Goal: Task Accomplishment & Management: Manage account settings

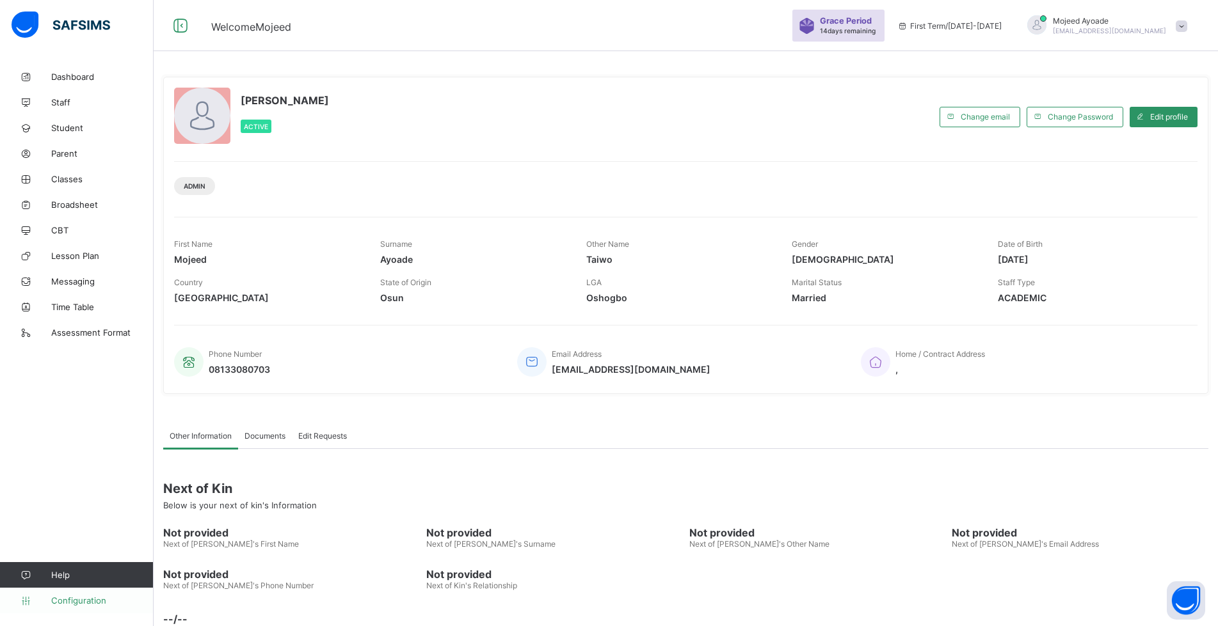
click at [80, 601] on span "Configuration" at bounding box center [102, 601] width 102 height 10
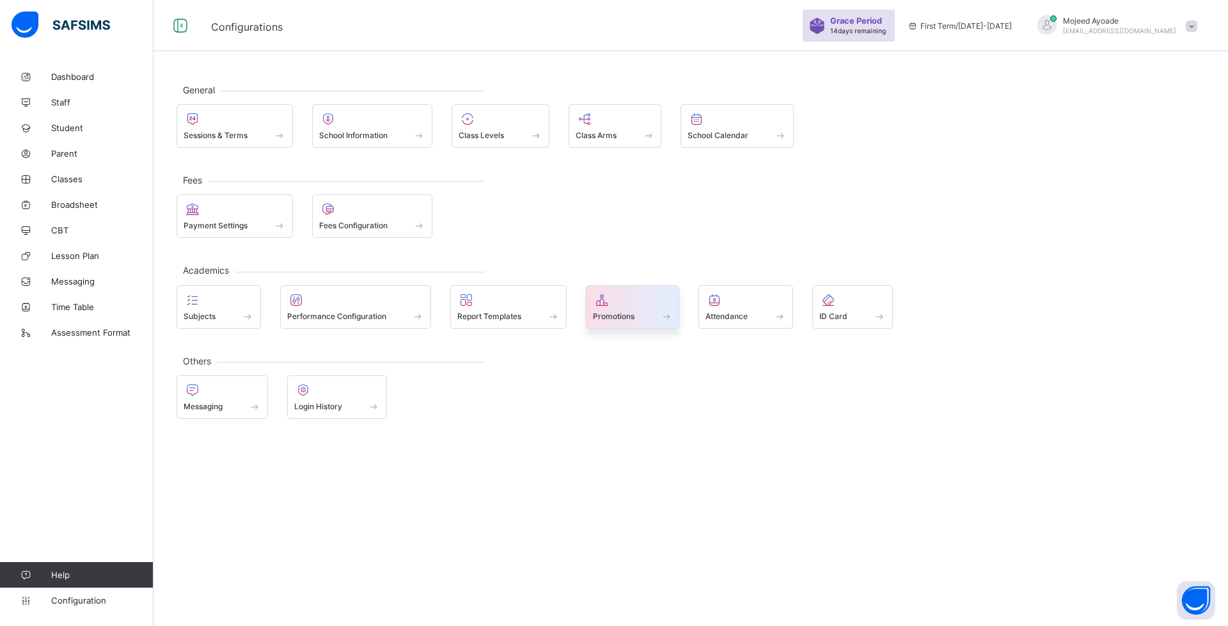
click at [609, 308] on span at bounding box center [633, 309] width 80 height 3
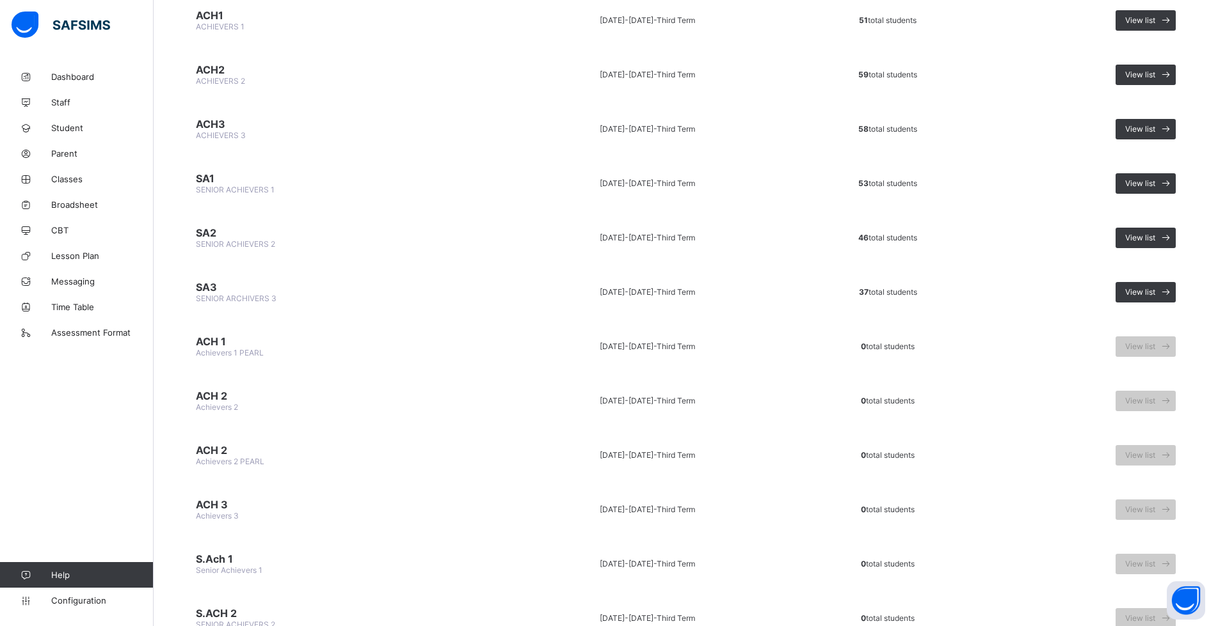
scroll to position [1024, 0]
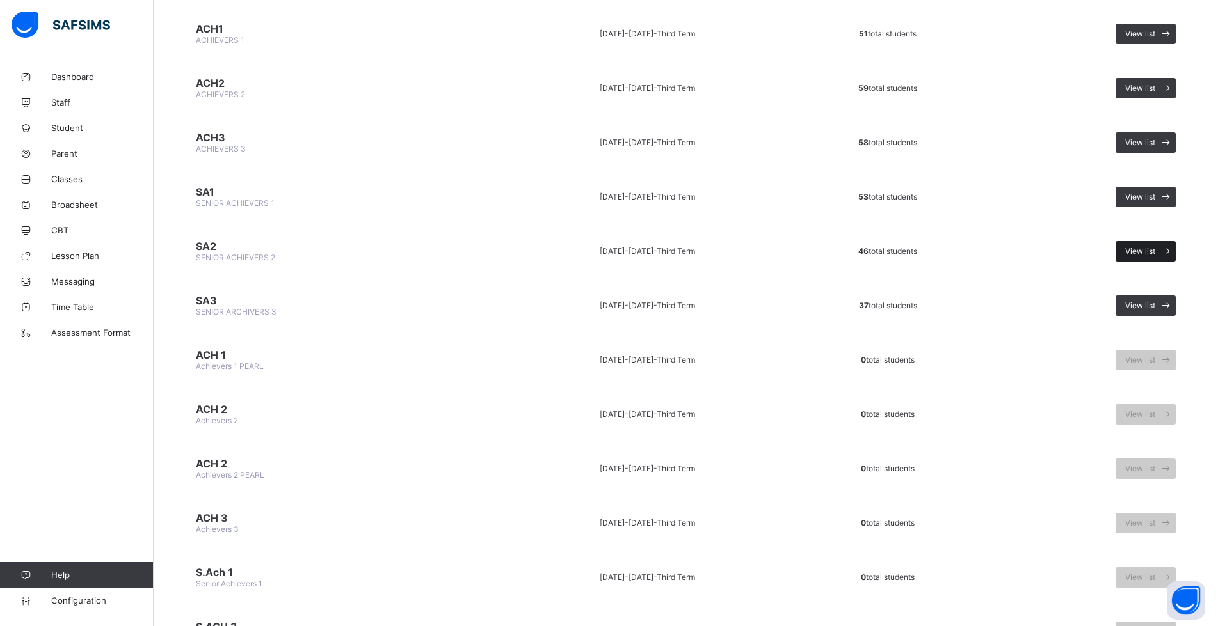
click at [1152, 250] on span "View list" at bounding box center [1140, 251] width 30 height 10
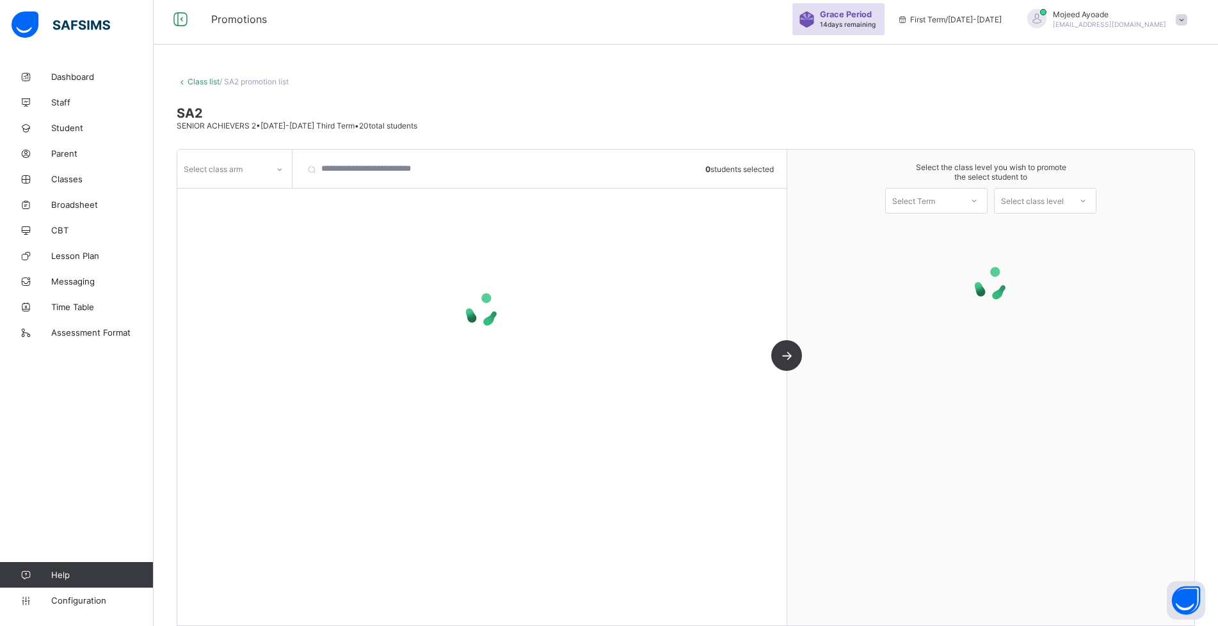
scroll to position [19, 0]
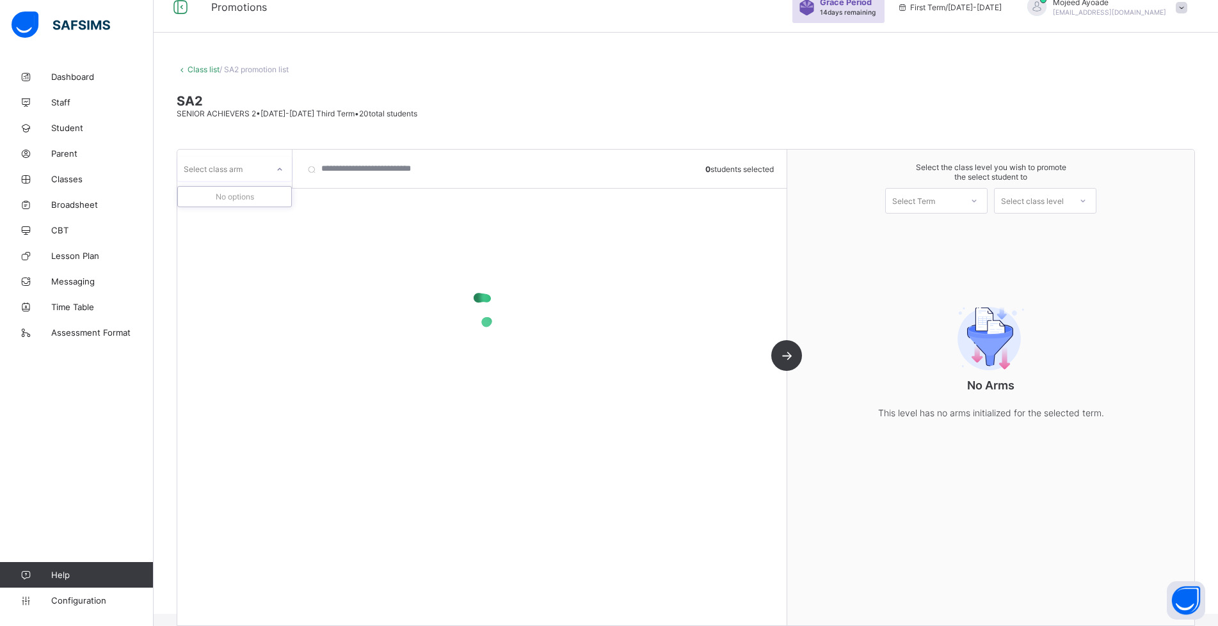
click at [282, 171] on icon at bounding box center [280, 169] width 8 height 13
click at [596, 115] on div "SA2 SENIOR ACHIEVERS 2 • [DATE]-[DATE] Third Term • 46 total students" at bounding box center [686, 105] width 1018 height 25
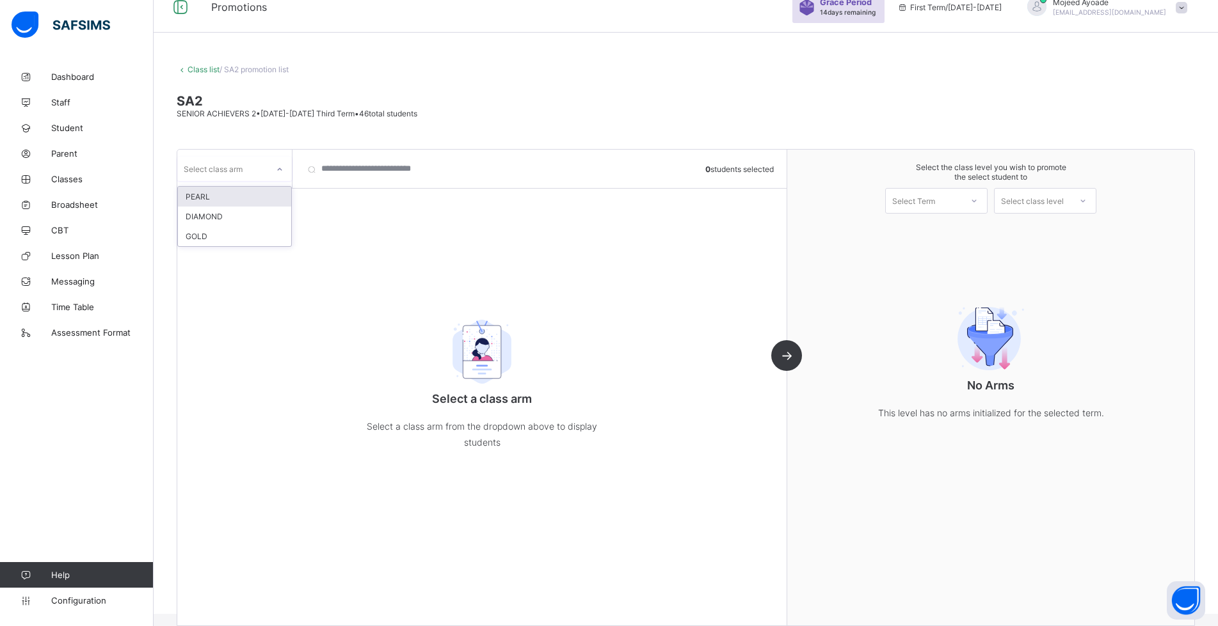
click at [277, 170] on icon at bounding box center [280, 169] width 8 height 13
click at [212, 240] on div "GOLD" at bounding box center [234, 236] width 113 height 20
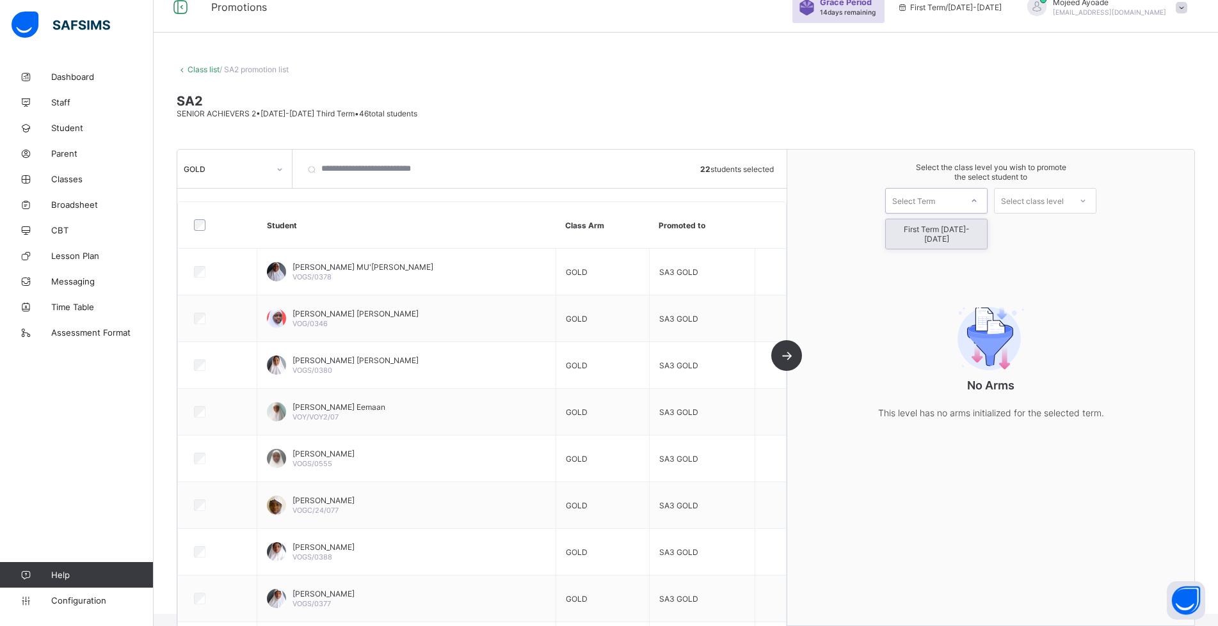
click at [978, 202] on icon at bounding box center [974, 201] width 8 height 13
click at [954, 227] on div "First Term [DATE]-[DATE]" at bounding box center [935, 233] width 101 height 29
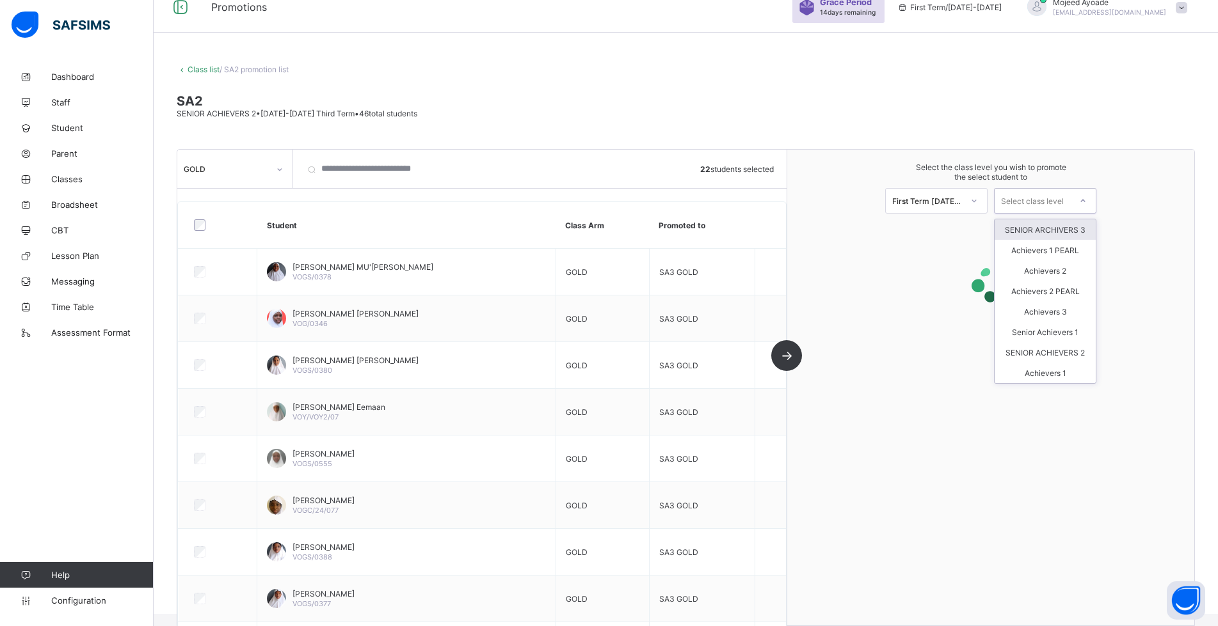
click at [1051, 202] on div "Select class level" at bounding box center [1032, 201] width 63 height 26
click at [1037, 233] on div "SENIOR ARCHIVERS 3" at bounding box center [1044, 229] width 101 height 20
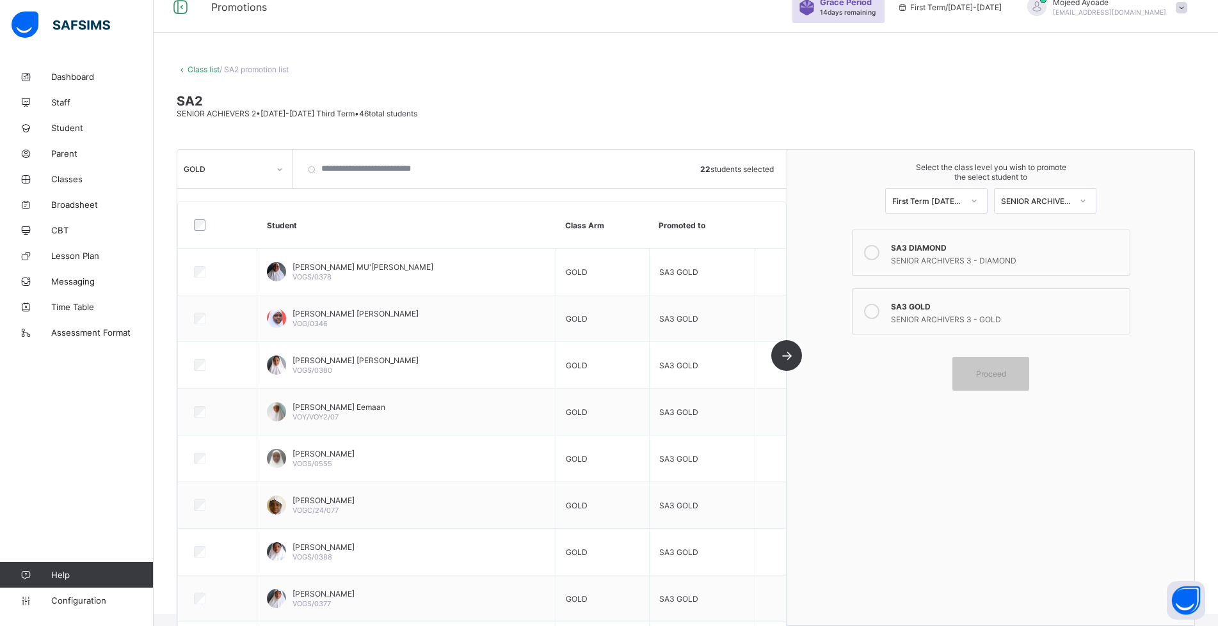
click at [904, 318] on div "SENIOR ARCHIVERS 3 - GOLD" at bounding box center [1007, 318] width 232 height 13
click at [1013, 380] on div "Proceed" at bounding box center [990, 374] width 77 height 34
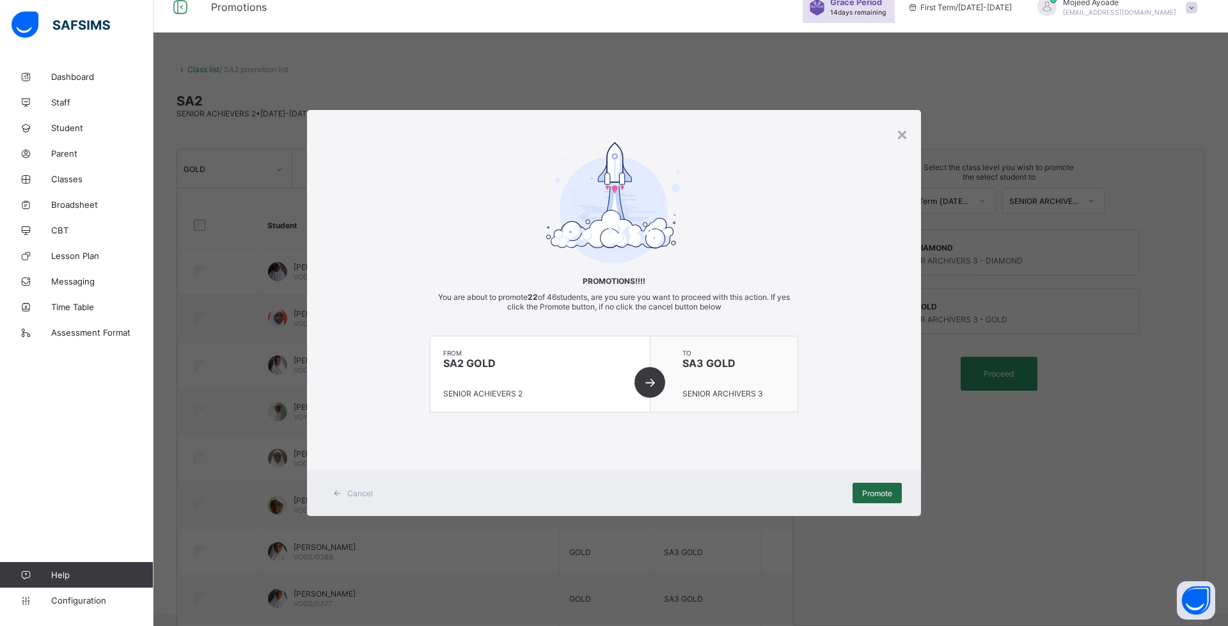
click at [877, 493] on span "Promote" at bounding box center [877, 494] width 30 height 10
click at [873, 494] on span "Promote" at bounding box center [877, 494] width 30 height 10
click at [900, 141] on div "×" at bounding box center [902, 134] width 12 height 22
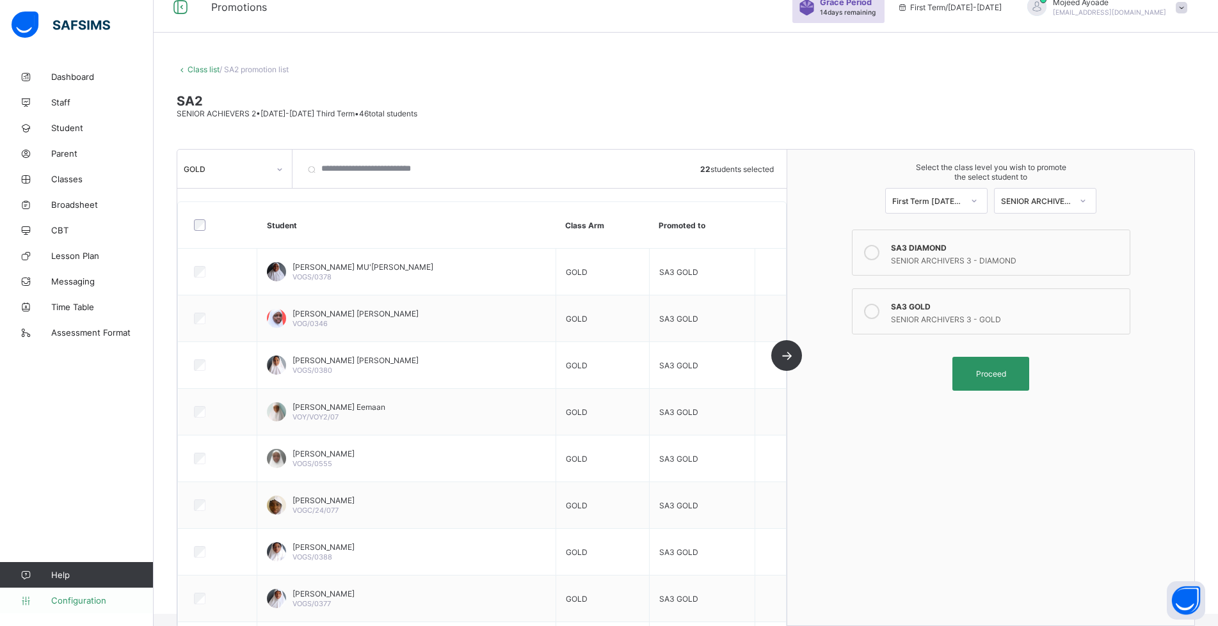
click at [79, 606] on link "Configuration" at bounding box center [76, 601] width 153 height 26
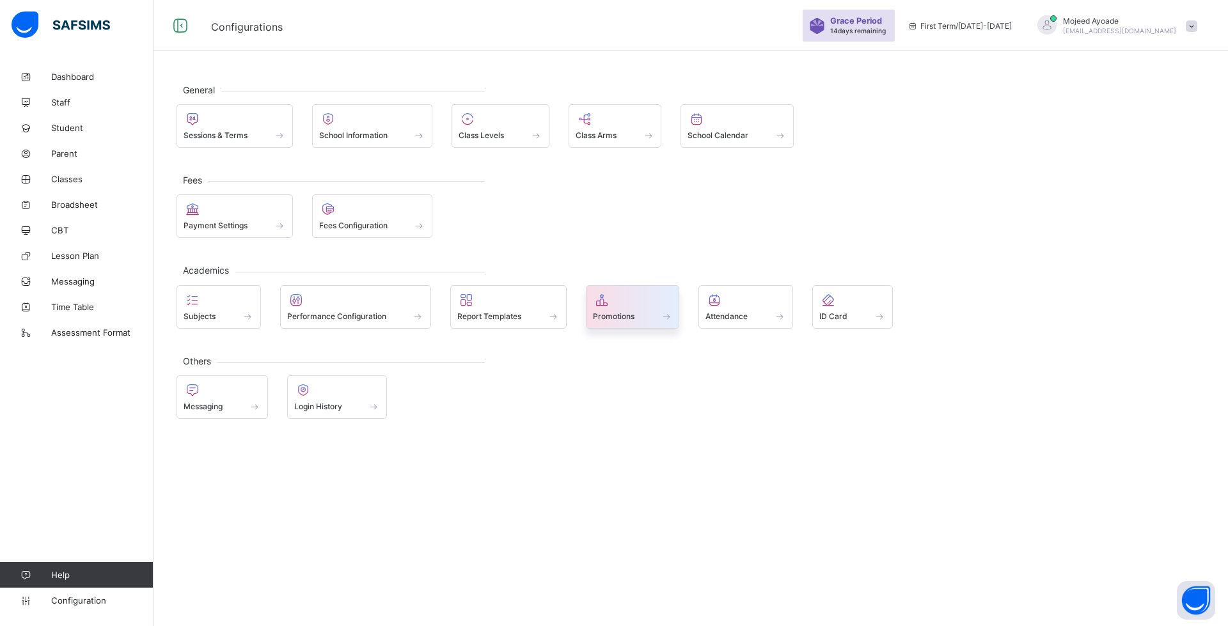
click at [611, 317] on span "Promotions" at bounding box center [614, 317] width 42 height 10
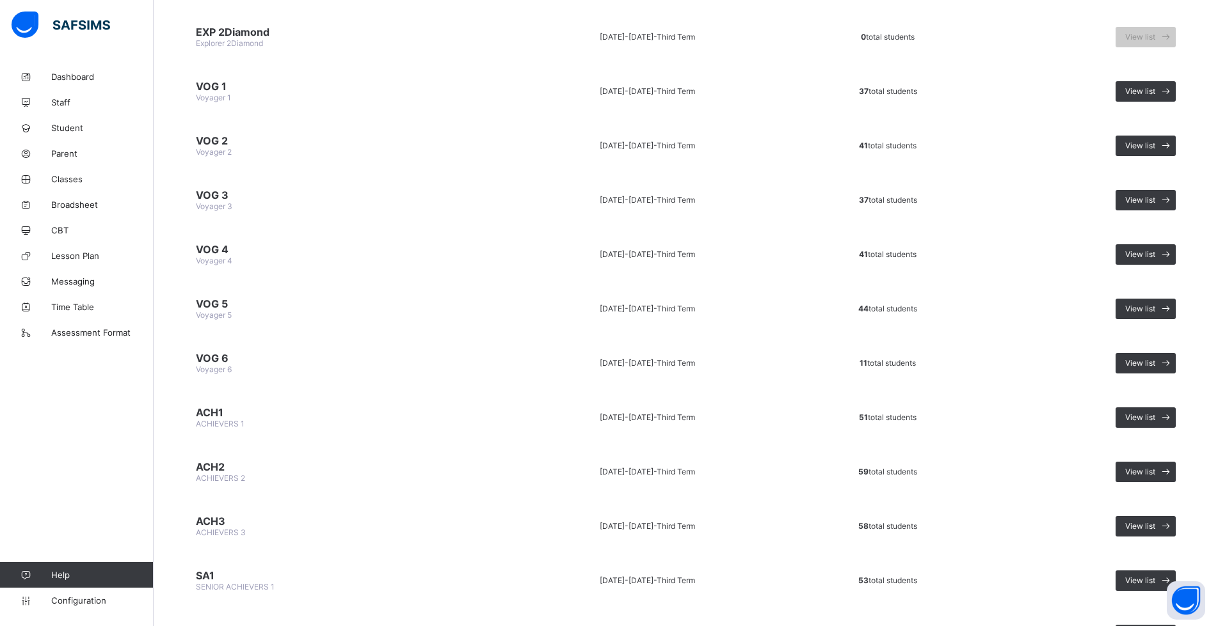
scroll to position [832, 0]
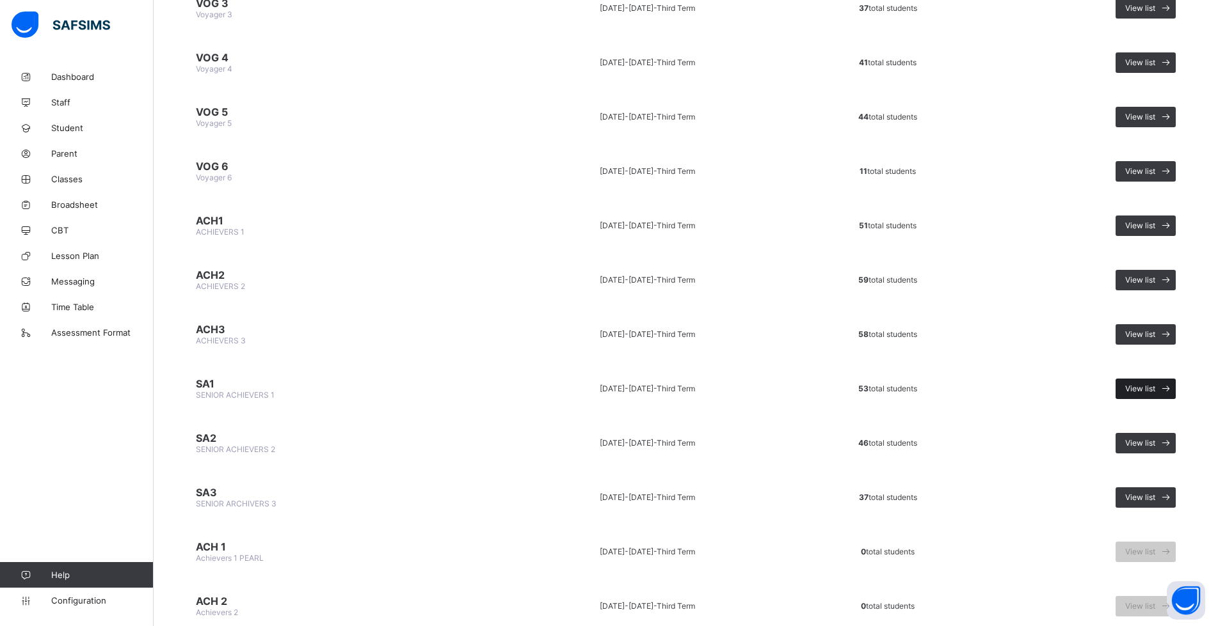
click at [1139, 389] on span "View list" at bounding box center [1140, 389] width 30 height 10
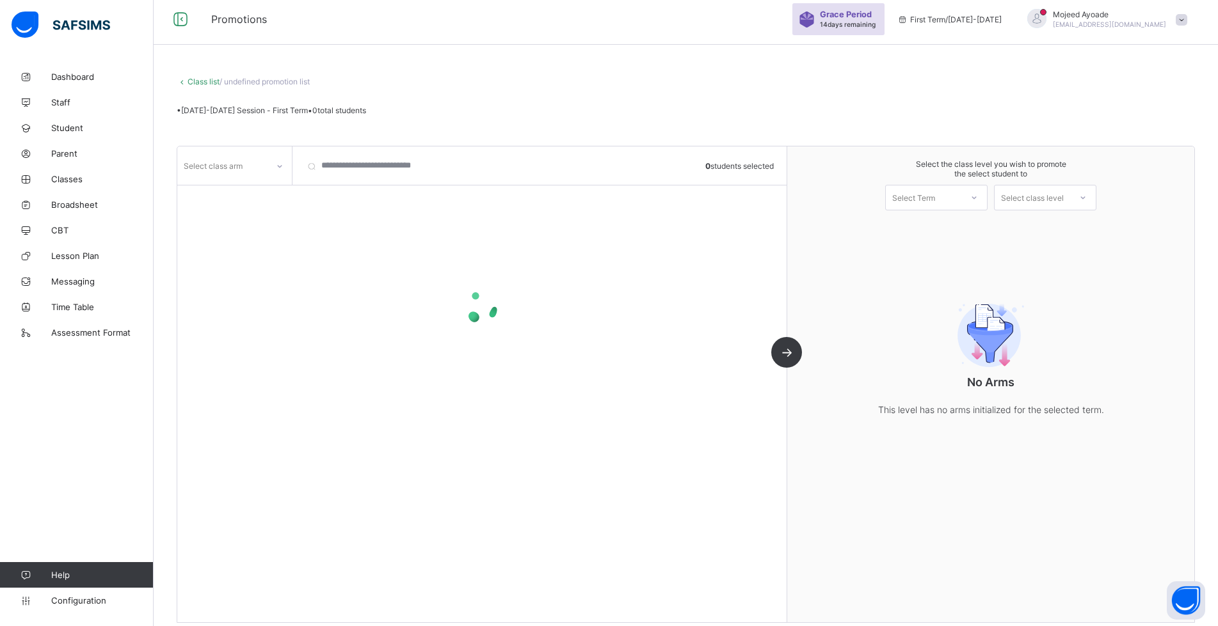
scroll to position [19, 0]
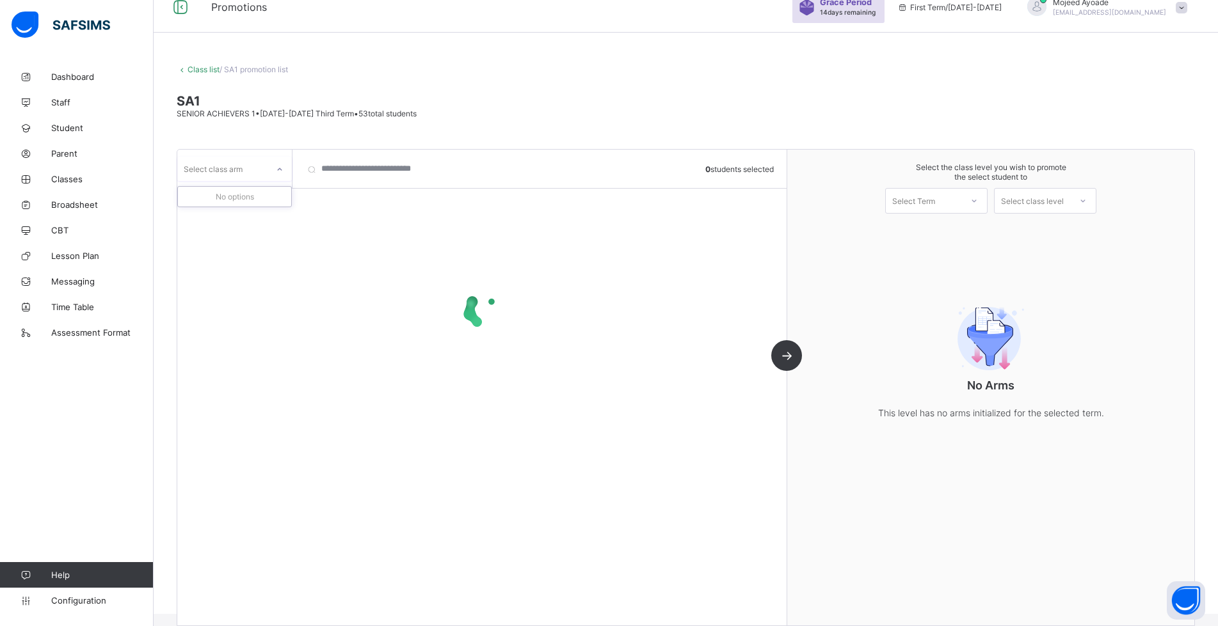
click at [278, 171] on icon at bounding box center [280, 169] width 8 height 13
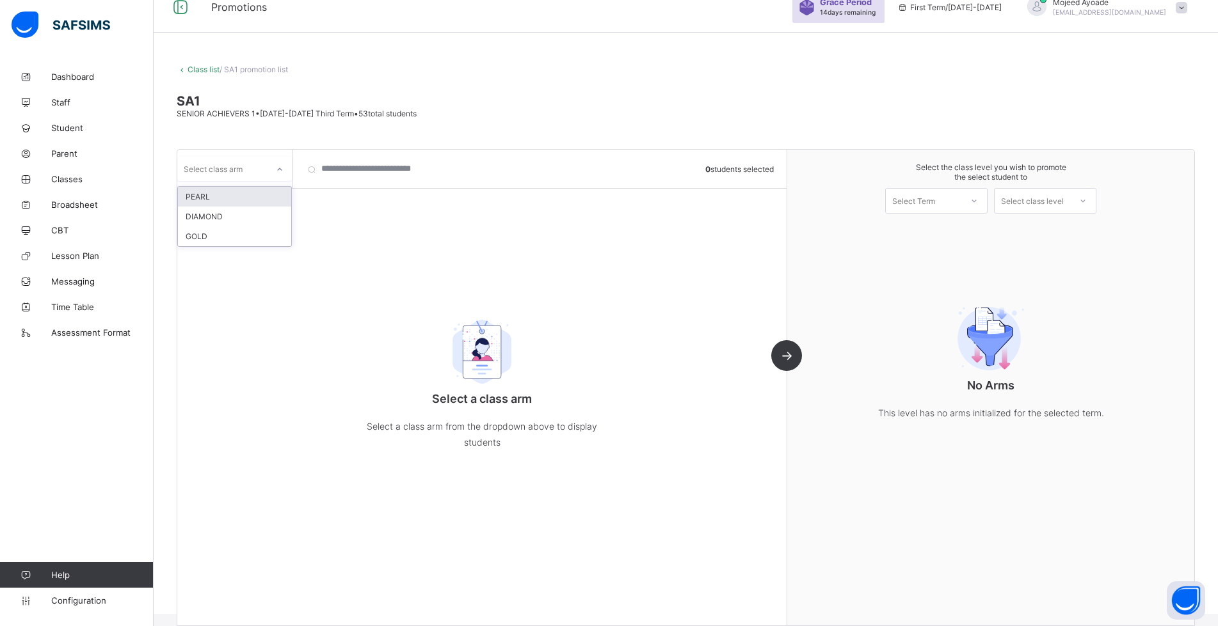
click at [283, 170] on icon at bounding box center [280, 169] width 8 height 13
click at [246, 235] on div "DIAMOND" at bounding box center [234, 236] width 113 height 20
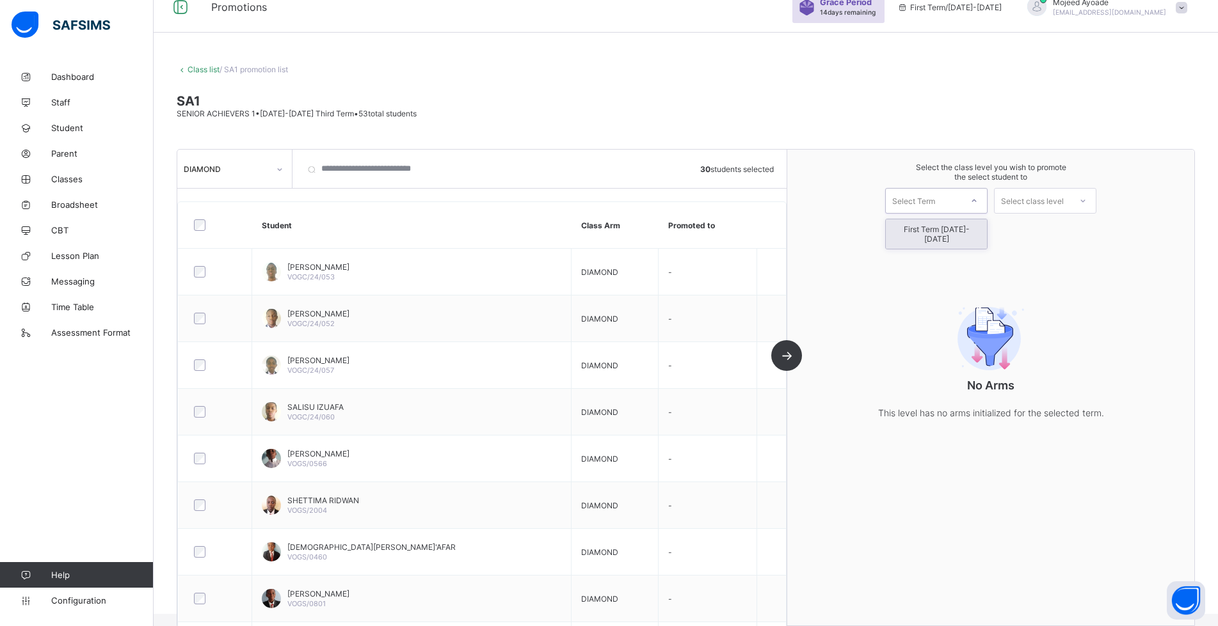
click at [946, 200] on div "Select Term" at bounding box center [922, 201] width 75 height 18
click at [940, 229] on div "First Term [DATE]-[DATE]" at bounding box center [935, 233] width 101 height 29
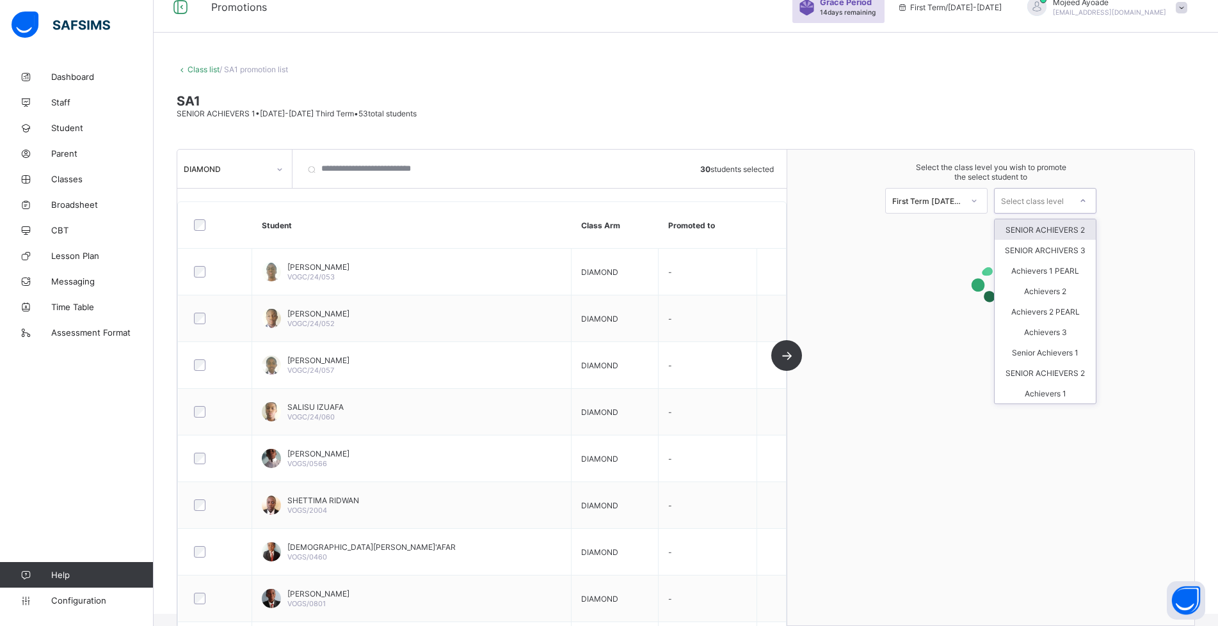
click at [1033, 202] on div "Select class level" at bounding box center [1032, 201] width 63 height 26
click at [1044, 229] on div "SENIOR ACHIEVERS 2" at bounding box center [1044, 229] width 101 height 20
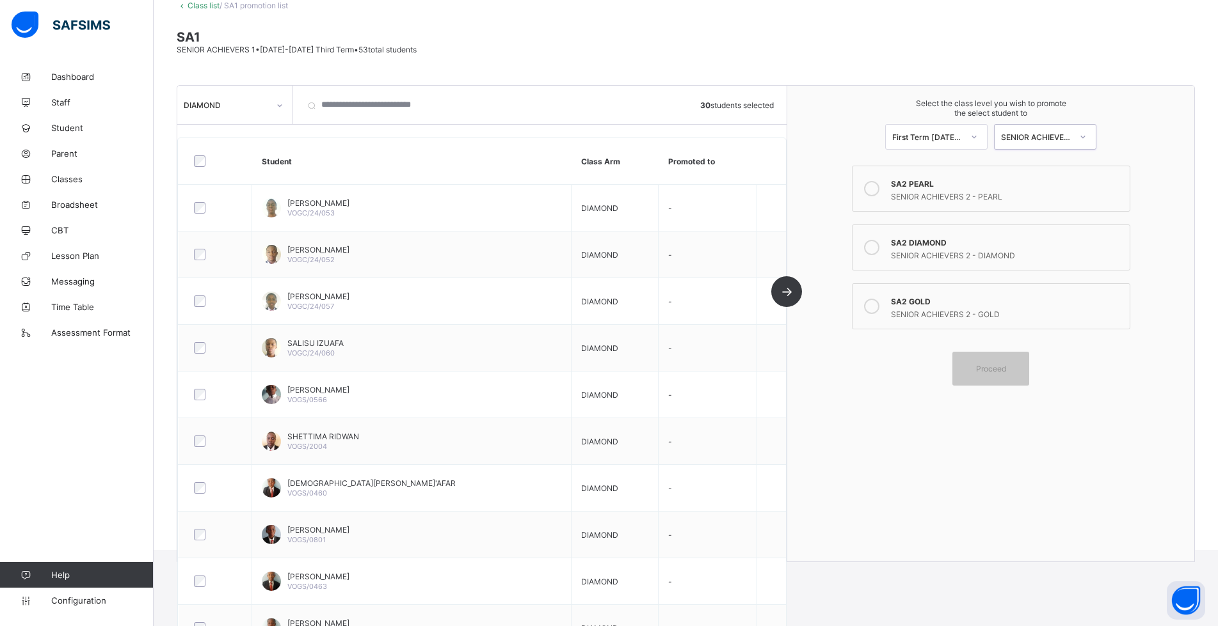
scroll to position [0, 0]
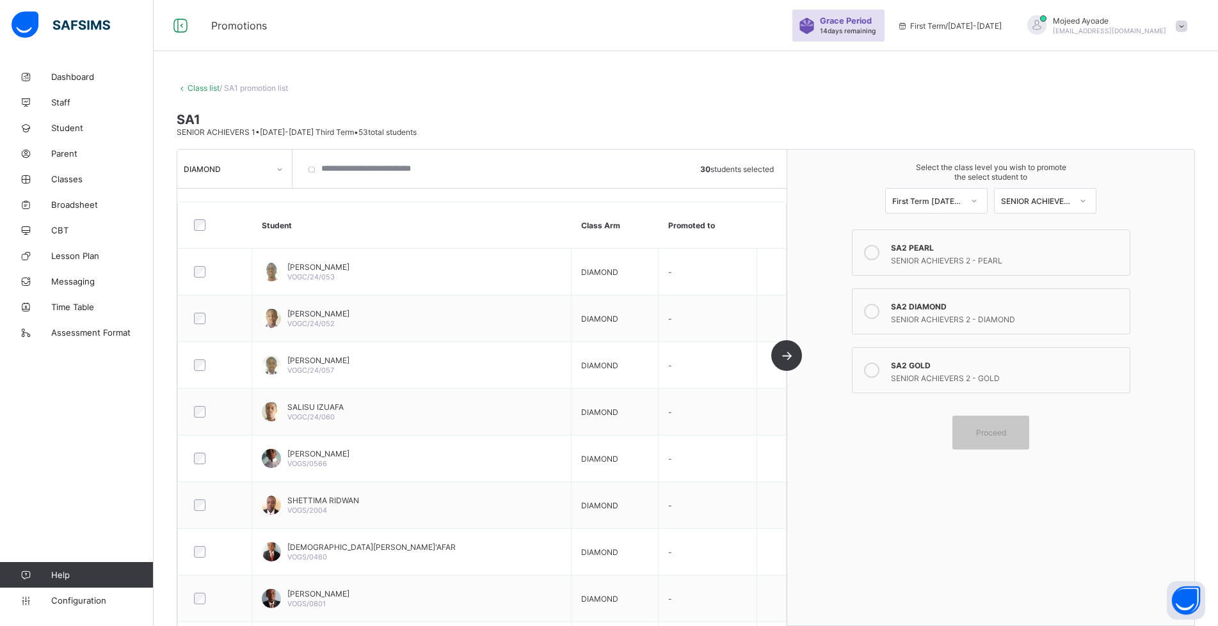
click at [942, 322] on div "SENIOR ACHIEVERS 2 - DIAMOND" at bounding box center [1007, 318] width 232 height 13
click at [1006, 435] on span "Proceed" at bounding box center [991, 433] width 30 height 10
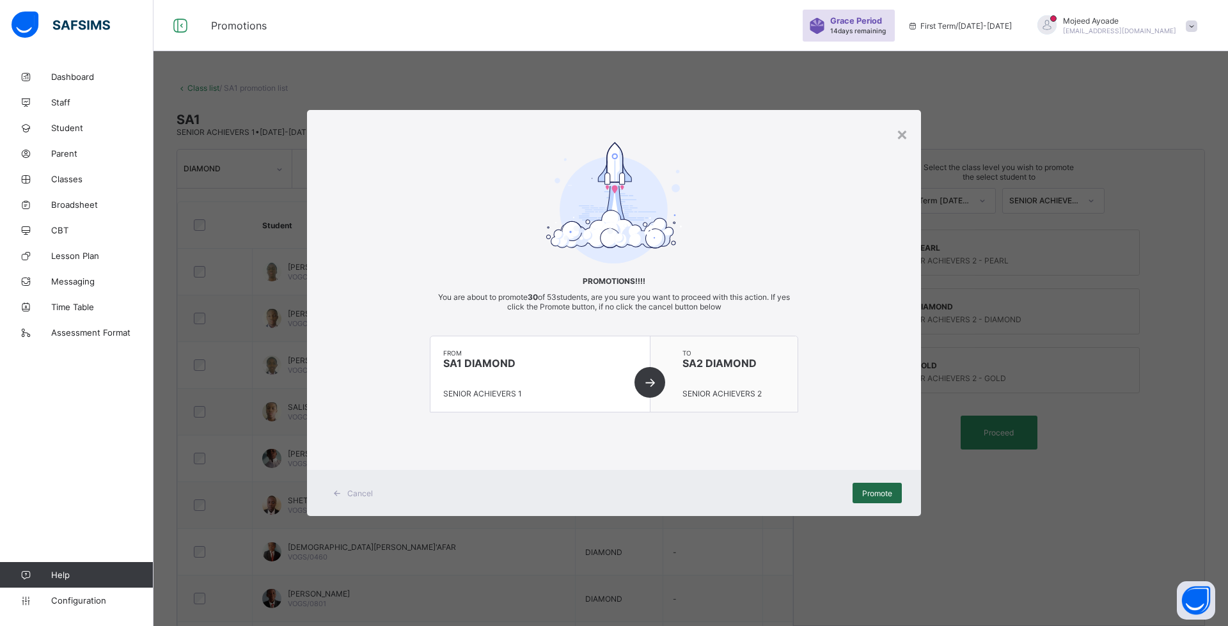
click at [880, 497] on span "Promote" at bounding box center [877, 494] width 30 height 10
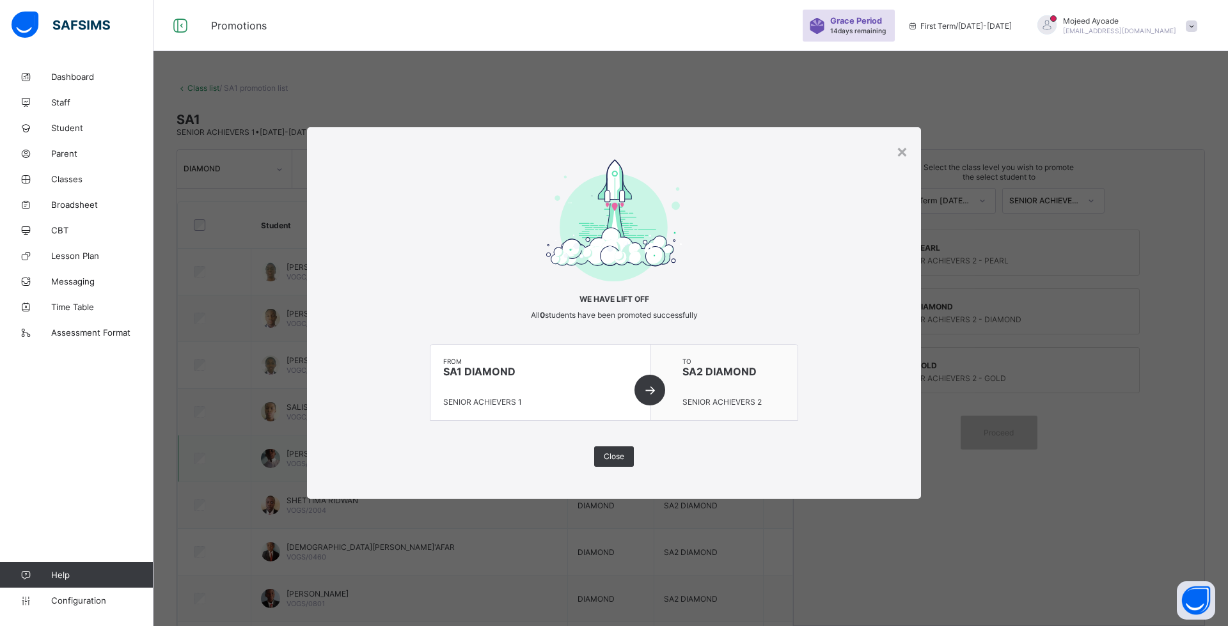
click at [625, 451] on div "Close" at bounding box center [614, 457] width 40 height 20
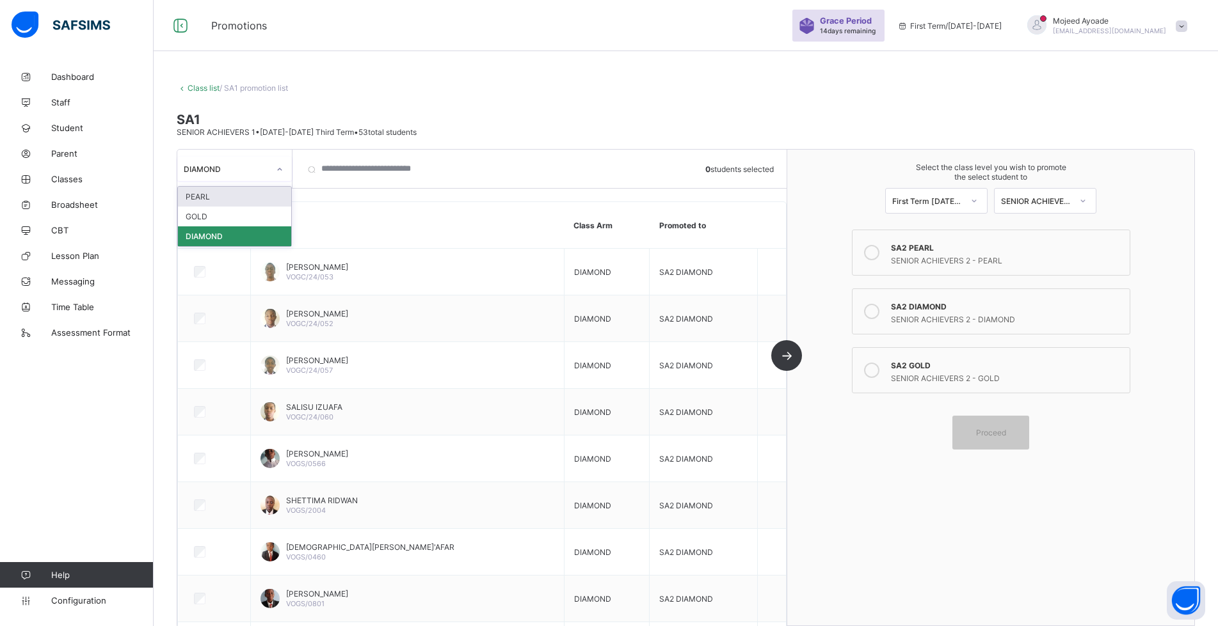
click at [262, 168] on div "DIAMOND" at bounding box center [226, 169] width 85 height 10
click at [223, 219] on div "GOLD" at bounding box center [234, 217] width 113 height 20
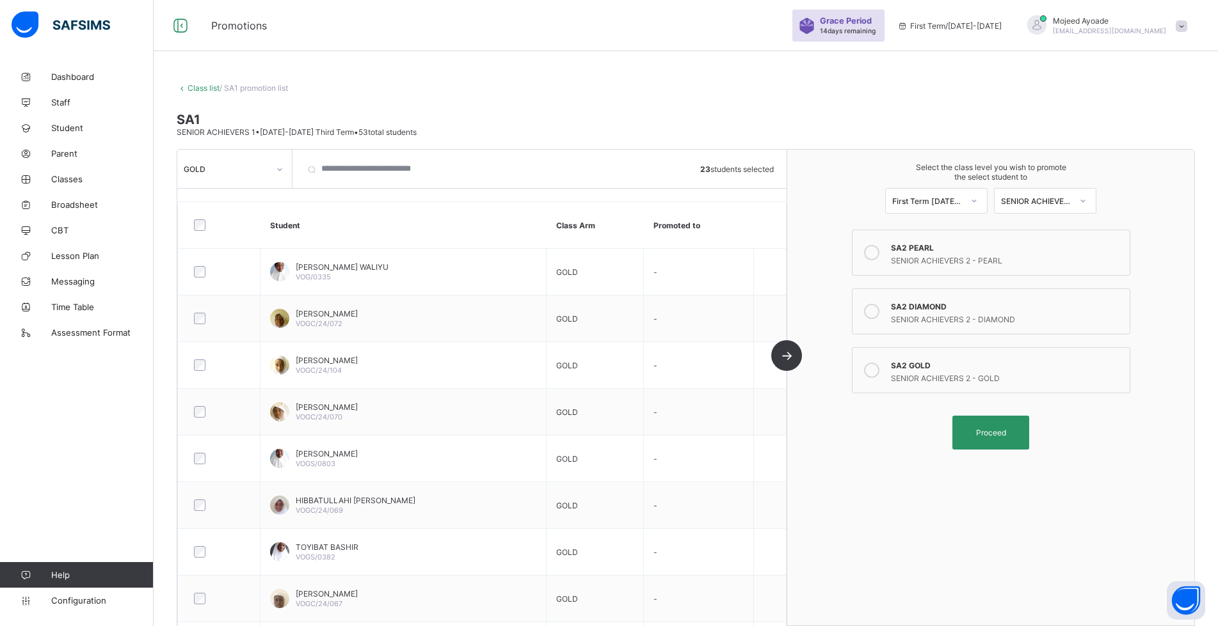
click at [941, 369] on div "SA2 GOLD" at bounding box center [1007, 364] width 232 height 13
click at [1005, 434] on span "Proceed" at bounding box center [991, 433] width 30 height 10
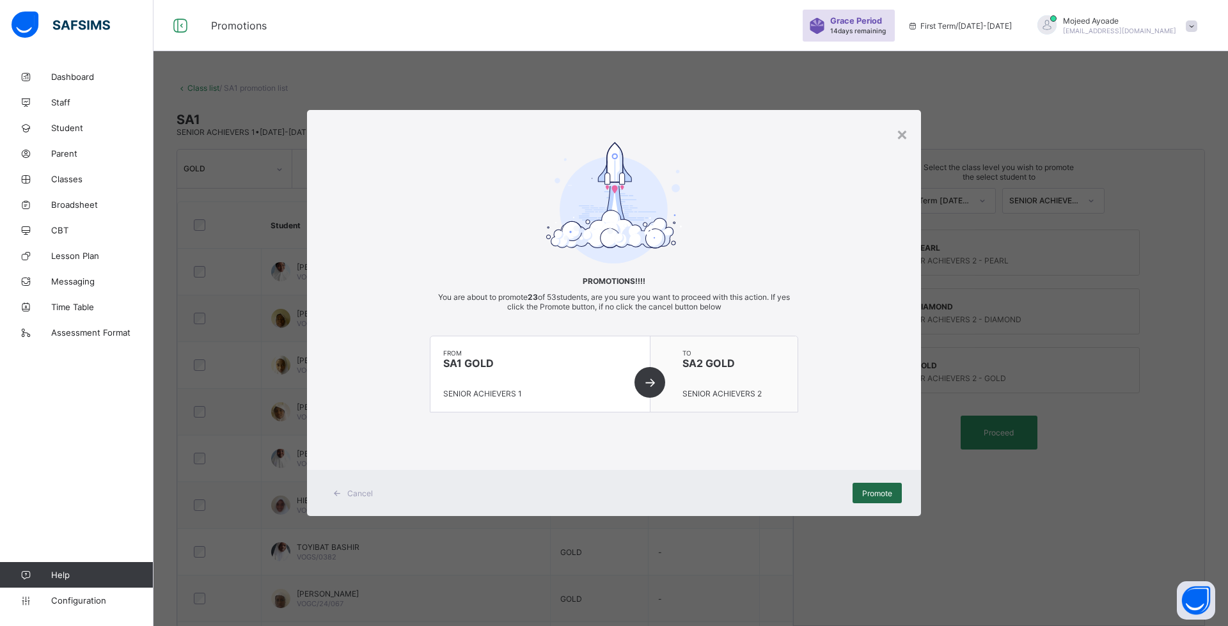
click at [877, 496] on span "Promote" at bounding box center [877, 494] width 30 height 10
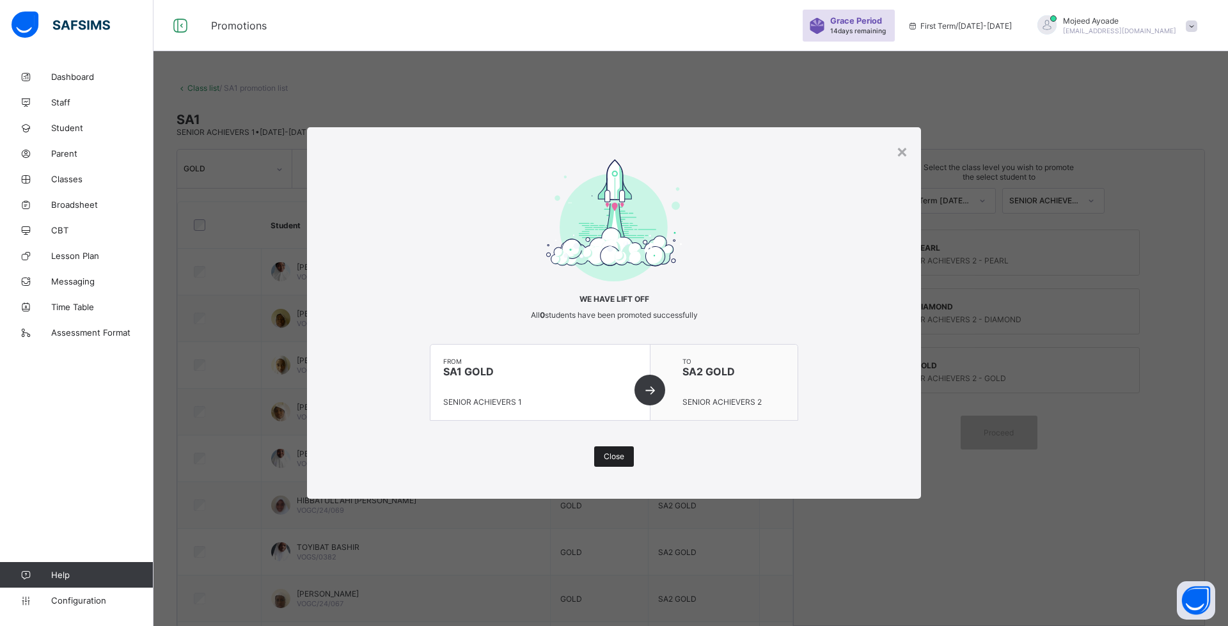
click at [620, 460] on span "Close" at bounding box center [614, 457] width 20 height 10
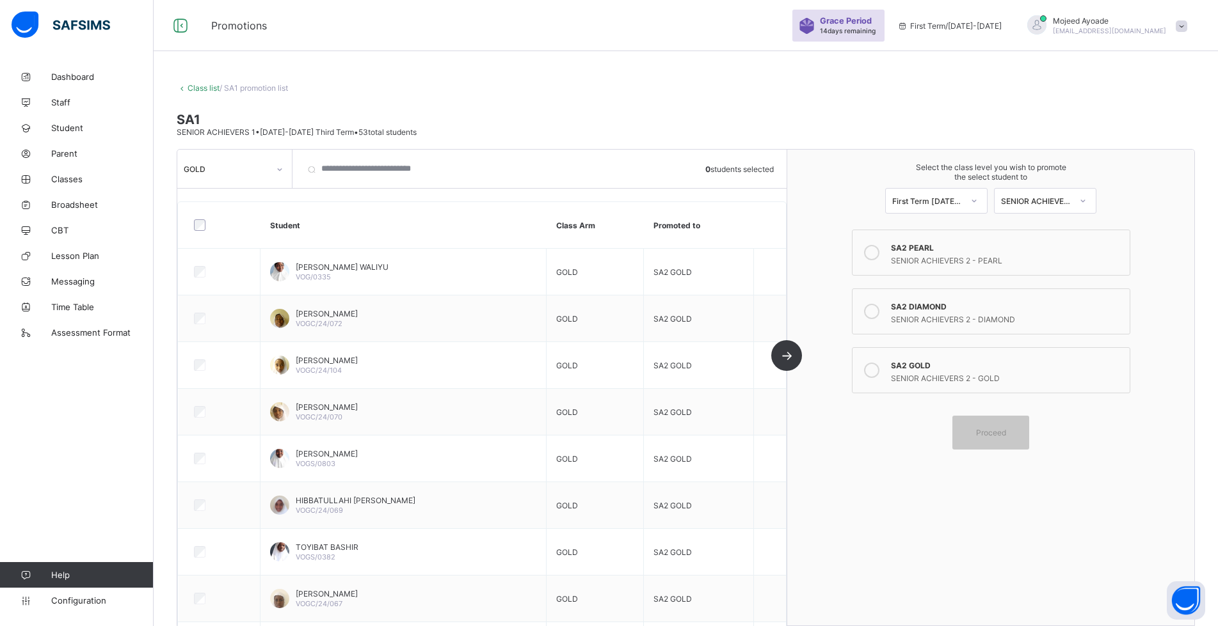
click at [262, 171] on div "GOLD" at bounding box center [226, 169] width 85 height 10
click at [238, 198] on div "PEARL" at bounding box center [234, 197] width 113 height 20
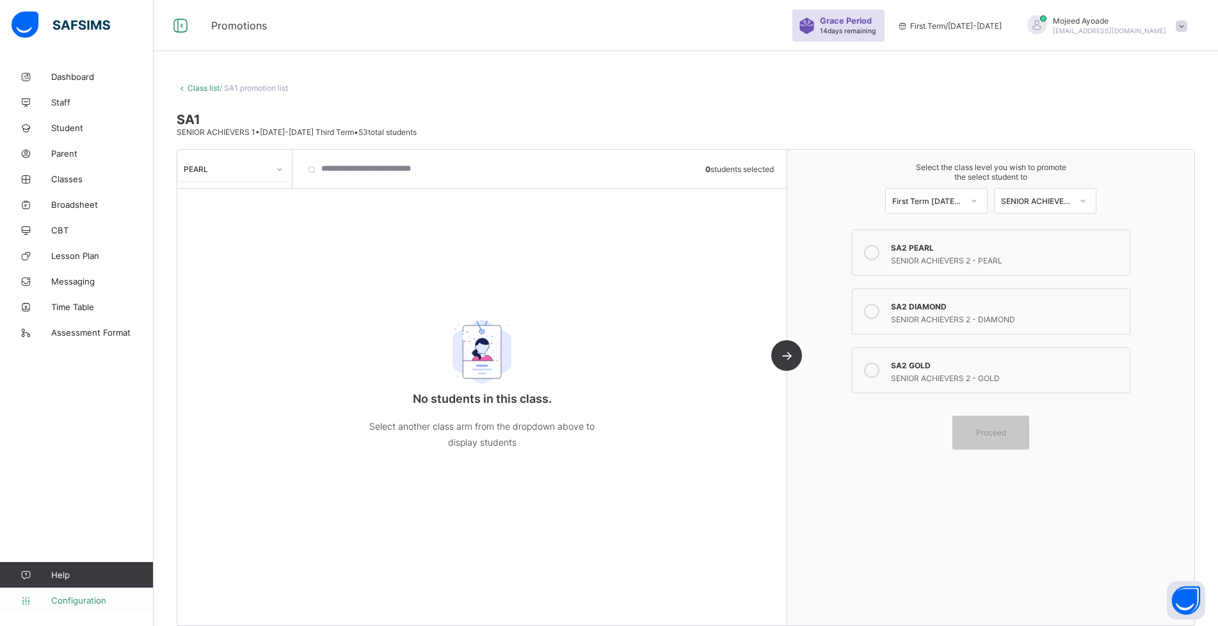
click at [61, 608] on link "Configuration" at bounding box center [76, 601] width 153 height 26
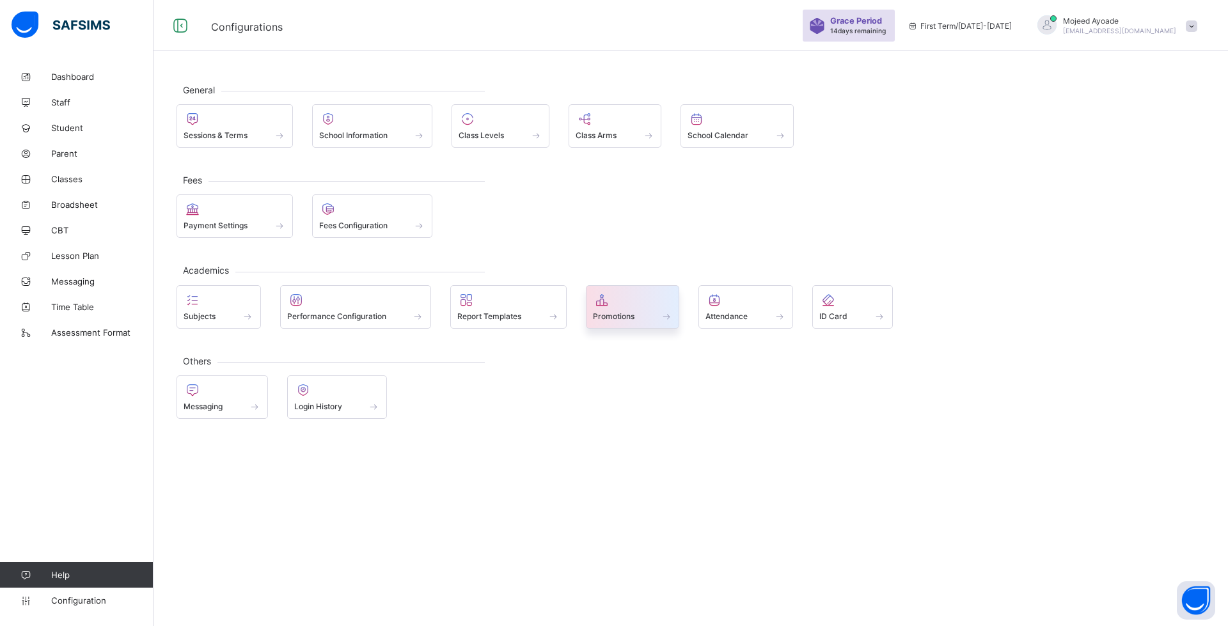
click at [615, 299] on div at bounding box center [633, 299] width 80 height 15
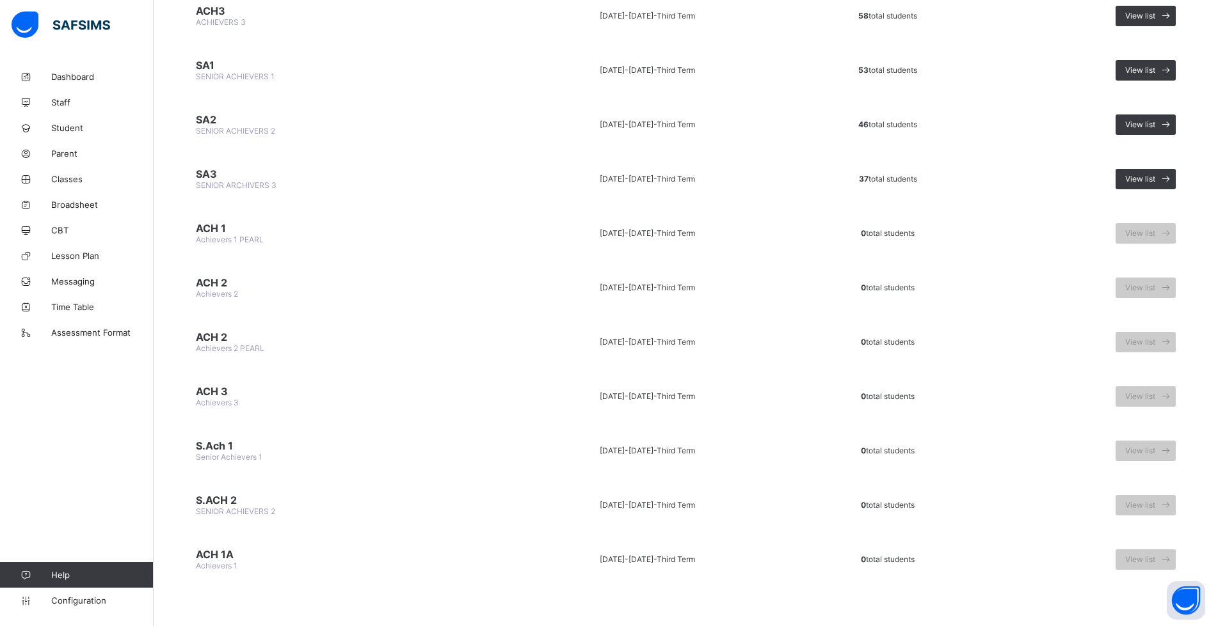
scroll to position [1152, 0]
click at [75, 182] on span "Classes" at bounding box center [102, 179] width 102 height 10
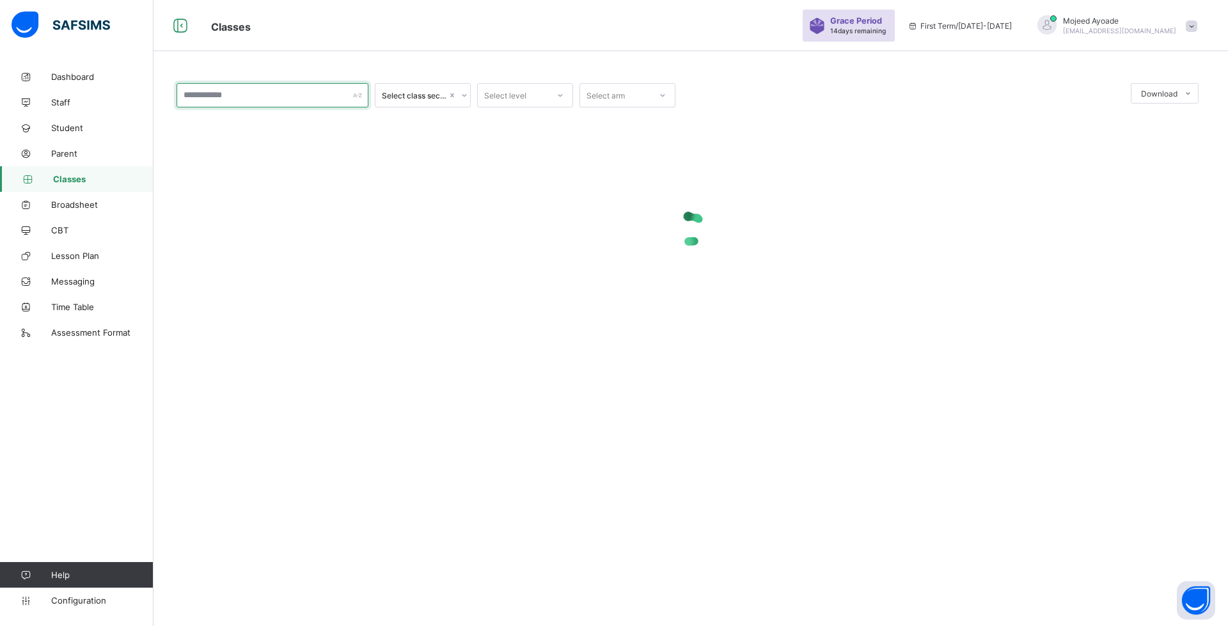
click at [267, 93] on input "text" at bounding box center [273, 95] width 192 height 24
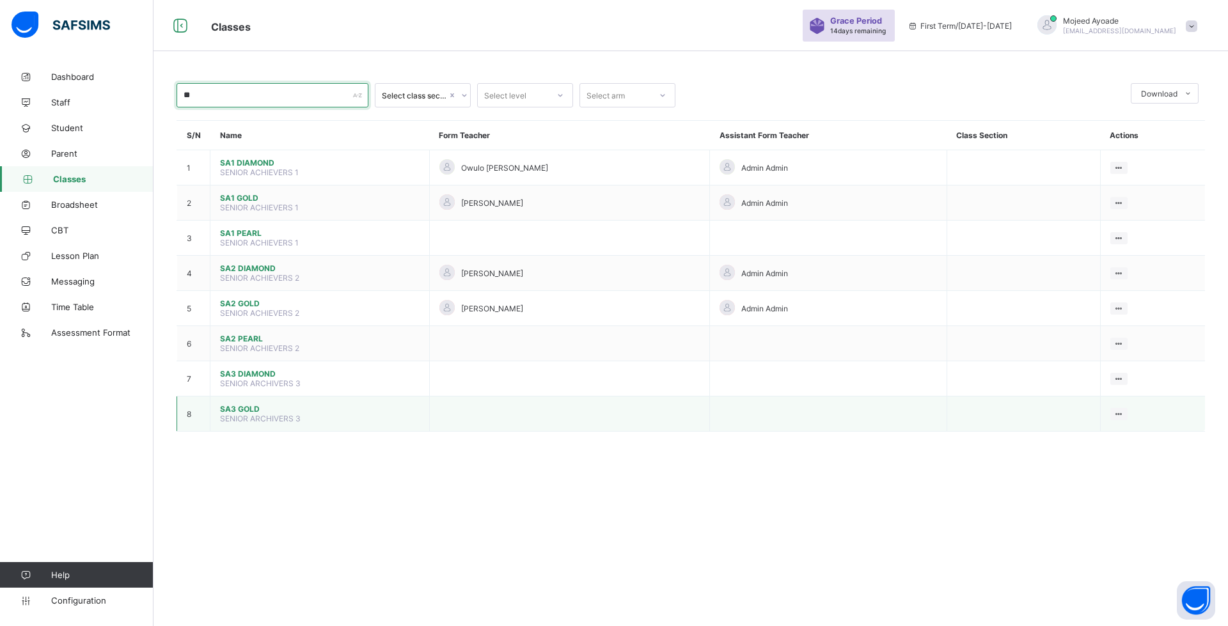
type input "**"
click at [244, 413] on span "SA3 GOLD" at bounding box center [320, 409] width 200 height 10
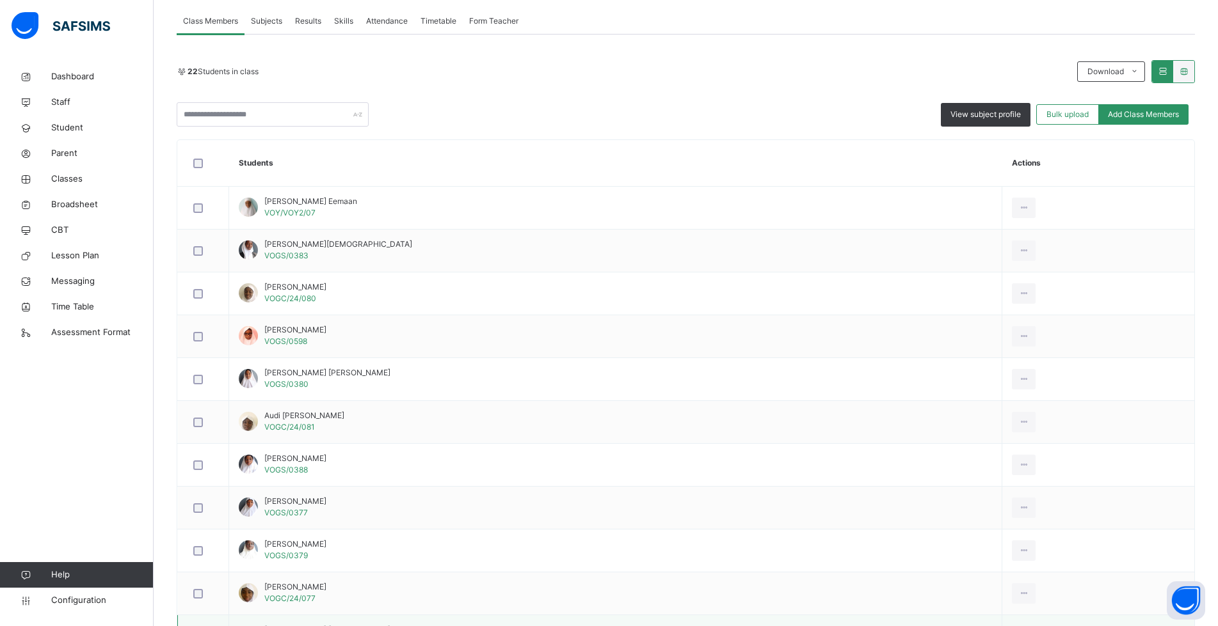
scroll to position [230, 0]
click at [82, 177] on span "Classes" at bounding box center [102, 179] width 102 height 13
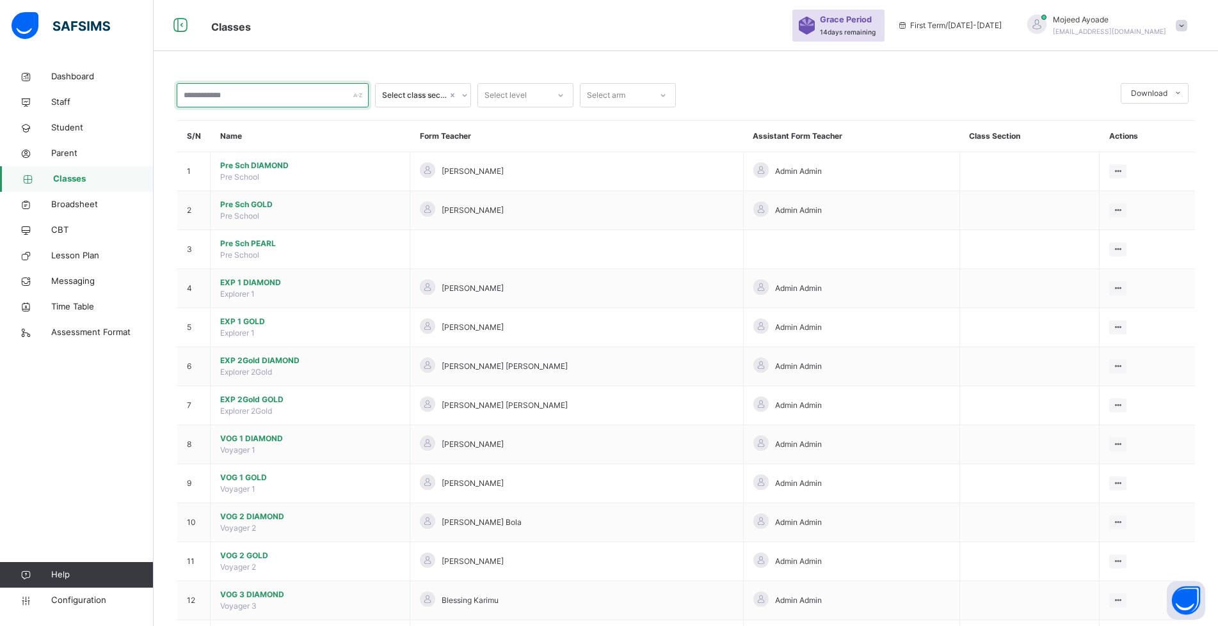
click at [214, 96] on input "text" at bounding box center [273, 95] width 192 height 24
click at [271, 99] on input "****" at bounding box center [273, 95] width 192 height 24
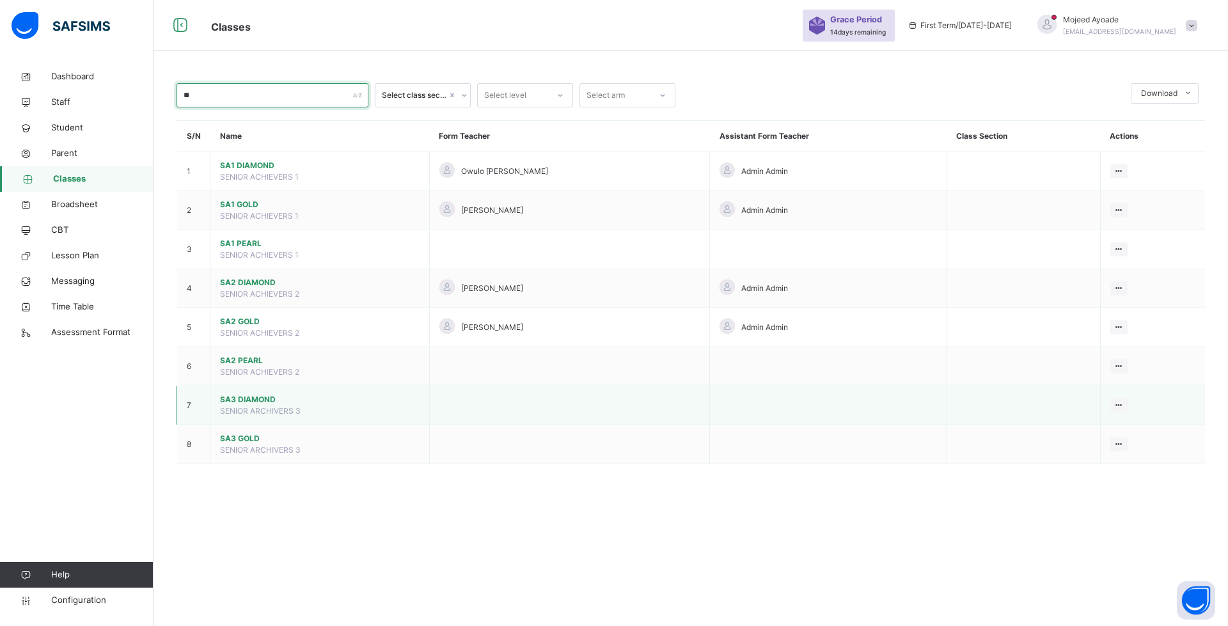
type input "**"
click at [262, 401] on span "SA3 DIAMOND" at bounding box center [320, 400] width 200 height 12
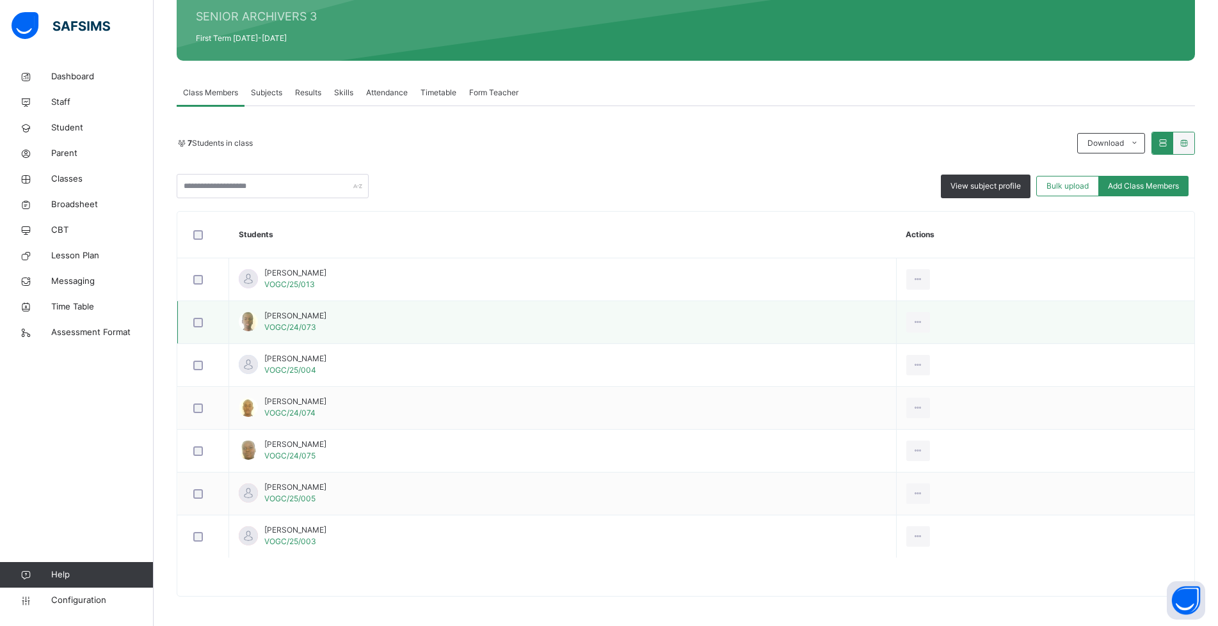
scroll to position [163, 0]
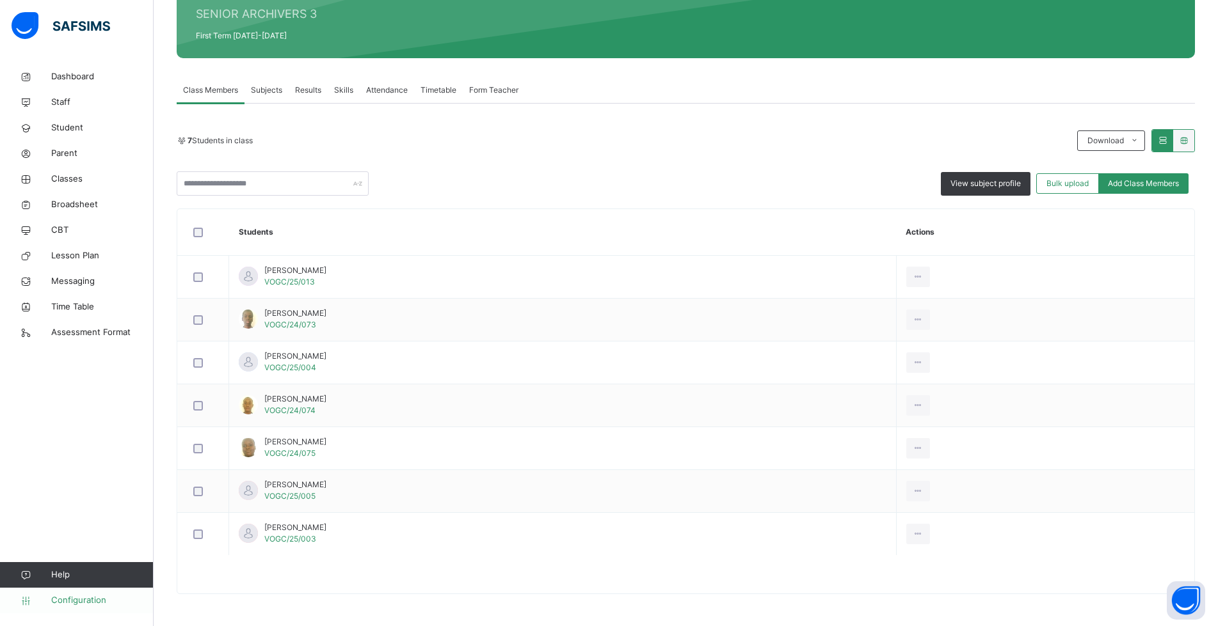
click at [86, 598] on span "Configuration" at bounding box center [102, 600] width 102 height 13
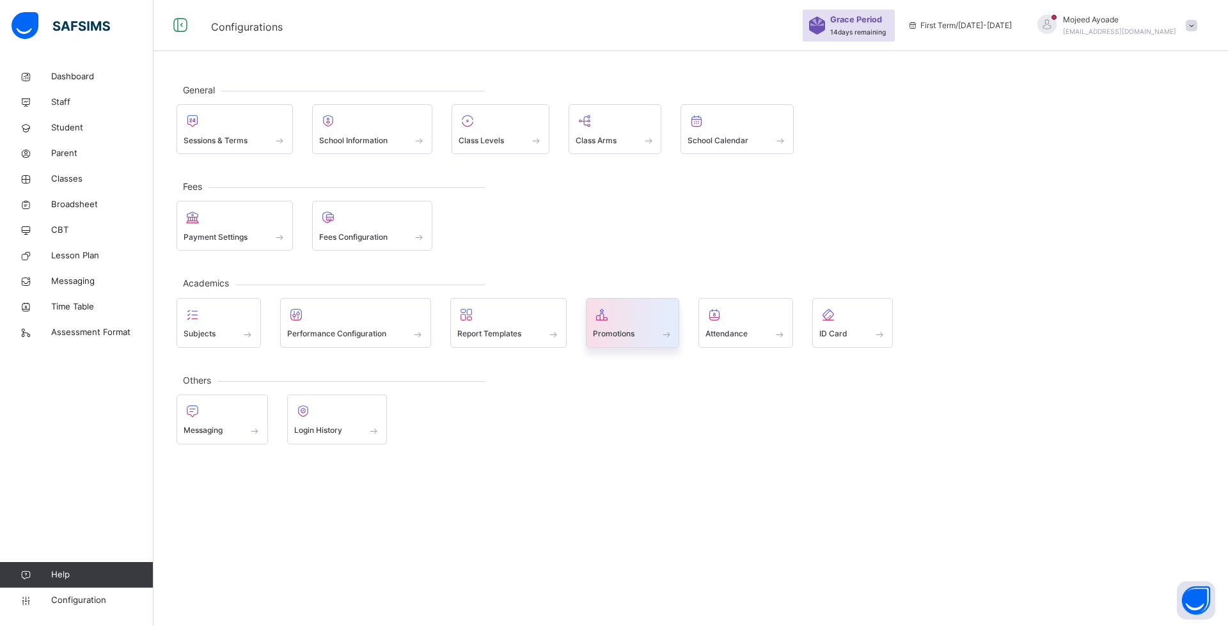
click at [621, 328] on span "Promotions" at bounding box center [614, 334] width 42 height 12
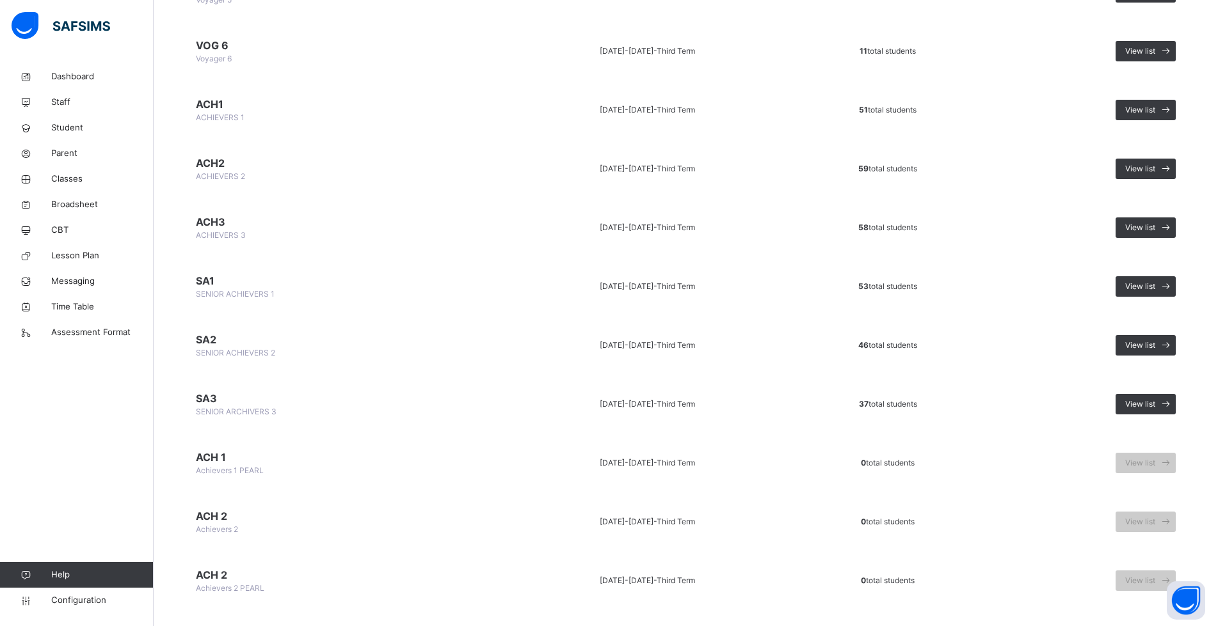
scroll to position [1024, 0]
click at [1155, 403] on span "View list" at bounding box center [1140, 404] width 30 height 12
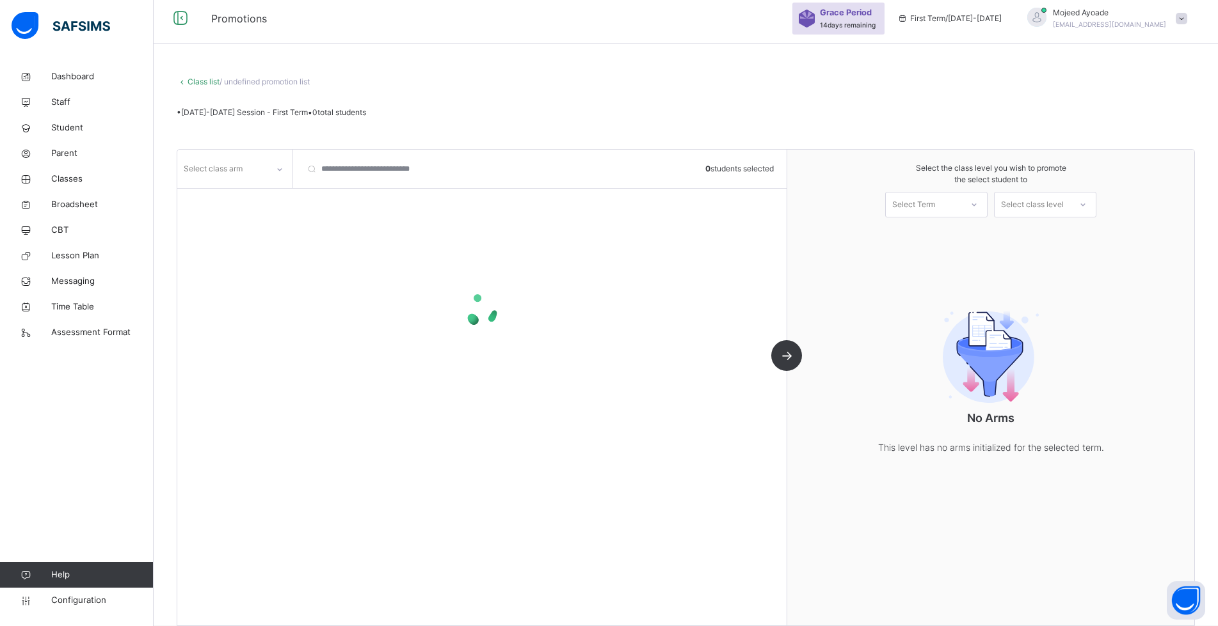
scroll to position [26, 0]
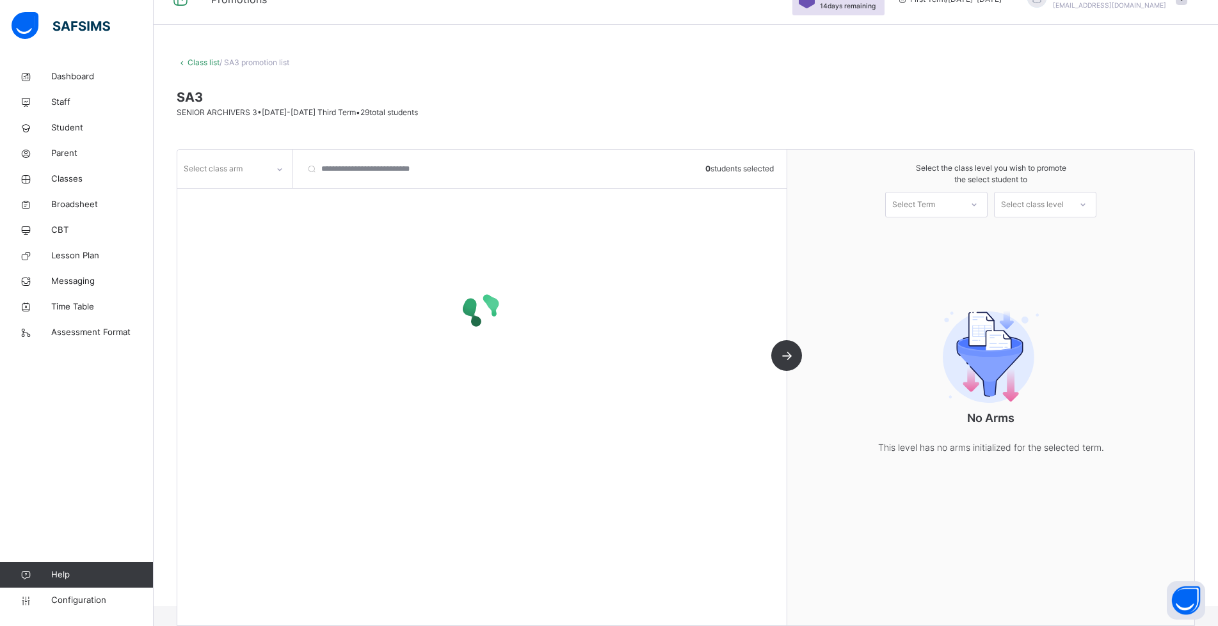
click at [183, 63] on icon at bounding box center [182, 63] width 11 height 10
click at [195, 64] on link "Class list" at bounding box center [203, 63] width 32 height 10
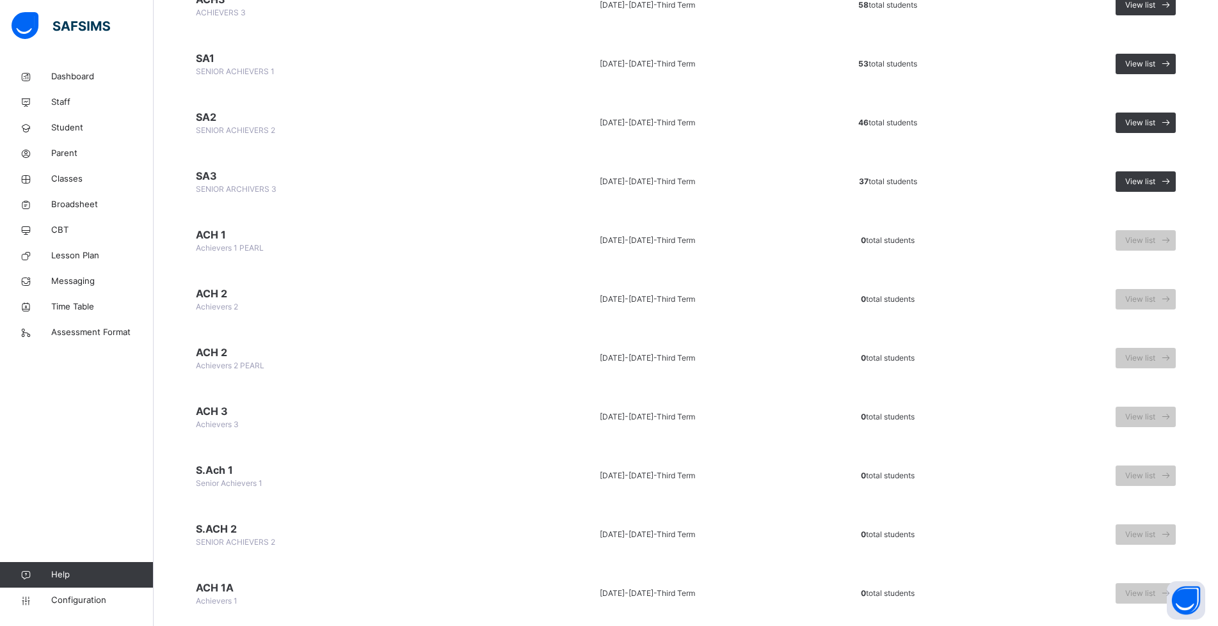
scroll to position [1280, 0]
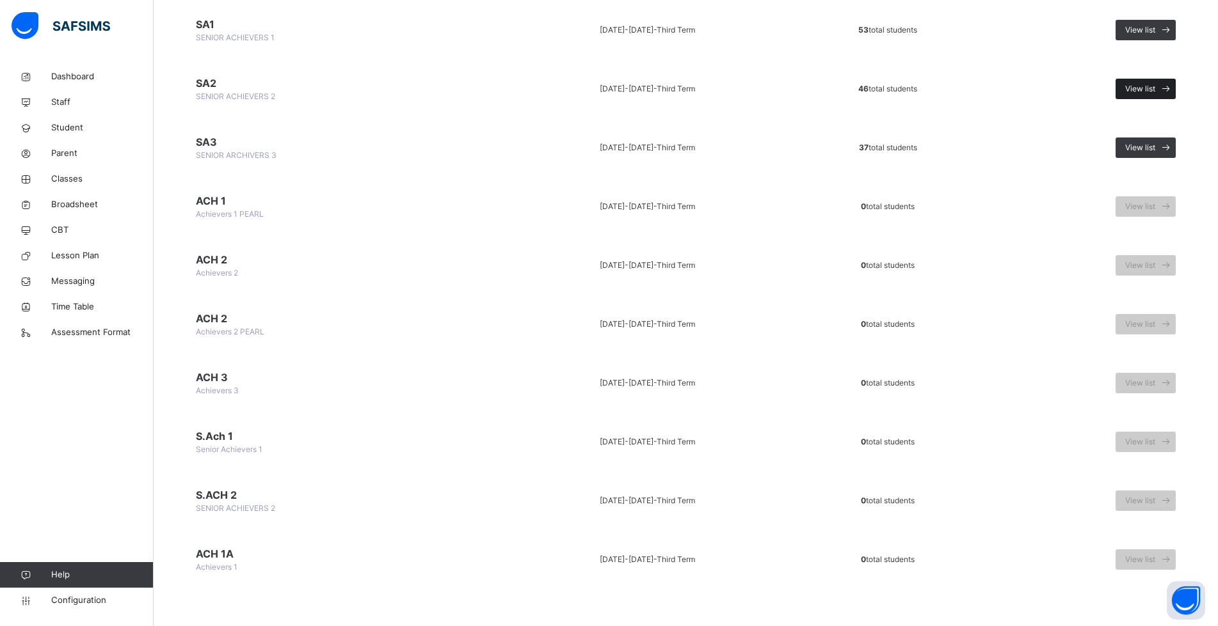
click at [1150, 88] on span "View list" at bounding box center [1140, 89] width 30 height 12
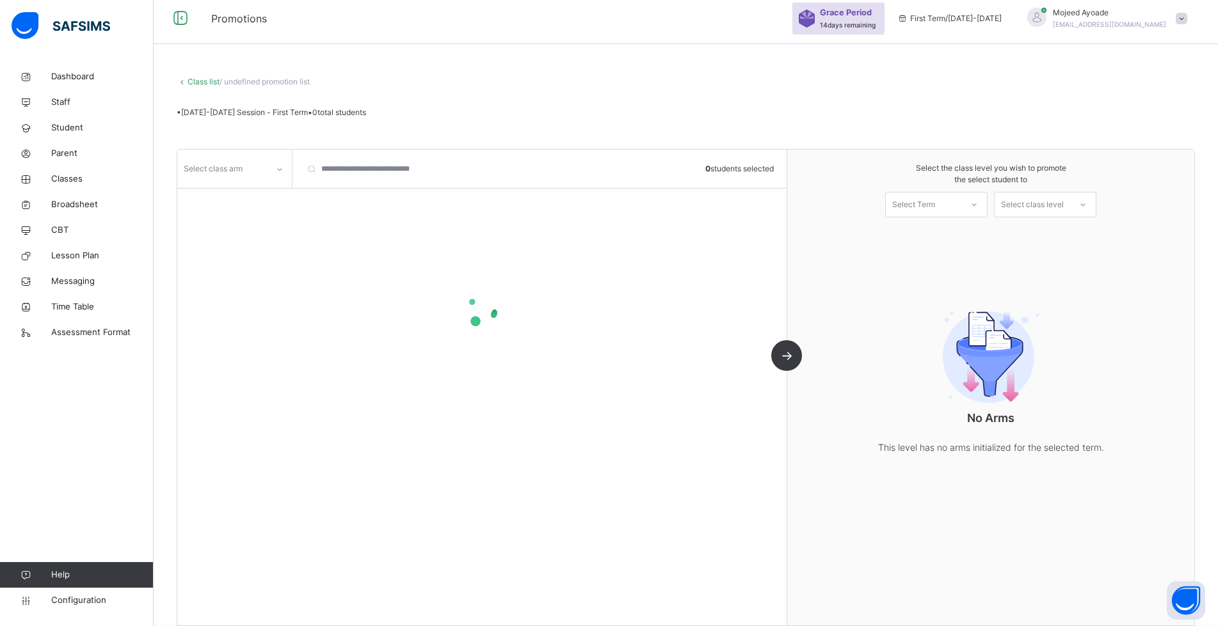
scroll to position [26, 0]
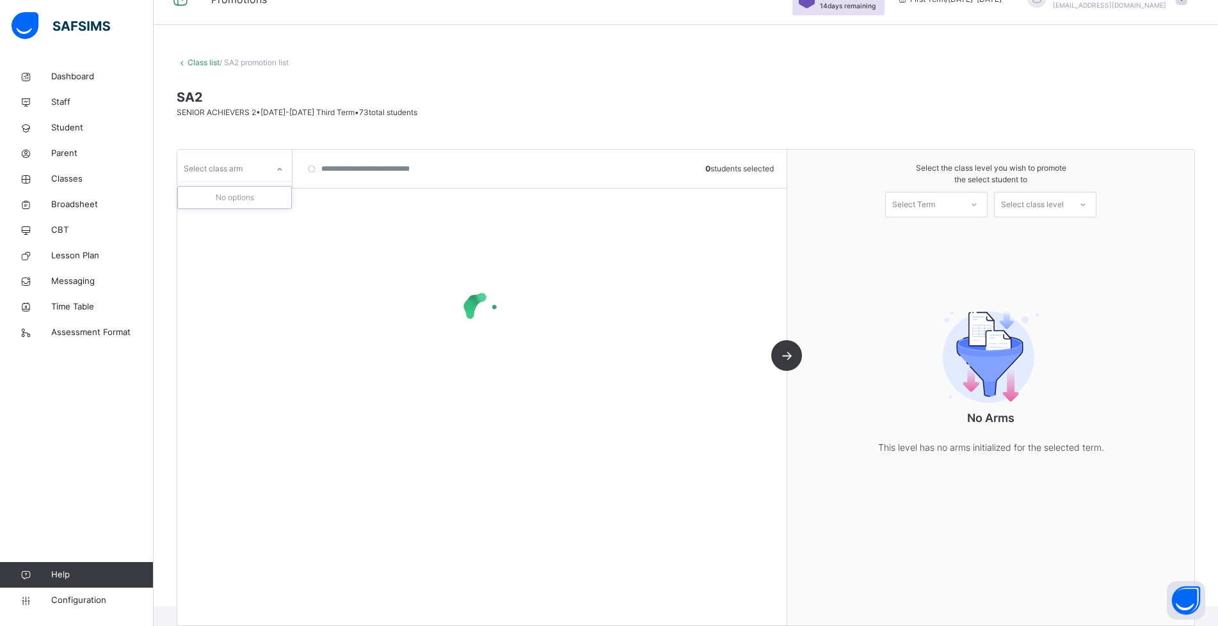
click at [280, 171] on icon at bounding box center [280, 169] width 8 height 13
click at [281, 168] on icon at bounding box center [280, 169] width 8 height 13
click at [752, 106] on span "SA2" at bounding box center [686, 97] width 1018 height 19
click at [784, 132] on div "Class list / SA2 promotion list SA2 SENIOR ACHIEVERS 2 • 2024-2025 Third Term •…" at bounding box center [686, 322] width 1064 height 569
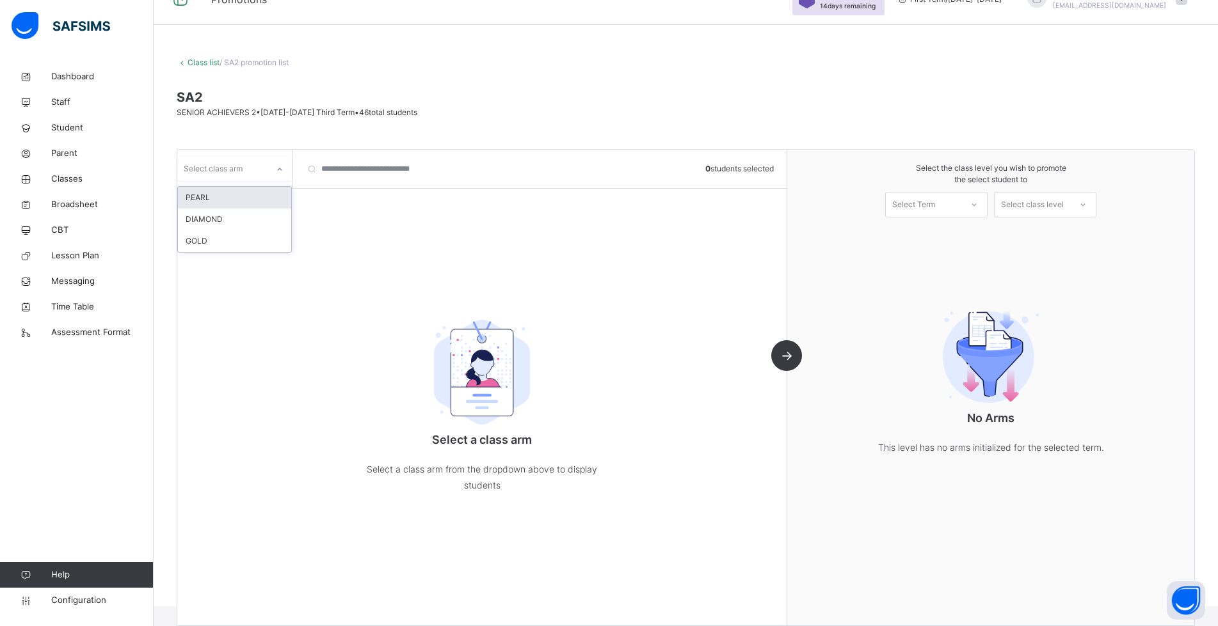
click at [282, 173] on icon at bounding box center [280, 169] width 8 height 13
click at [225, 223] on div "DIAMOND" at bounding box center [234, 220] width 113 height 22
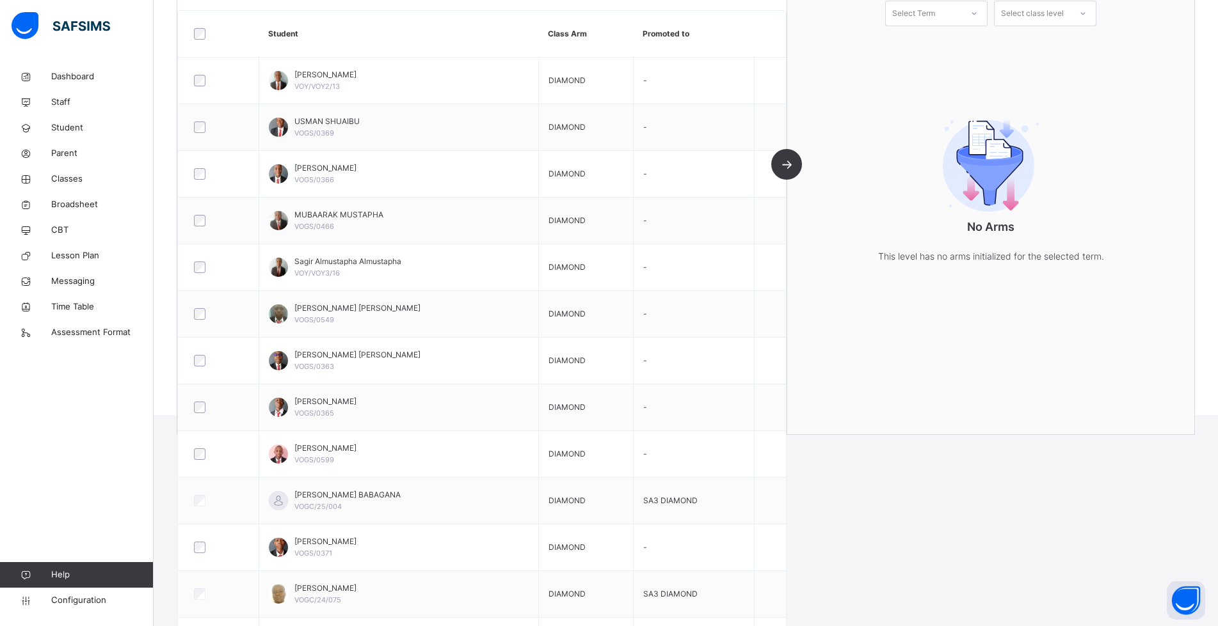
scroll to position [66, 0]
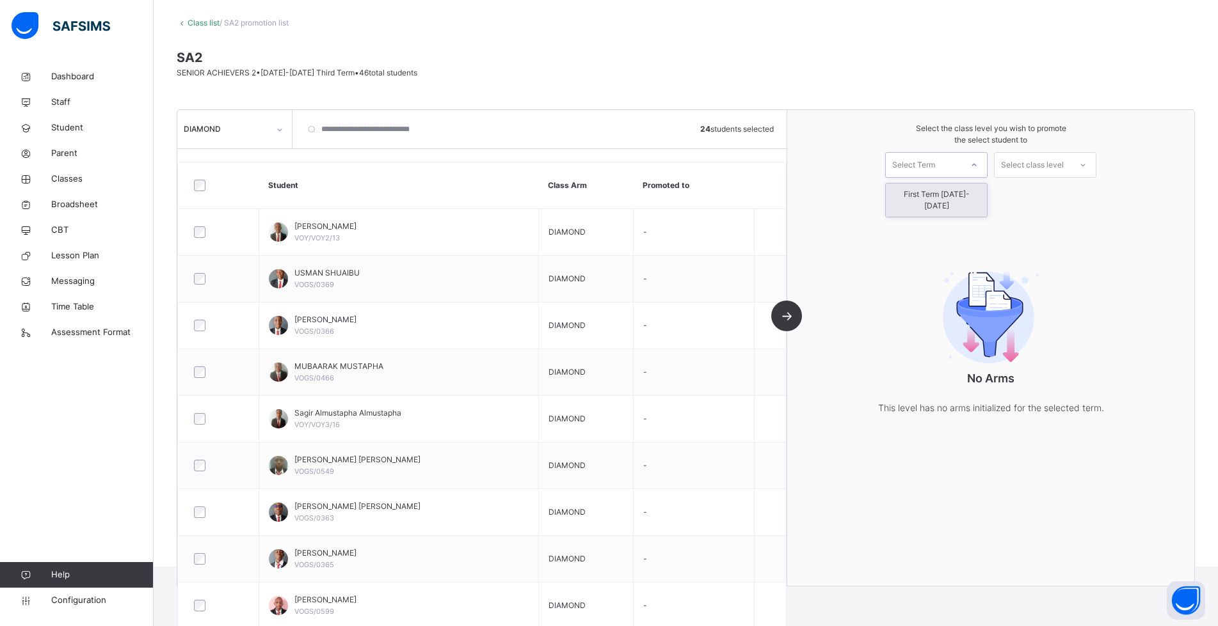
click at [978, 164] on div at bounding box center [973, 165] width 23 height 22
click at [951, 194] on div "First Term [DATE]-[DATE]" at bounding box center [935, 200] width 101 height 33
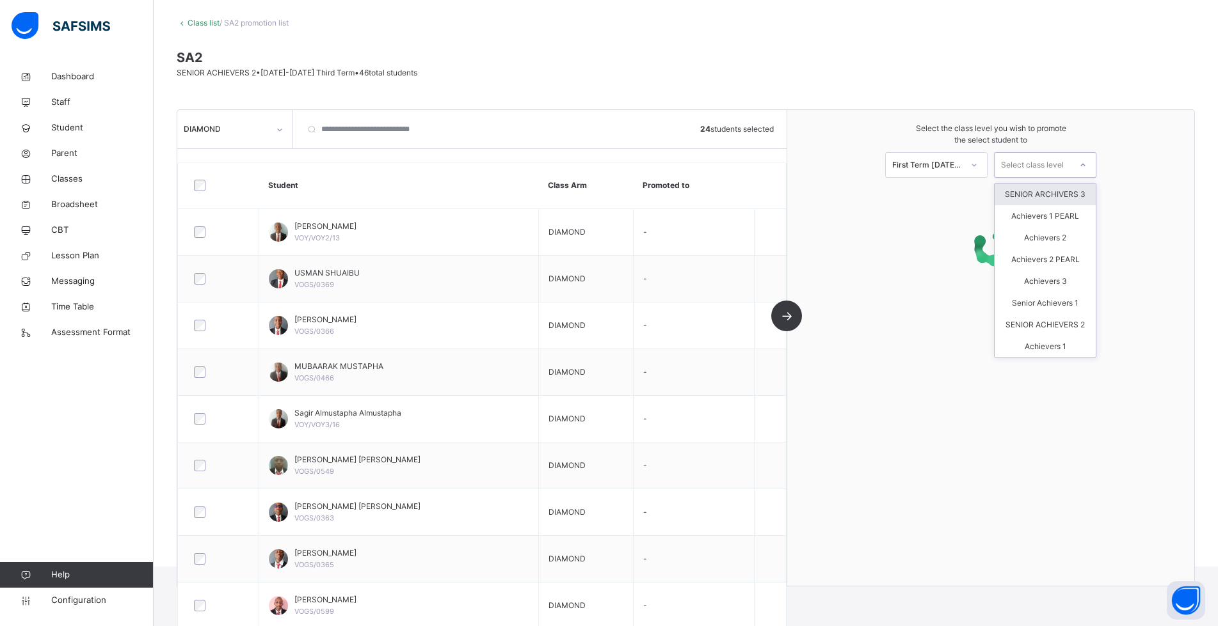
click at [1041, 163] on div "Select class level" at bounding box center [1032, 165] width 63 height 26
click at [1038, 194] on div "SENIOR ARCHIVERS 3" at bounding box center [1044, 195] width 101 height 22
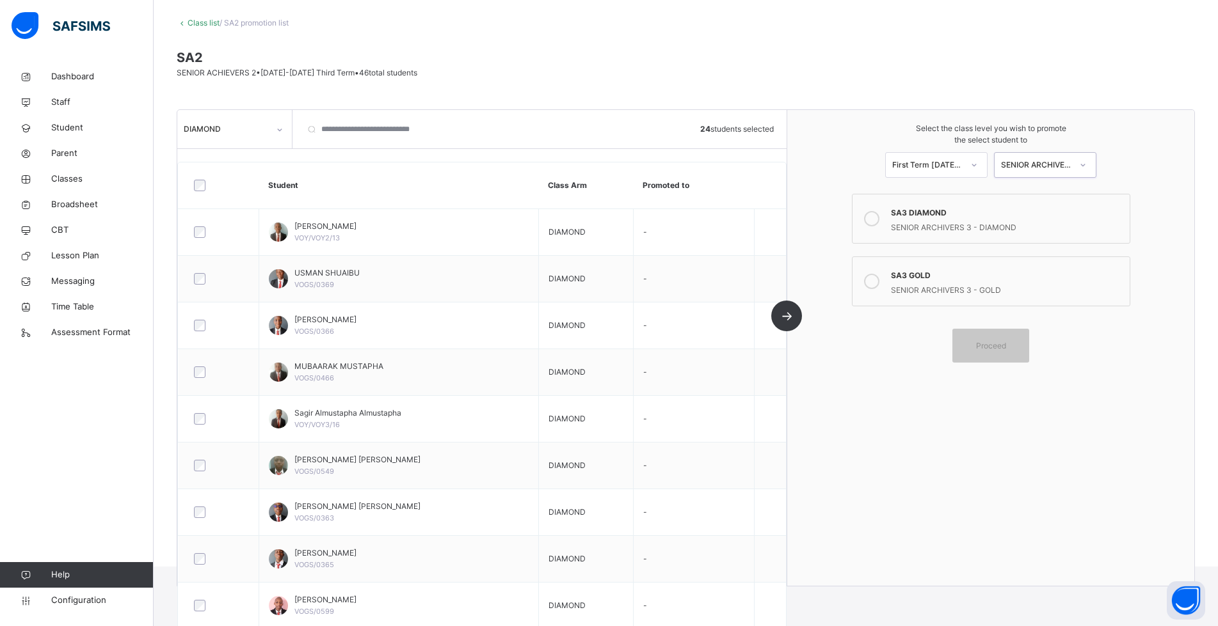
click at [879, 221] on icon at bounding box center [871, 218] width 15 height 15
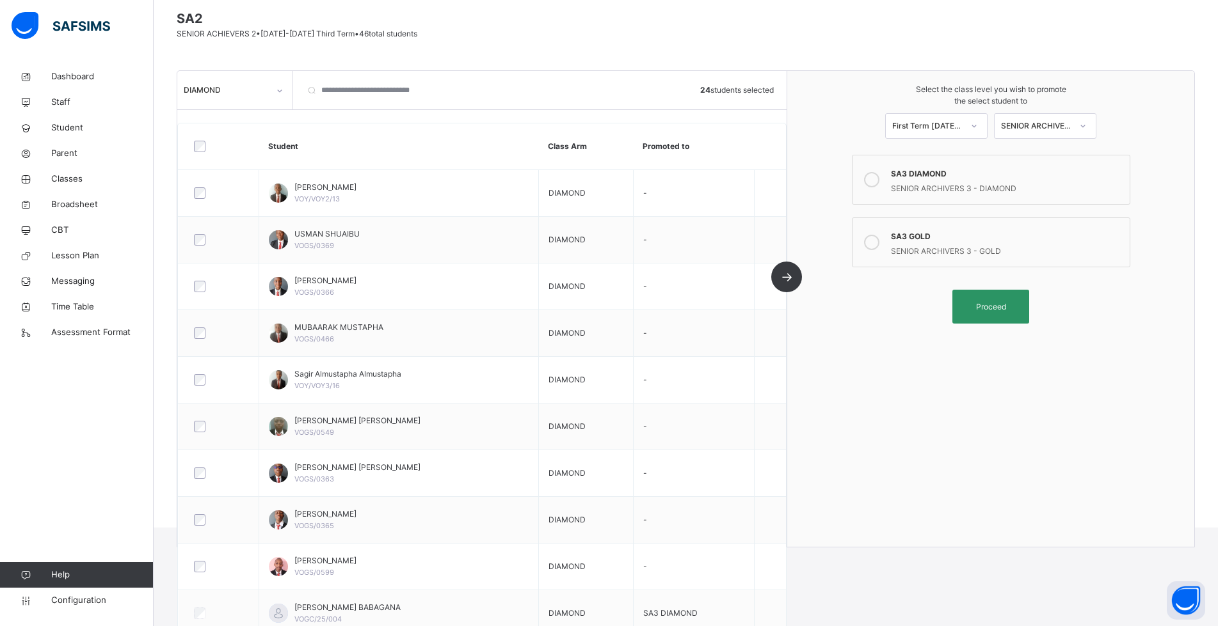
scroll to position [0, 0]
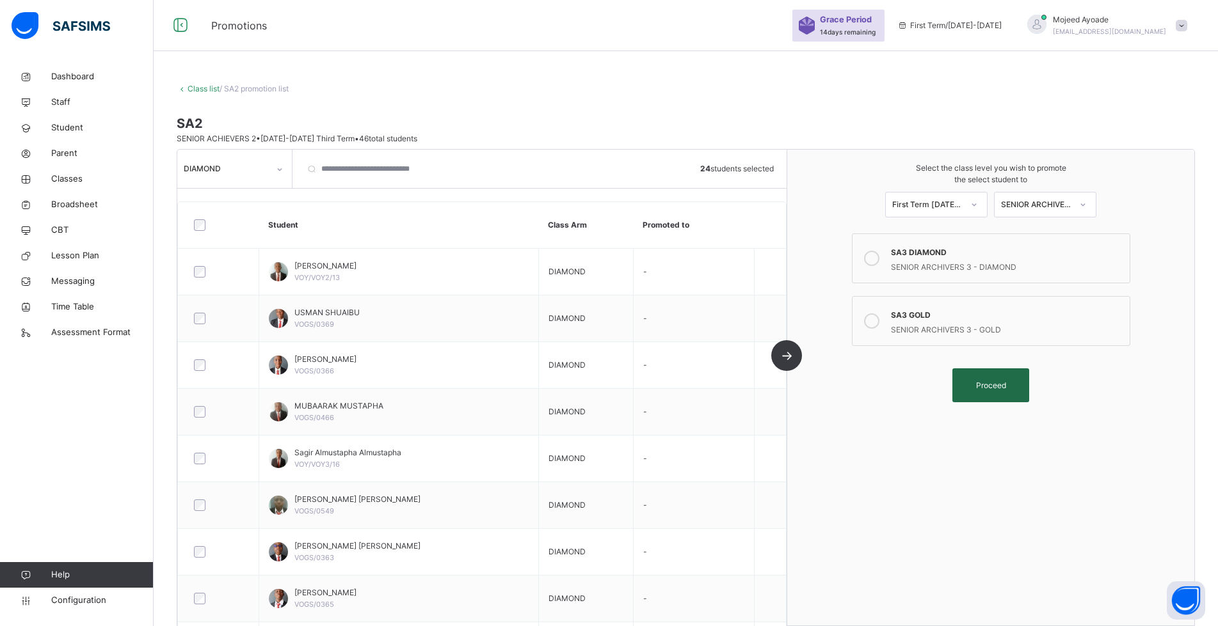
click at [991, 385] on span "Proceed" at bounding box center [991, 385] width 30 height 12
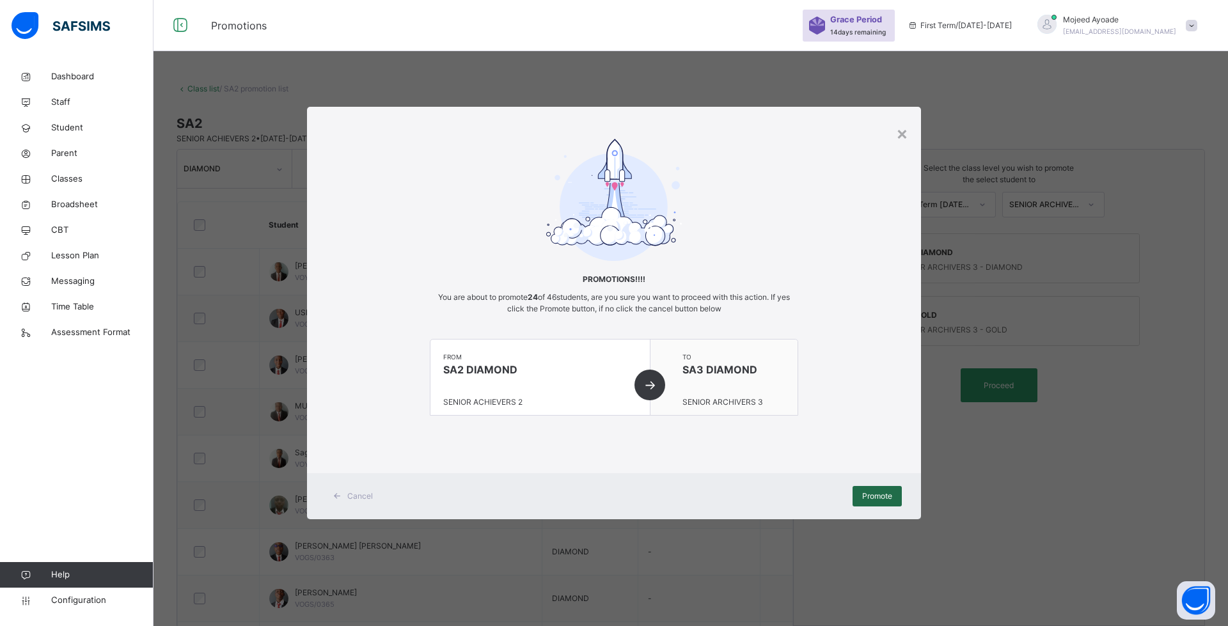
click at [869, 500] on span "Promote" at bounding box center [877, 497] width 30 height 12
click at [996, 471] on div "× Promotions!!!! You are about to promote 24 of 46 students, are you sure you w…" at bounding box center [614, 313] width 1228 height 626
click at [898, 132] on div "×" at bounding box center [902, 133] width 12 height 27
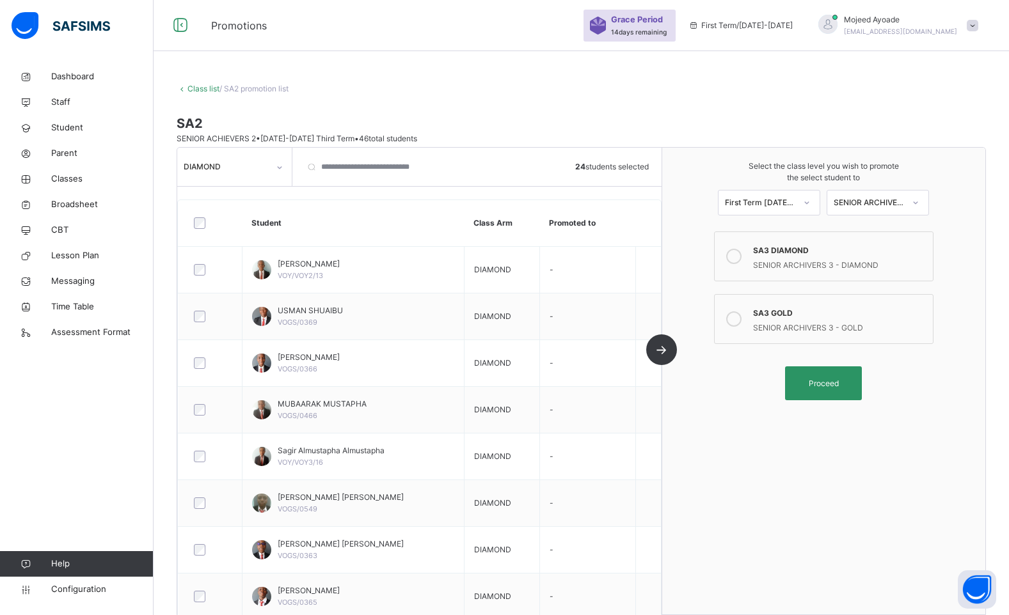
click at [275, 170] on div at bounding box center [280, 167] width 22 height 20
click at [226, 236] on div "GOLD" at bounding box center [234, 239] width 113 height 22
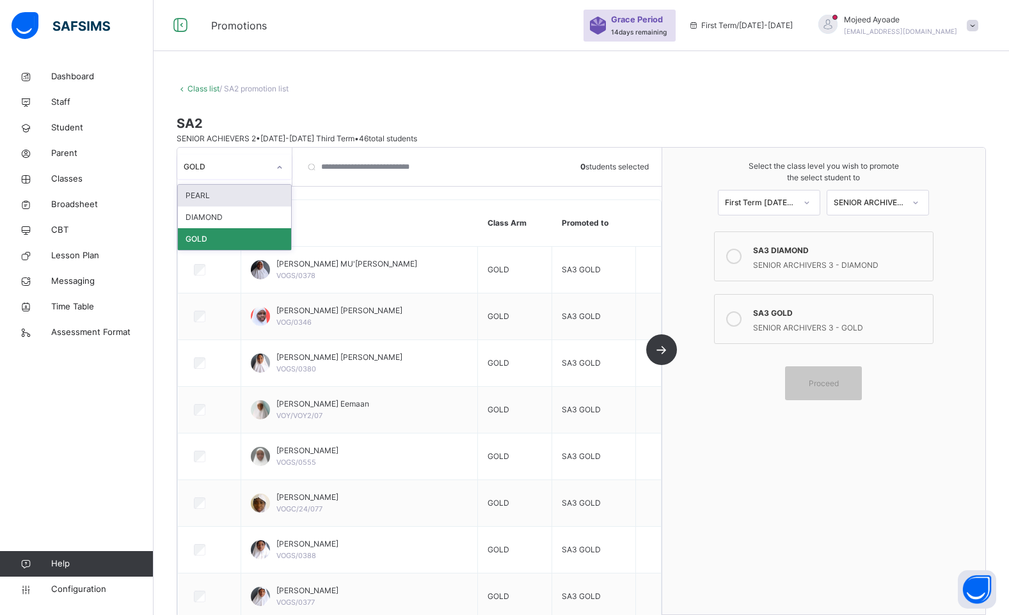
click at [264, 171] on div "GOLD" at bounding box center [226, 167] width 85 height 12
click at [234, 221] on div "DIAMOND" at bounding box center [234, 218] width 113 height 22
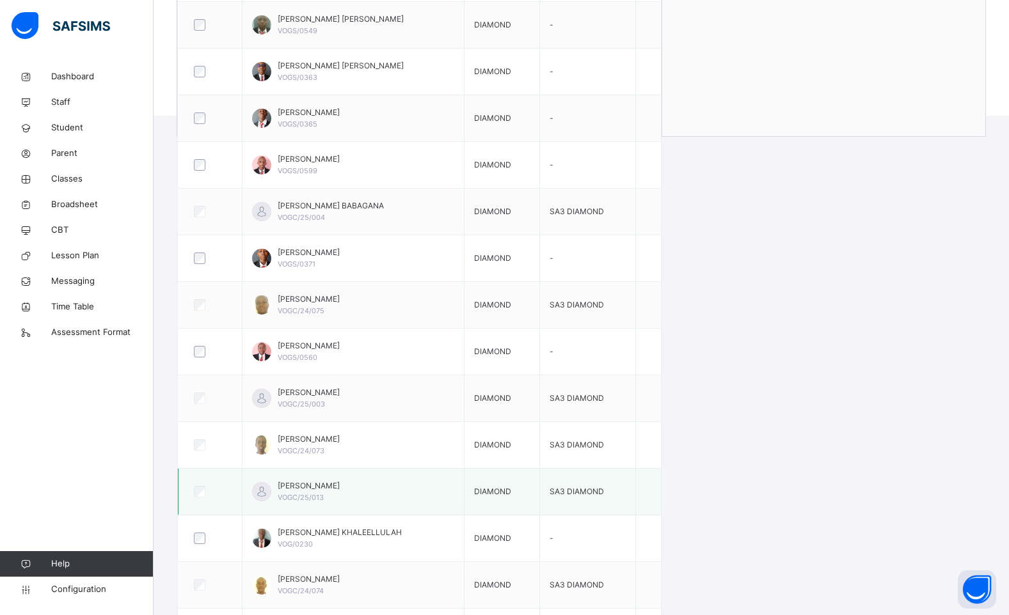
scroll to position [512, 0]
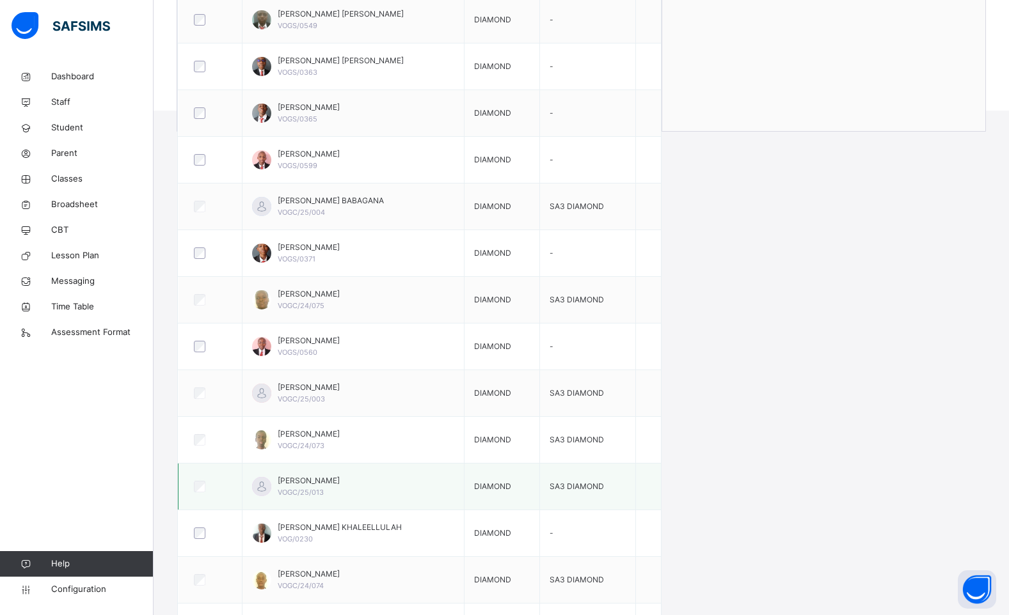
click at [207, 485] on div at bounding box center [210, 487] width 38 height 12
drag, startPoint x: 842, startPoint y: 479, endPoint x: 431, endPoint y: 474, distance: 411.4
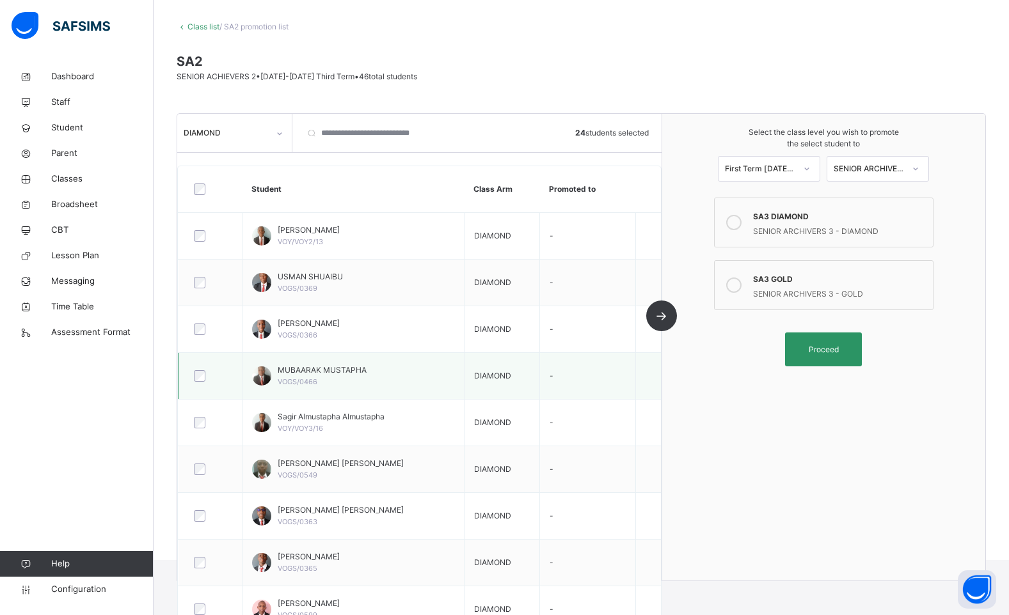
scroll to position [0, 0]
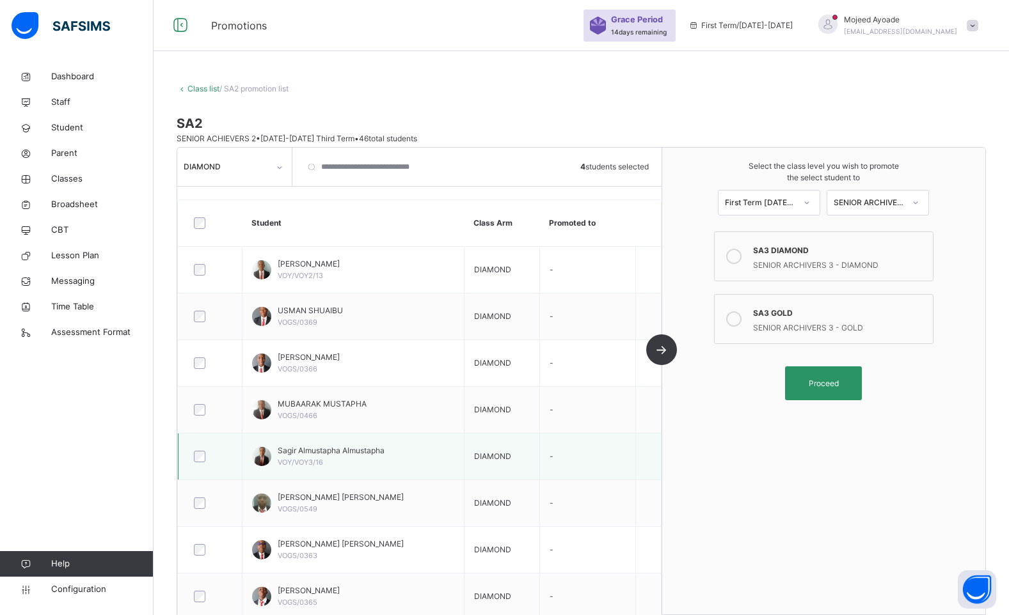
click at [198, 450] on div at bounding box center [210, 456] width 44 height 27
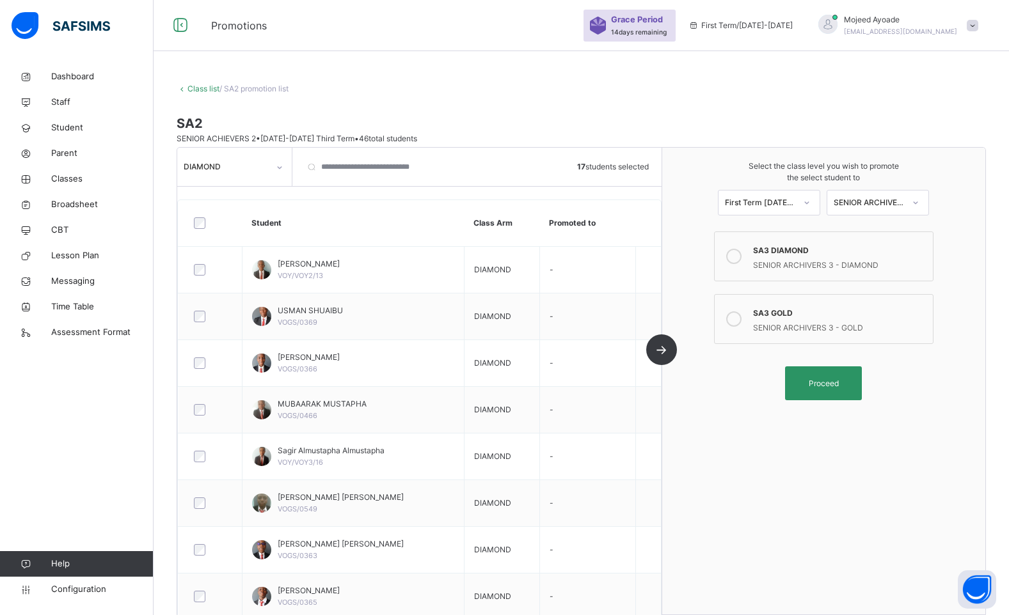
click at [820, 255] on div "SA3 DIAMOND" at bounding box center [840, 249] width 174 height 15
click at [839, 379] on span "Proceed" at bounding box center [824, 383] width 30 height 12
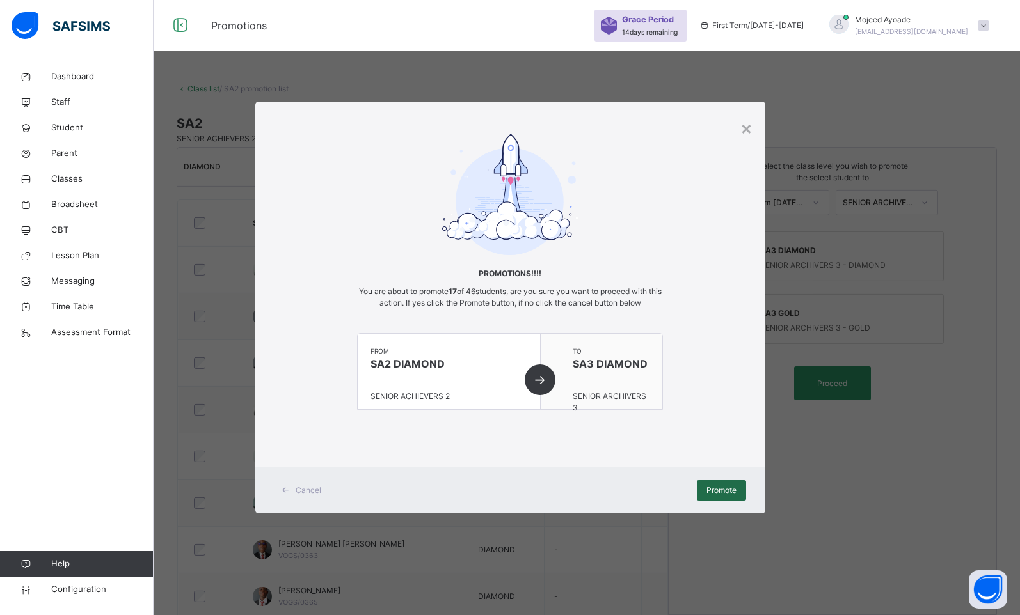
click at [737, 491] on div "Promote" at bounding box center [721, 490] width 49 height 20
click at [745, 132] on div "×" at bounding box center [746, 128] width 12 height 27
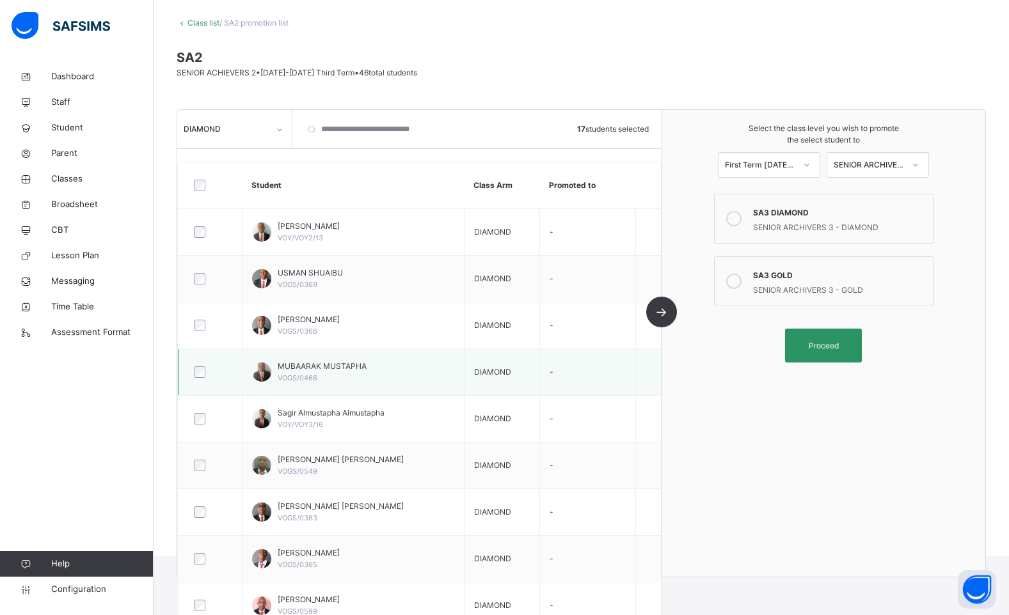
scroll to position [64, 0]
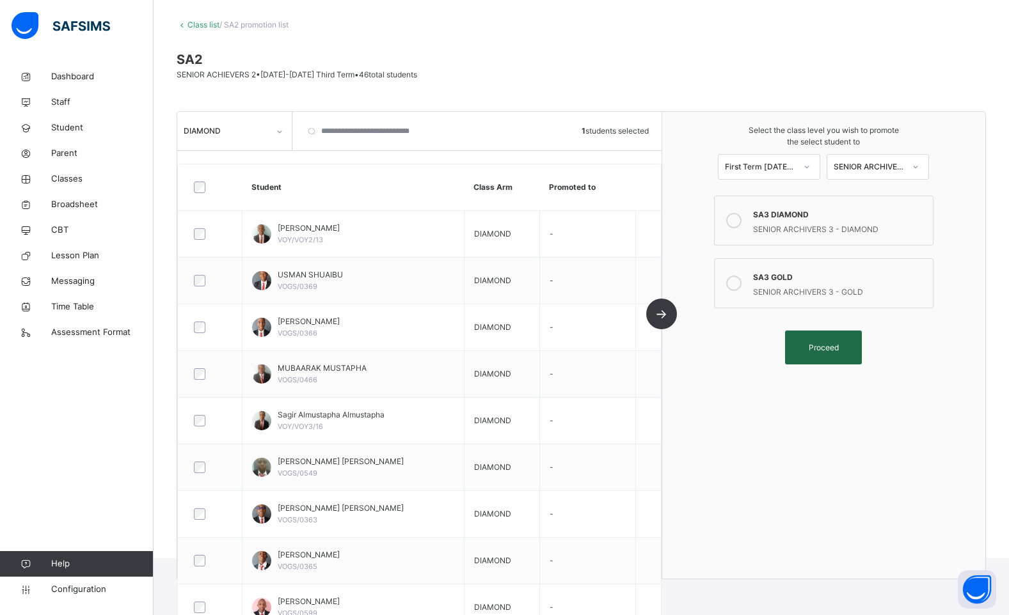
click at [852, 351] on span "Proceed" at bounding box center [824, 348] width 58 height 12
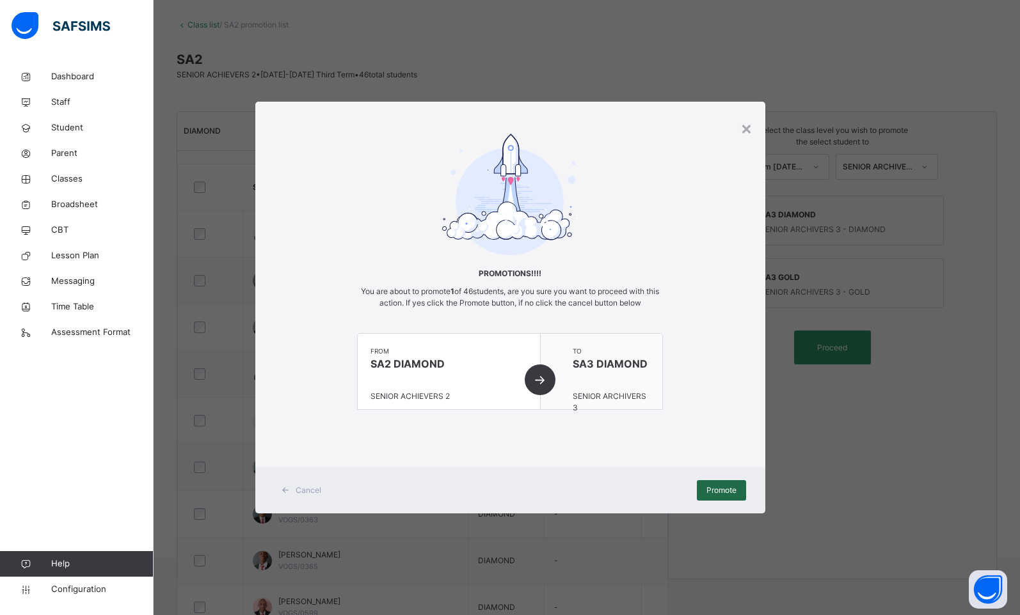
click at [702, 489] on div "Promote" at bounding box center [721, 490] width 49 height 20
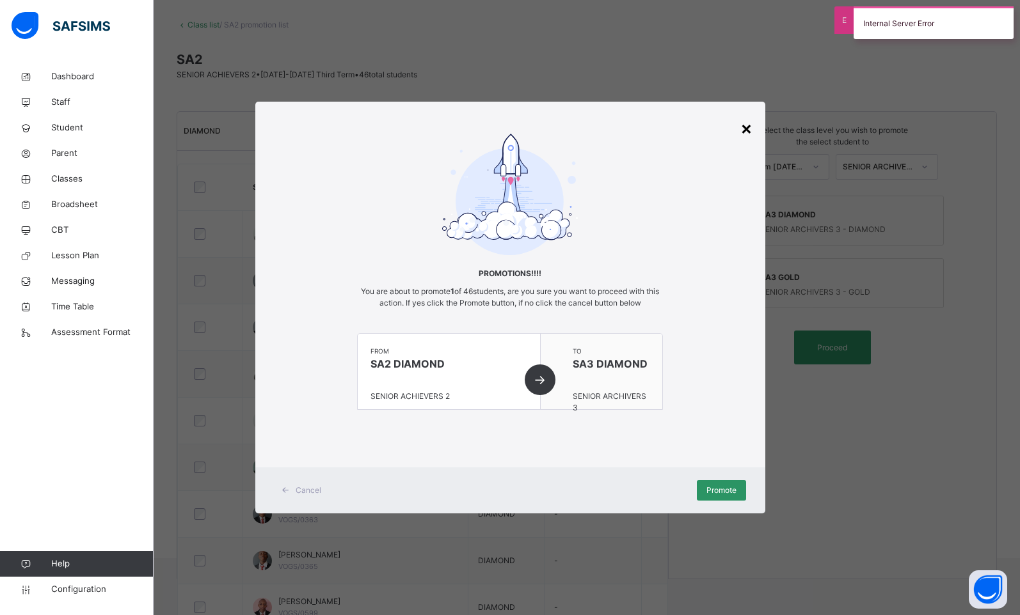
click at [750, 130] on div "×" at bounding box center [746, 128] width 12 height 27
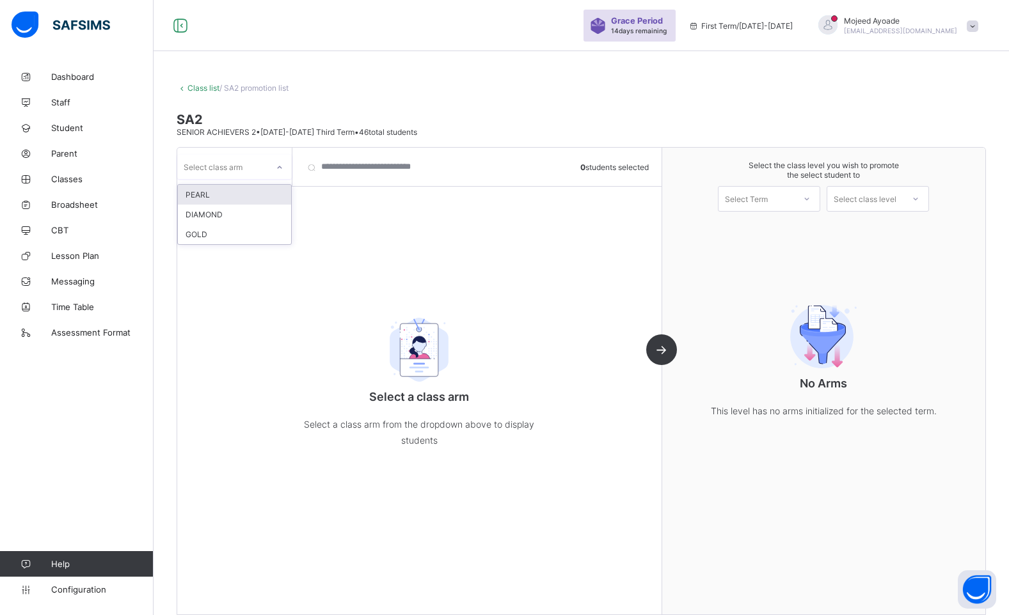
click at [280, 168] on icon at bounding box center [280, 167] width 8 height 13
click at [245, 218] on div "DIAMOND" at bounding box center [234, 215] width 113 height 20
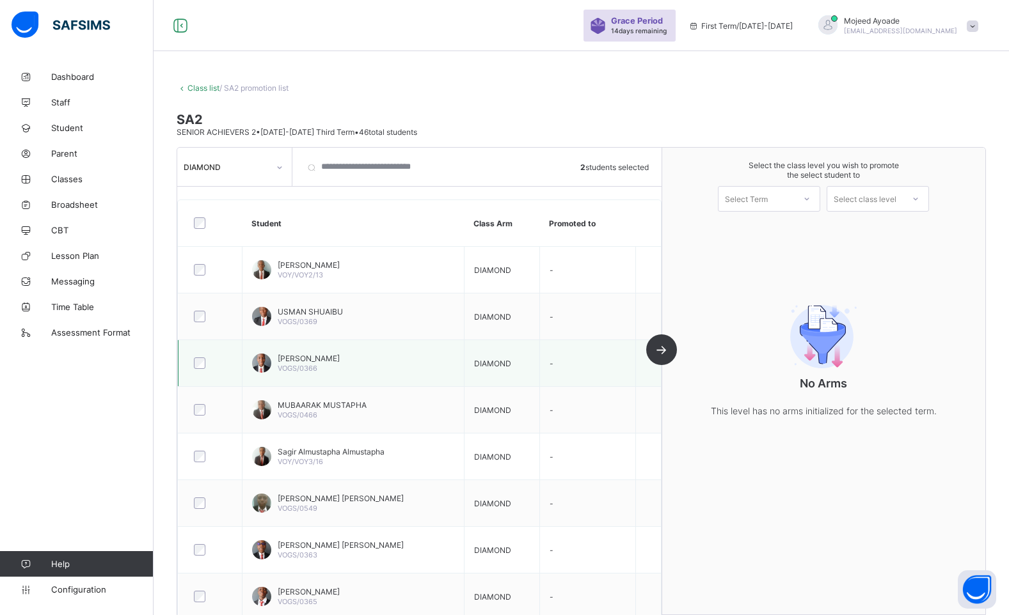
click at [198, 370] on div at bounding box center [210, 363] width 44 height 27
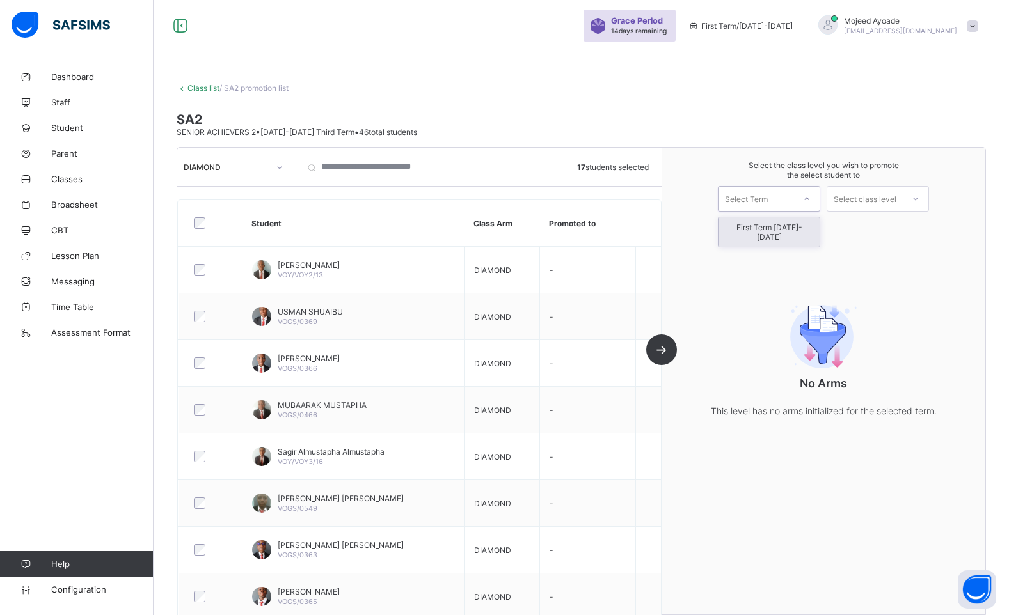
click at [811, 198] on icon at bounding box center [807, 199] width 8 height 13
click at [790, 228] on div "First Term [DATE]-[DATE]" at bounding box center [768, 232] width 101 height 29
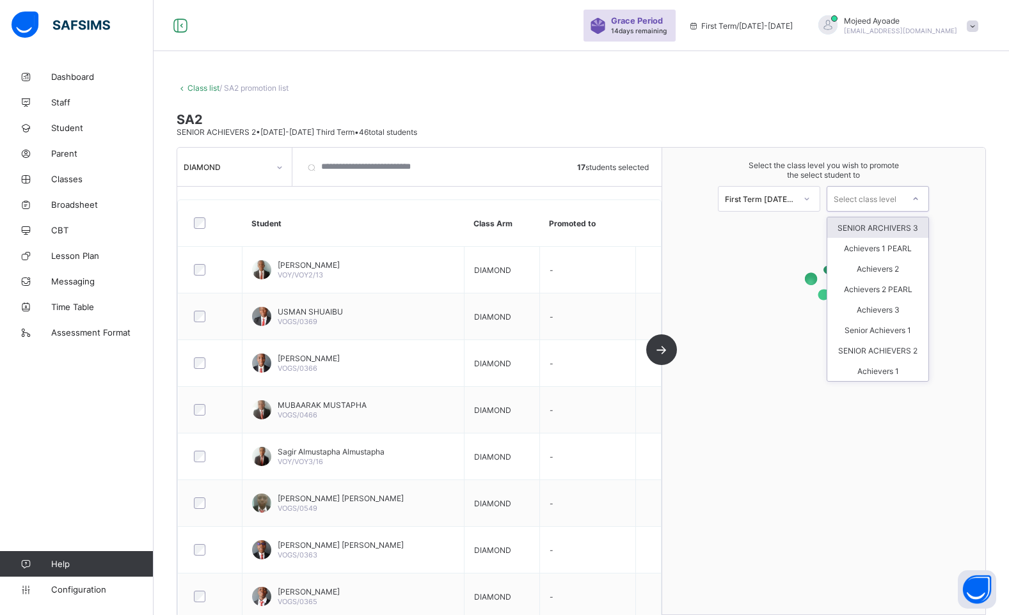
click at [896, 200] on div "Select class level" at bounding box center [865, 199] width 63 height 26
click at [893, 229] on div "SENIOR ARCHIVERS 3" at bounding box center [877, 228] width 101 height 20
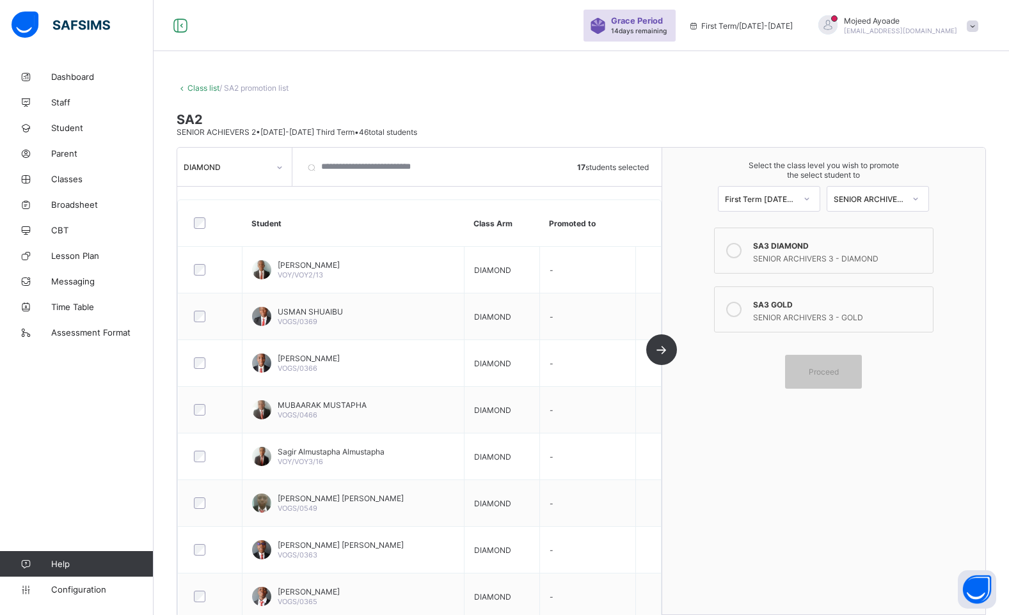
click at [800, 245] on div "SA3 DIAMOND" at bounding box center [840, 244] width 174 height 13
click at [839, 371] on span "Proceed" at bounding box center [824, 372] width 30 height 10
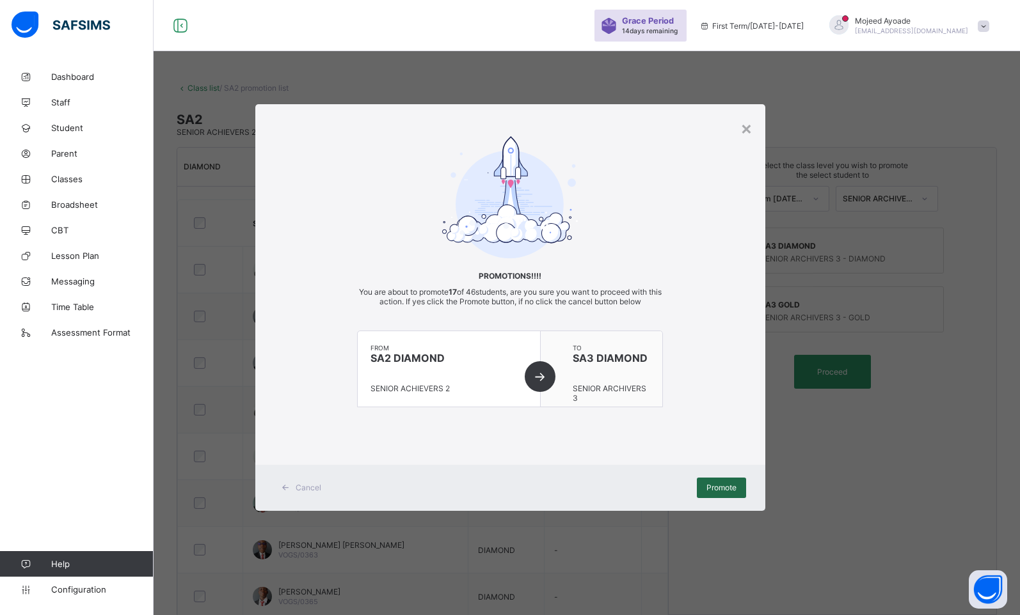
click at [722, 491] on span "Promote" at bounding box center [721, 488] width 30 height 10
click at [748, 133] on div "×" at bounding box center [746, 128] width 12 height 22
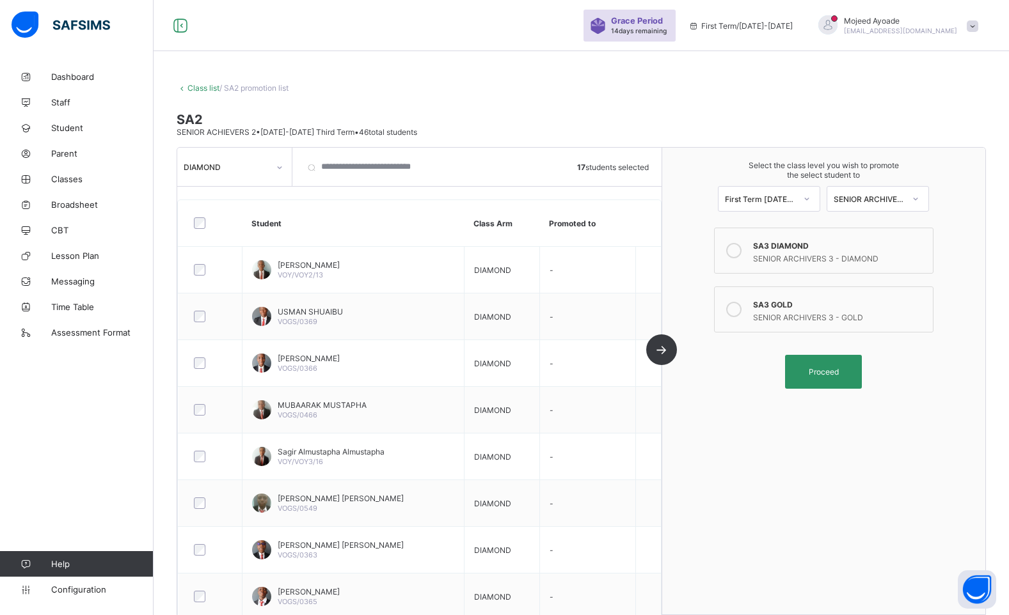
click at [278, 174] on div at bounding box center [280, 167] width 22 height 20
click at [245, 232] on div "GOLD" at bounding box center [234, 235] width 113 height 20
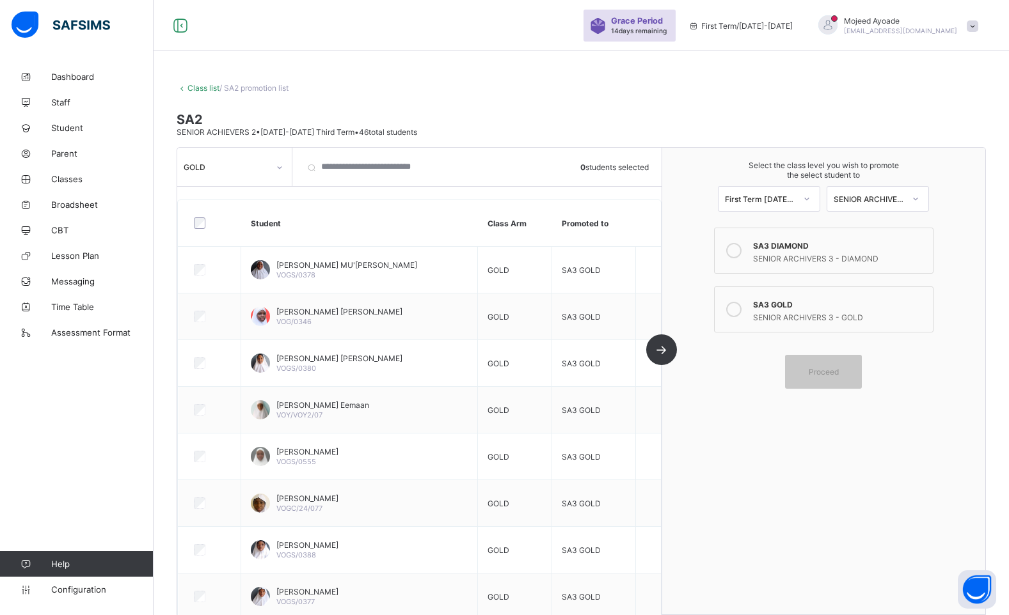
click at [571, 87] on div "Class list / SA2 promotion list" at bounding box center [581, 88] width 809 height 10
click at [541, 161] on div at bounding box center [513, 167] width 122 height 38
click at [73, 77] on span "Dashboard" at bounding box center [102, 77] width 102 height 10
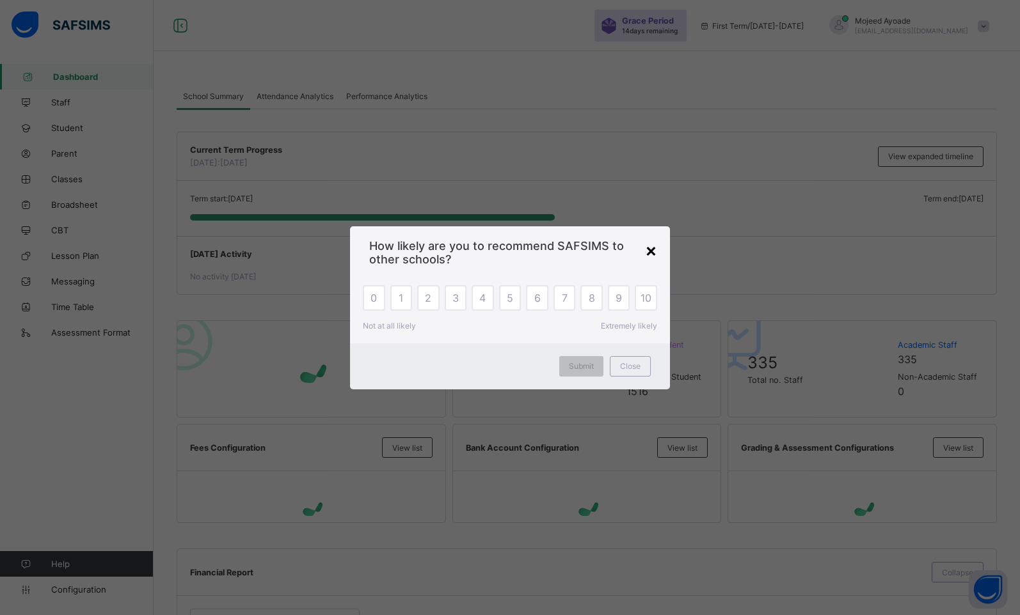
click at [652, 251] on div "×" at bounding box center [651, 250] width 12 height 22
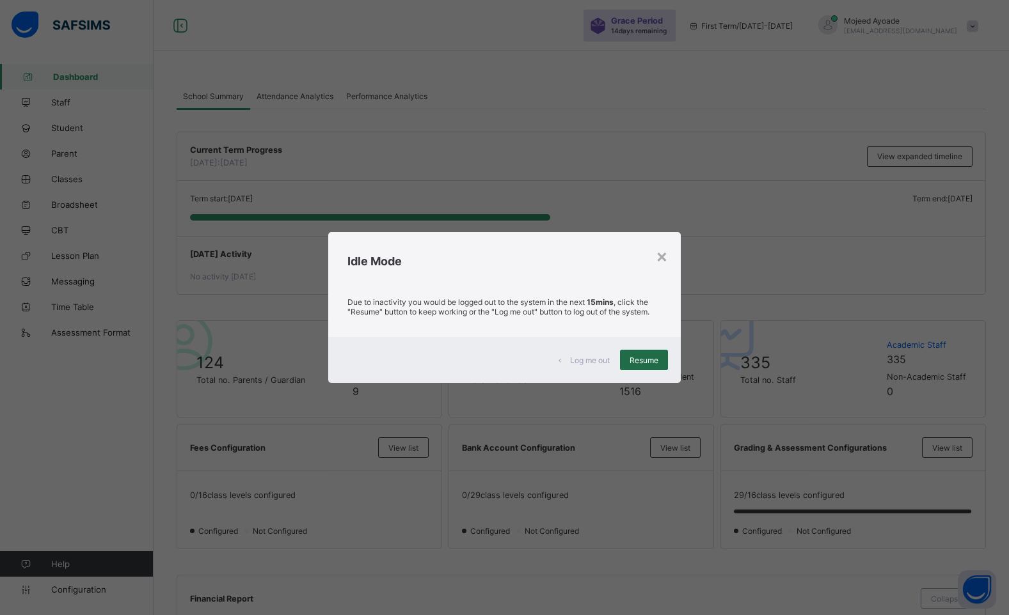
click at [637, 360] on span "Resume" at bounding box center [644, 361] width 29 height 10
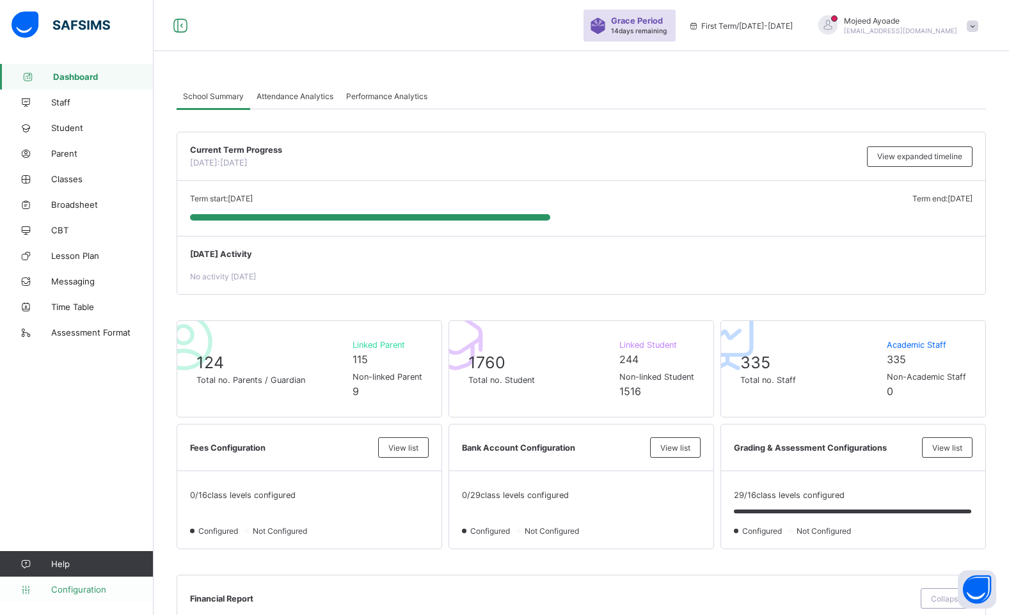
click at [68, 587] on span "Configuration" at bounding box center [102, 590] width 102 height 10
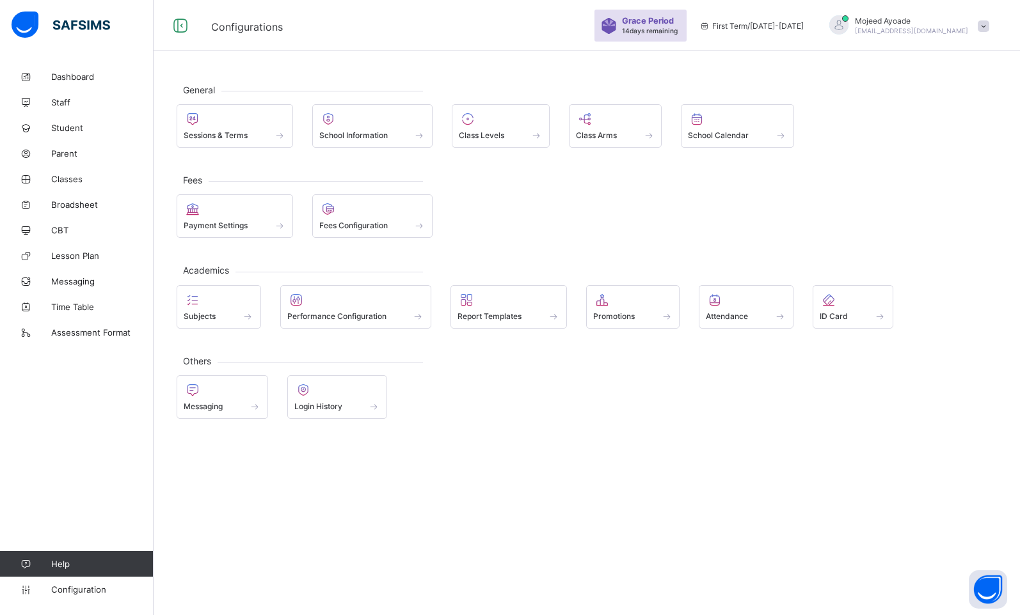
click at [986, 299] on div "Subjects Performance Configuration Report Templates Promotions Attendance ID Ca…" at bounding box center [587, 307] width 820 height 44
click at [603, 312] on span "Promotions" at bounding box center [614, 317] width 42 height 10
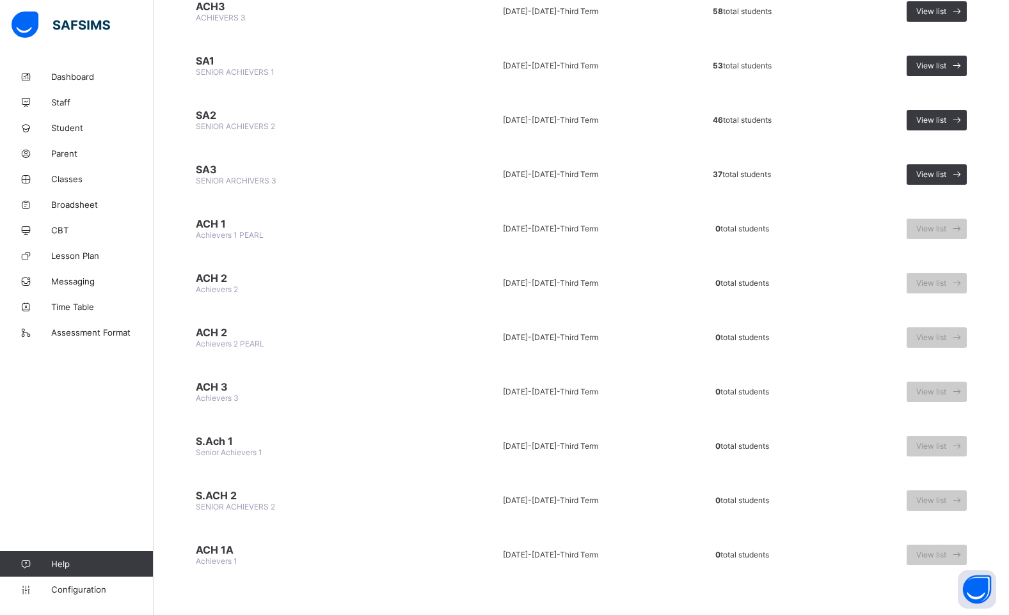
scroll to position [1163, 0]
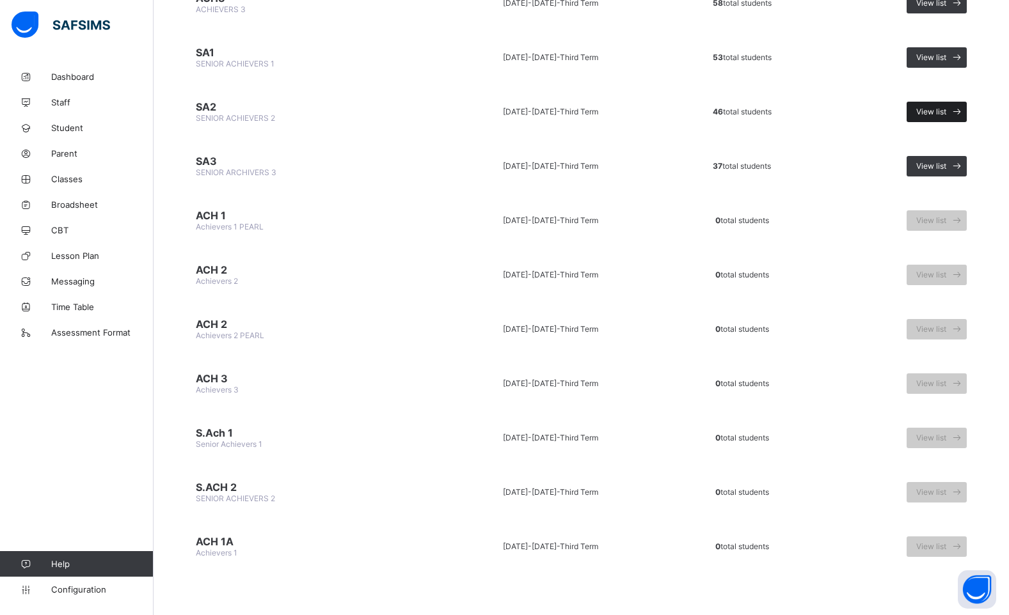
click at [946, 113] on span "View list" at bounding box center [931, 112] width 30 height 10
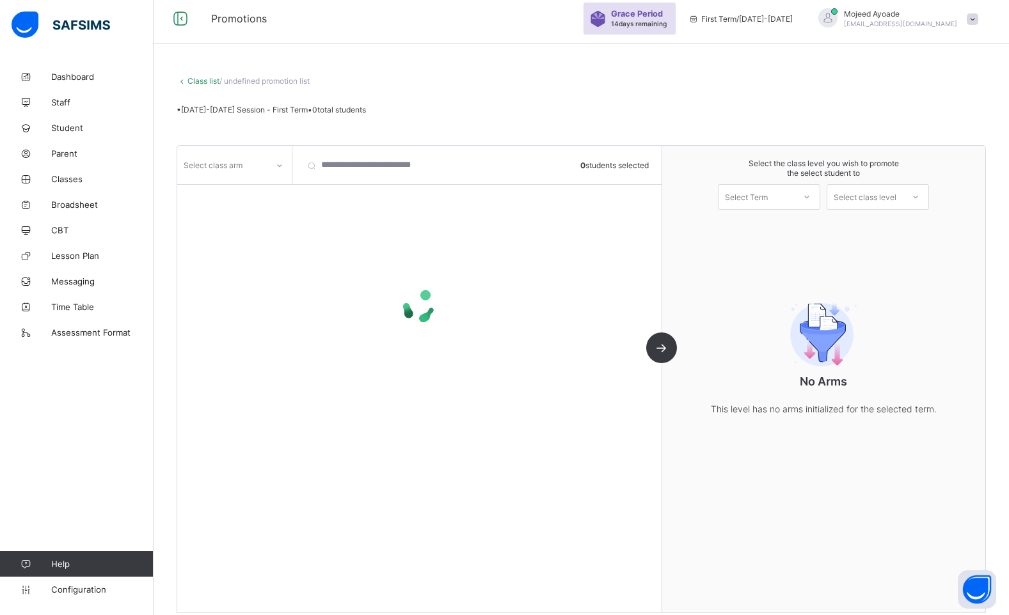
scroll to position [20, 0]
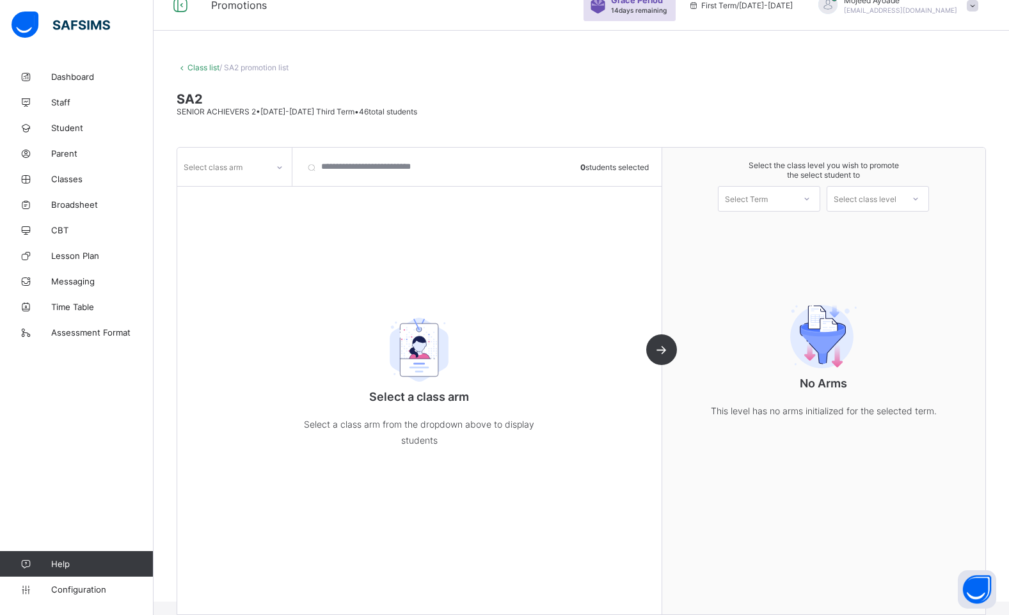
click at [250, 166] on div "Select class arm" at bounding box center [222, 167] width 90 height 18
click at [244, 218] on div "DIAMOND" at bounding box center [234, 215] width 113 height 20
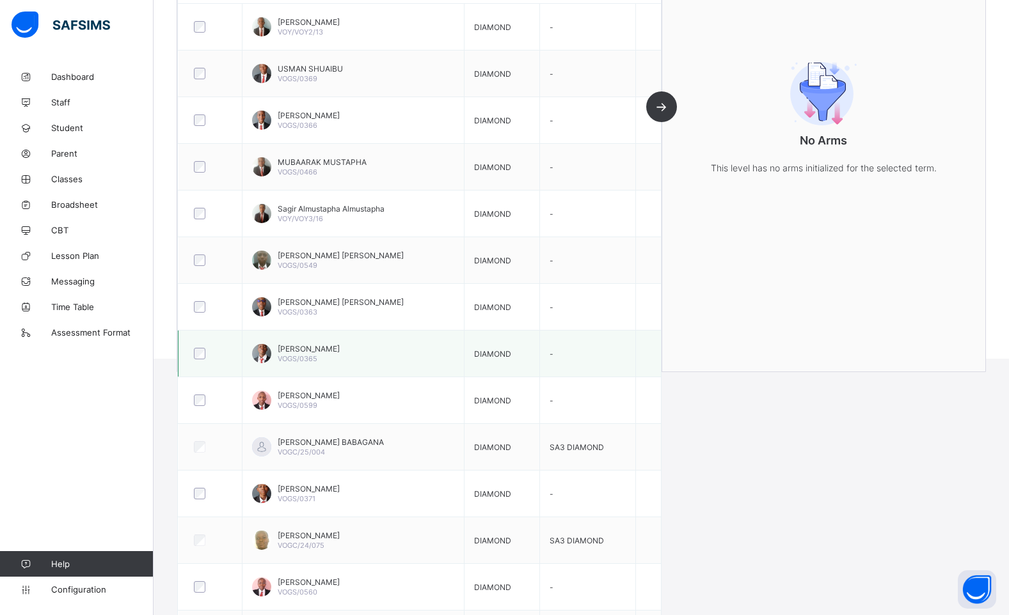
scroll to position [276, 0]
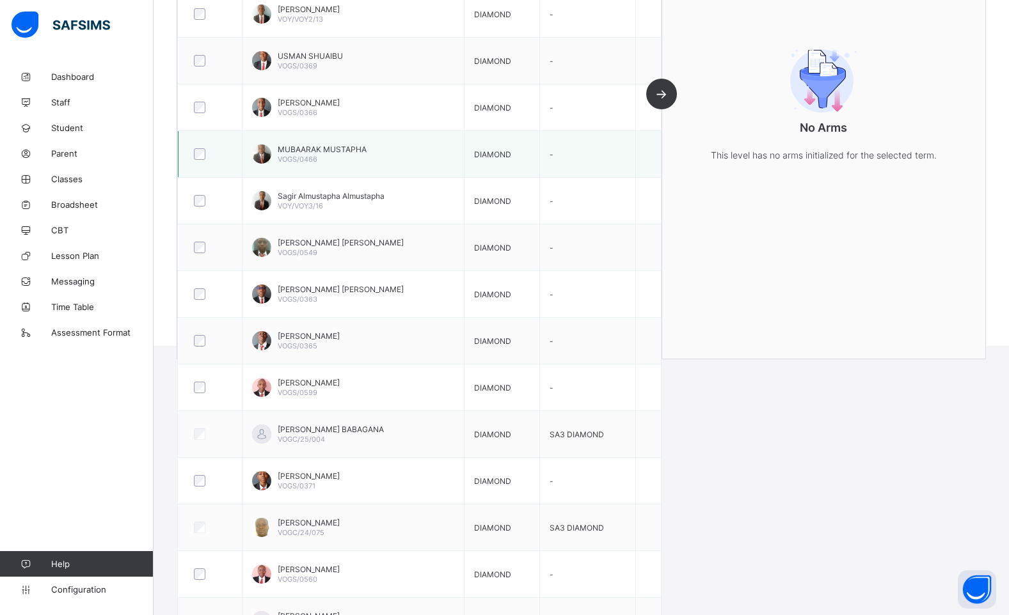
click at [198, 161] on div at bounding box center [210, 154] width 44 height 27
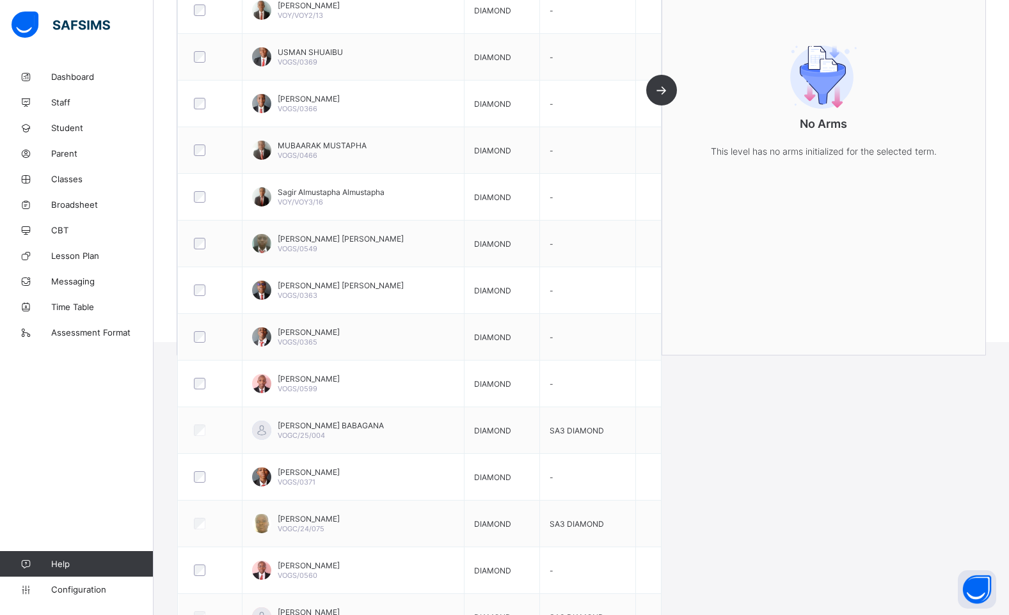
scroll to position [0, 0]
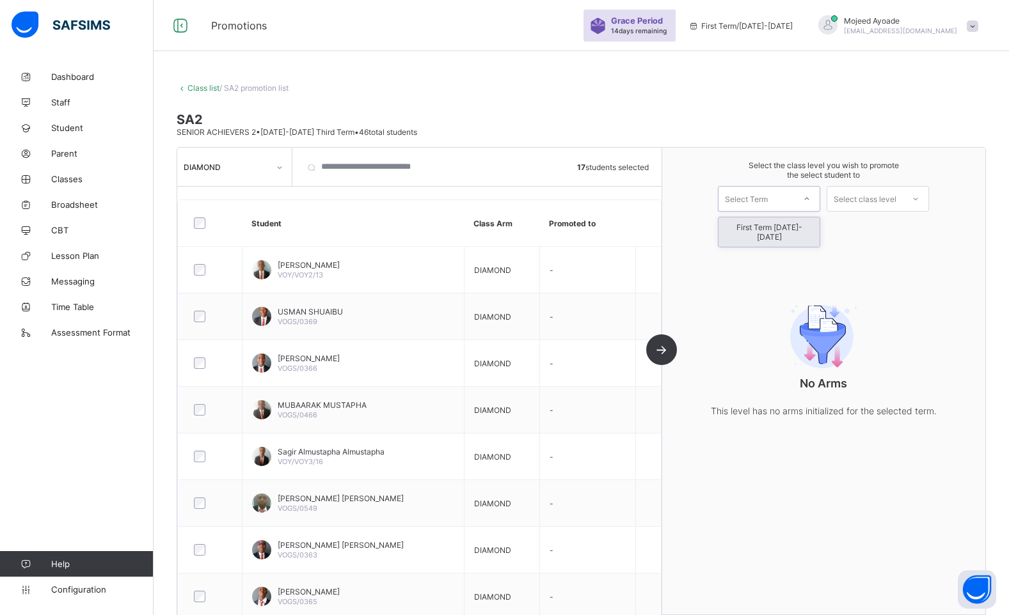
click at [794, 199] on div "Select Term" at bounding box center [755, 199] width 75 height 18
click at [781, 232] on div "First Term [DATE]-[DATE]" at bounding box center [768, 232] width 101 height 29
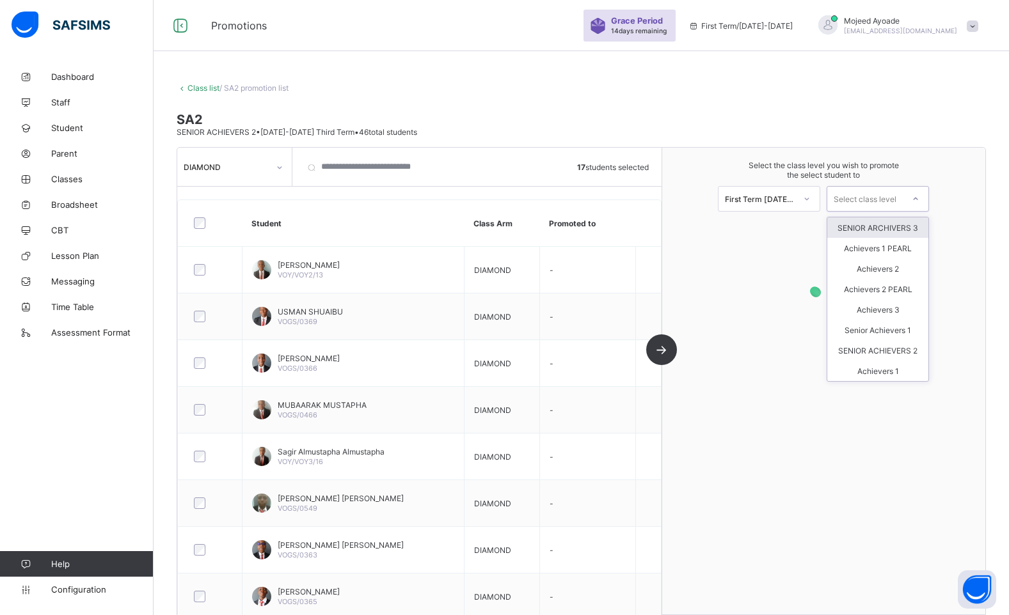
click at [863, 194] on div "Select class level" at bounding box center [865, 199] width 63 height 26
click at [889, 228] on div "SENIOR ARCHIVERS 3" at bounding box center [877, 228] width 101 height 20
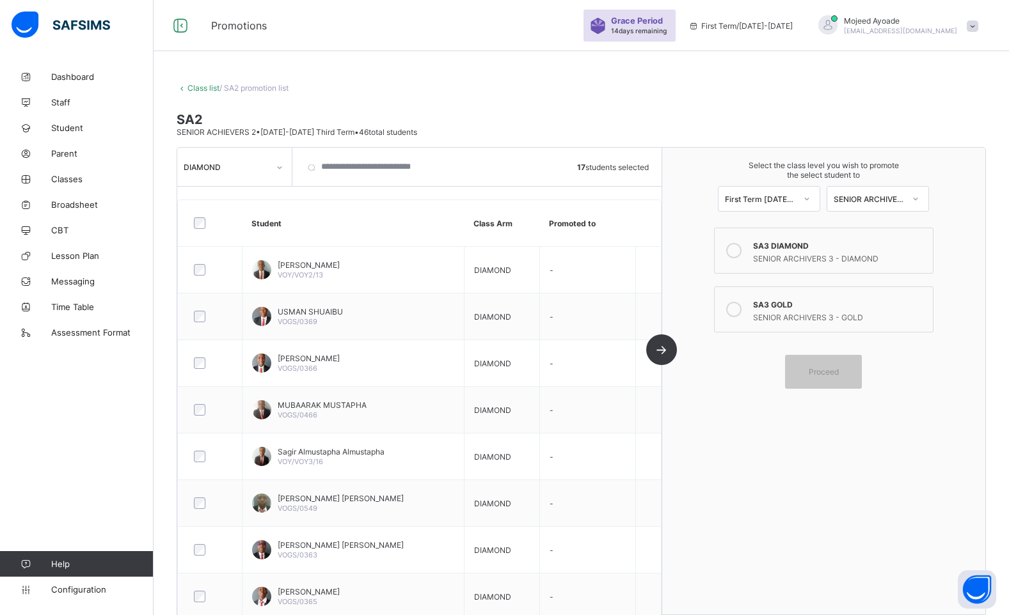
click at [793, 252] on div "SENIOR ARCHIVERS 3 - DIAMOND" at bounding box center [840, 257] width 174 height 13
click at [832, 370] on span "Proceed" at bounding box center [824, 372] width 30 height 10
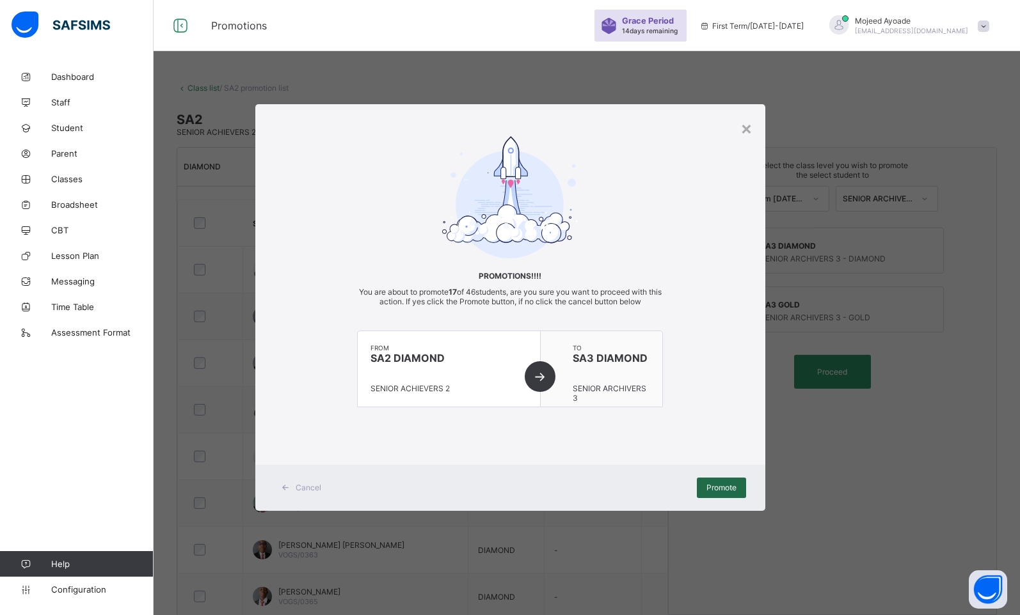
click at [711, 491] on span "Promote" at bounding box center [721, 488] width 30 height 10
click at [713, 491] on span "Promote" at bounding box center [721, 488] width 30 height 10
click at [749, 129] on div "×" at bounding box center [746, 128] width 12 height 22
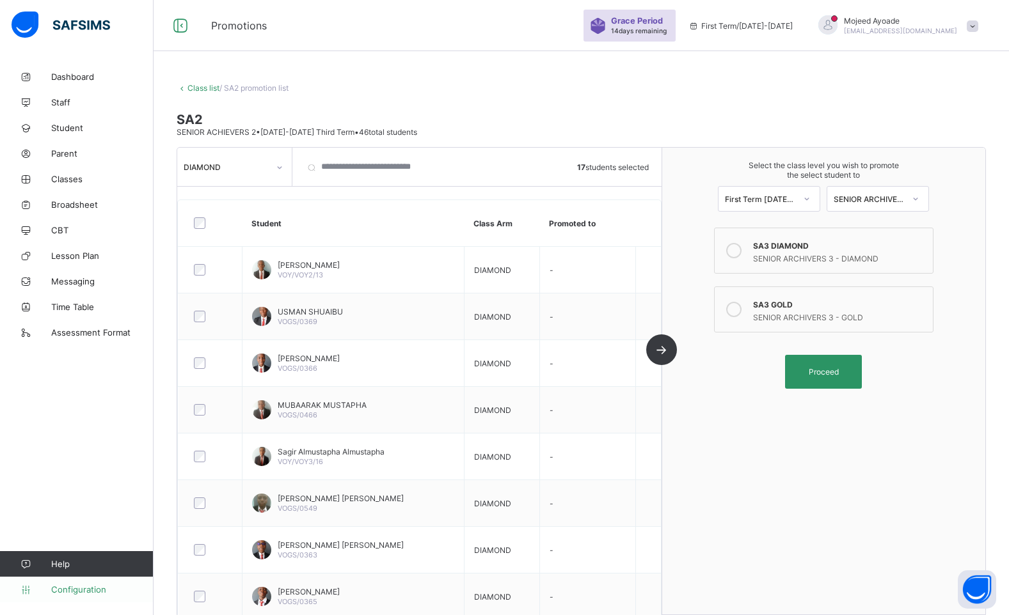
click at [72, 585] on span "Configuration" at bounding box center [102, 590] width 102 height 10
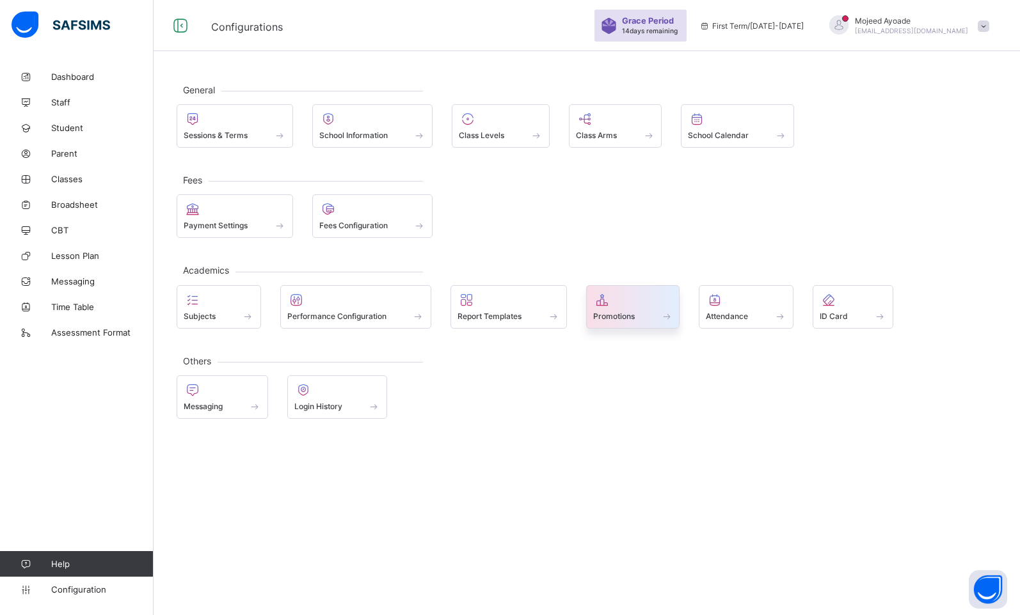
click at [623, 304] on div at bounding box center [633, 299] width 80 height 15
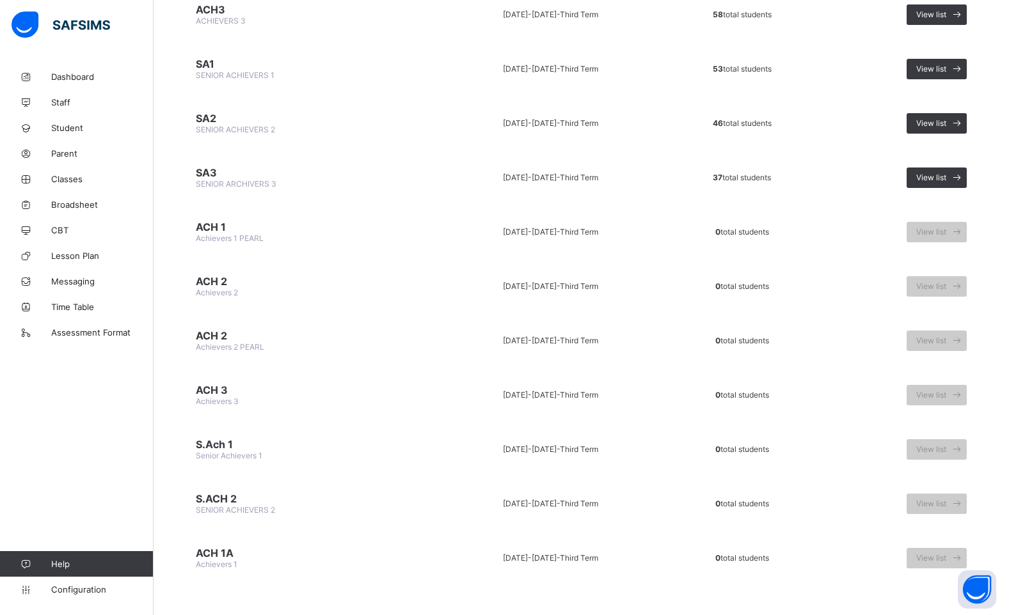
scroll to position [1163, 0]
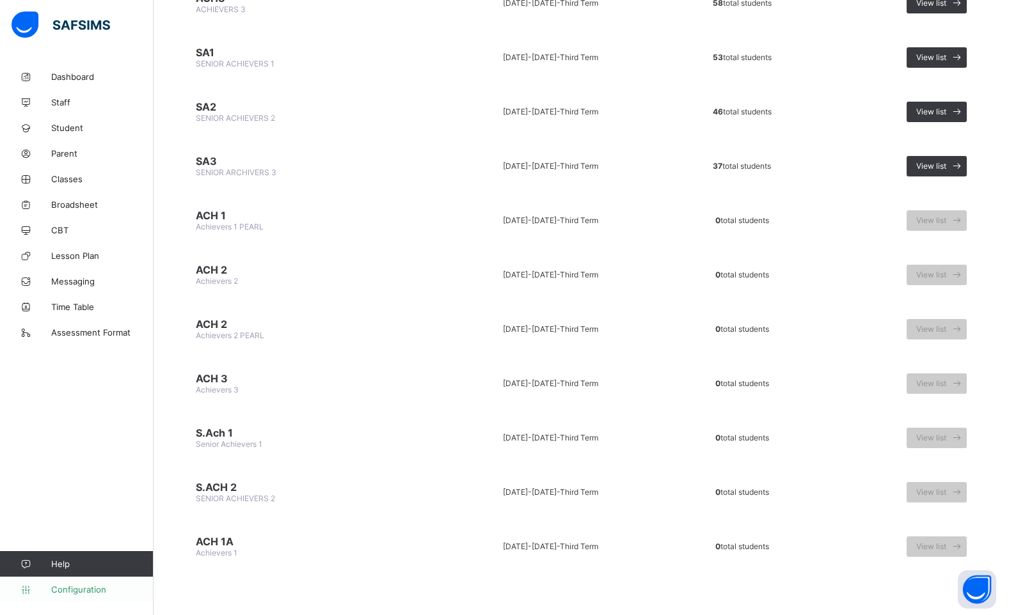
click at [68, 591] on span "Configuration" at bounding box center [102, 590] width 102 height 10
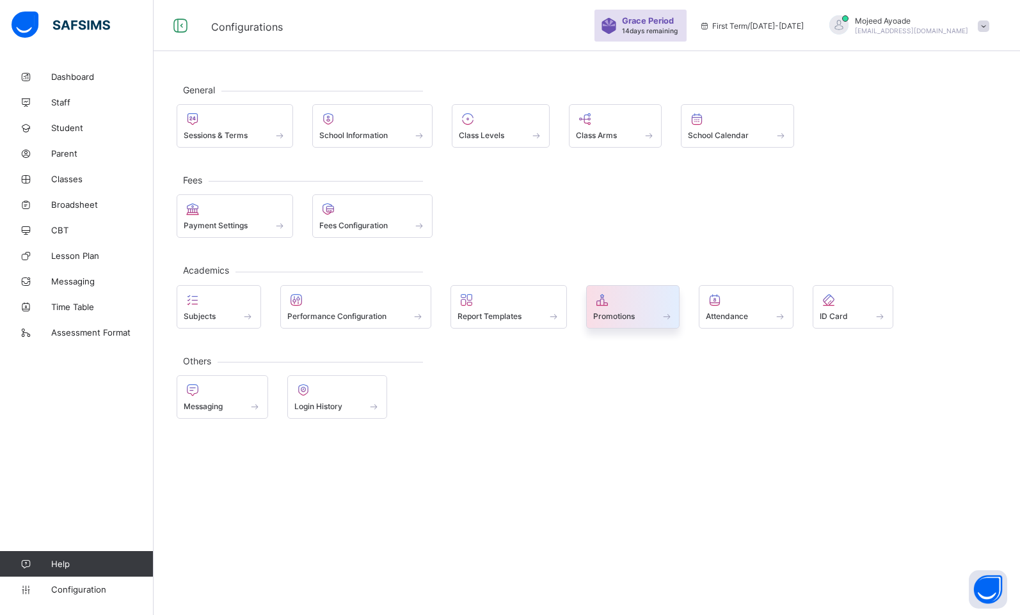
click at [623, 303] on div at bounding box center [633, 299] width 80 height 15
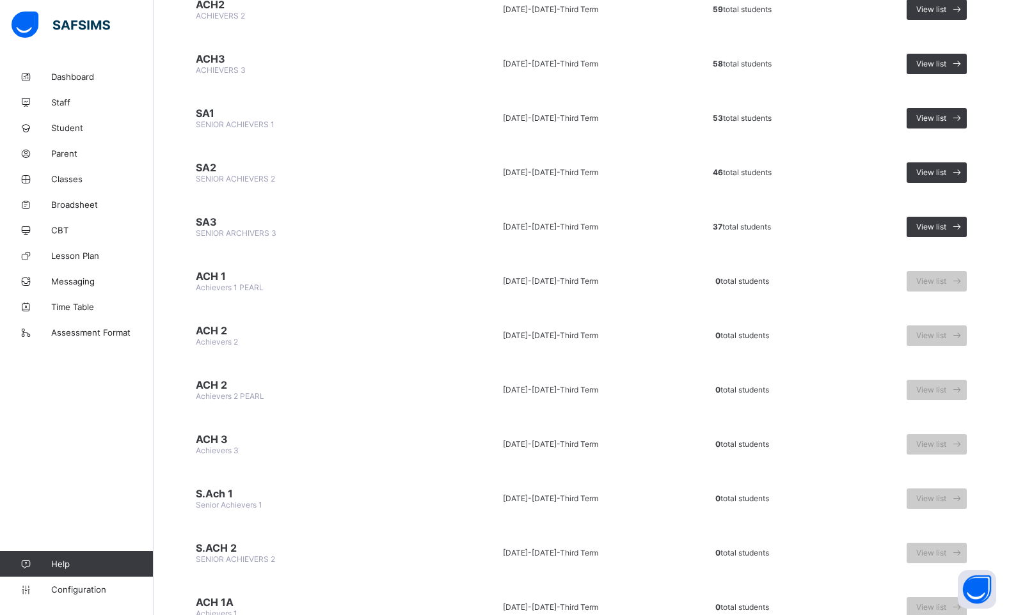
scroll to position [1035, 0]
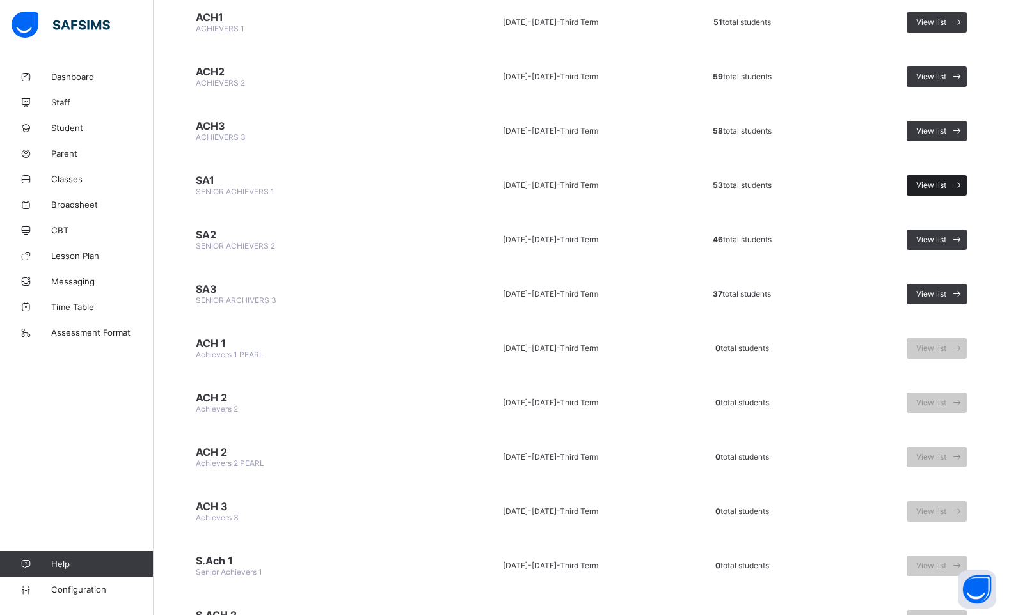
click at [939, 184] on span "View list" at bounding box center [931, 185] width 30 height 10
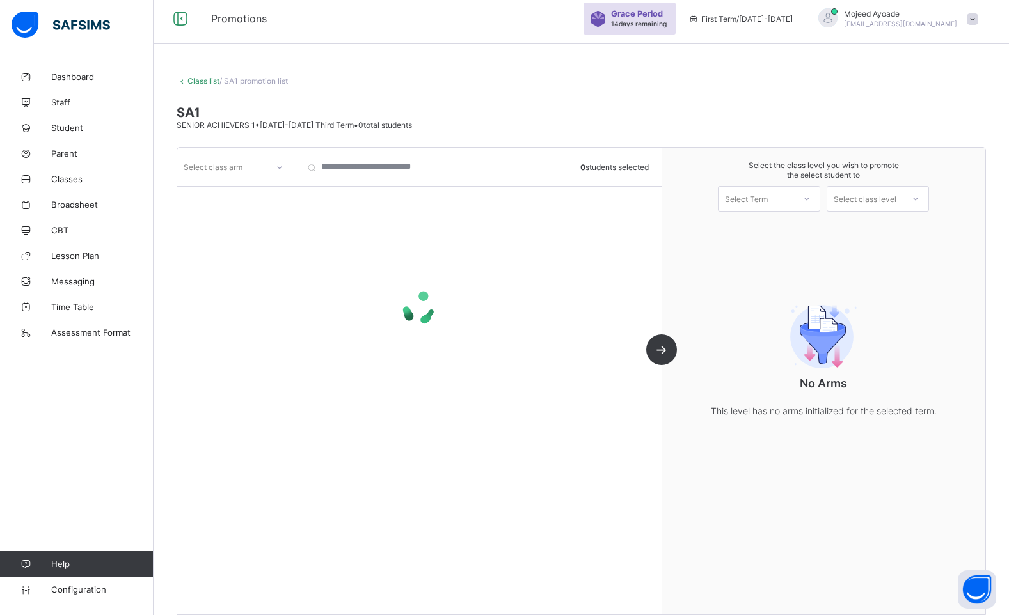
scroll to position [20, 0]
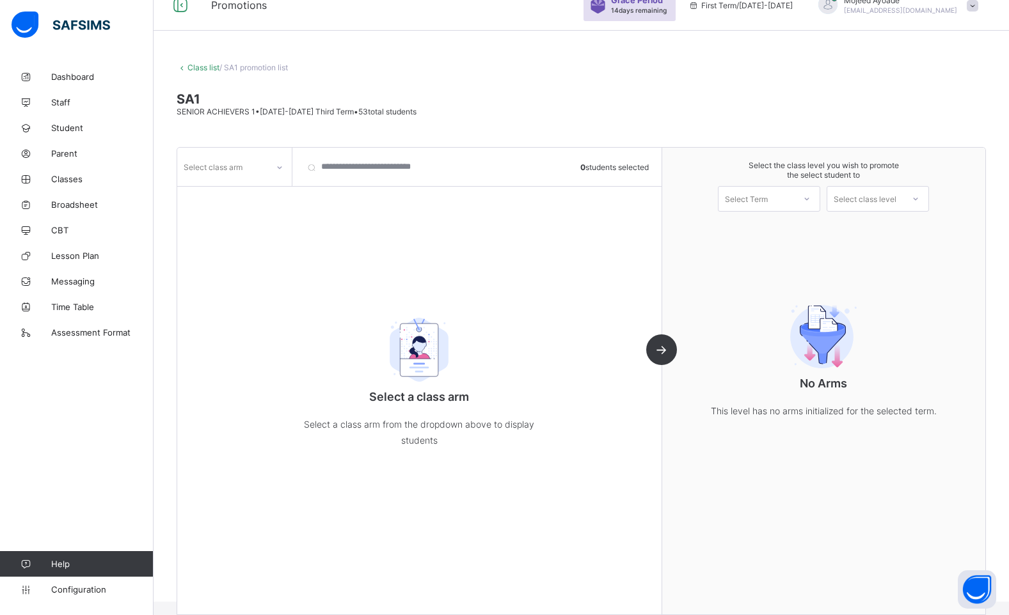
click at [255, 171] on div "Select class arm" at bounding box center [222, 167] width 90 height 18
click at [246, 212] on div "DIAMOND" at bounding box center [234, 215] width 113 height 20
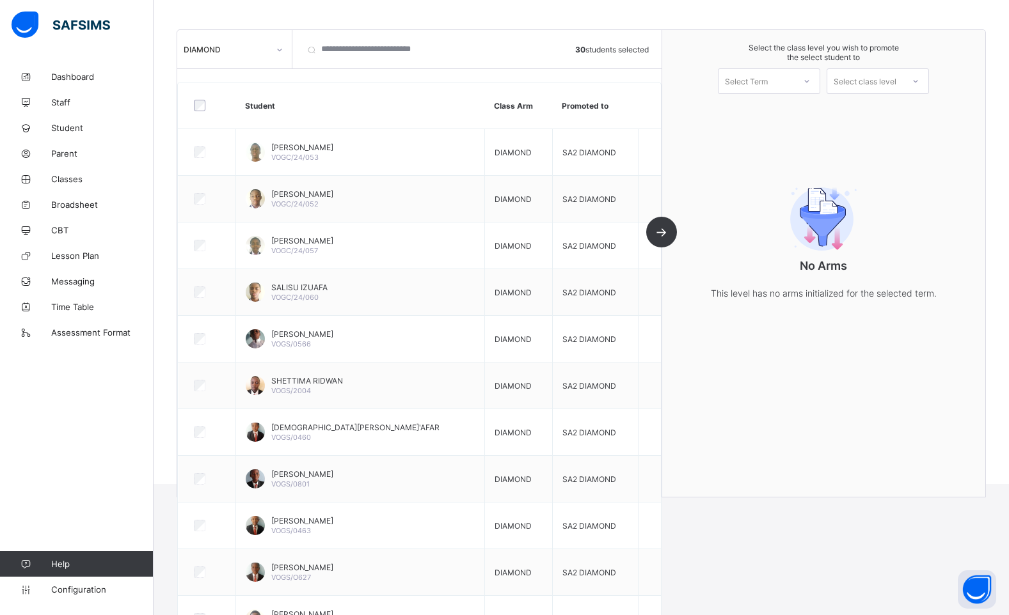
scroll to position [0, 0]
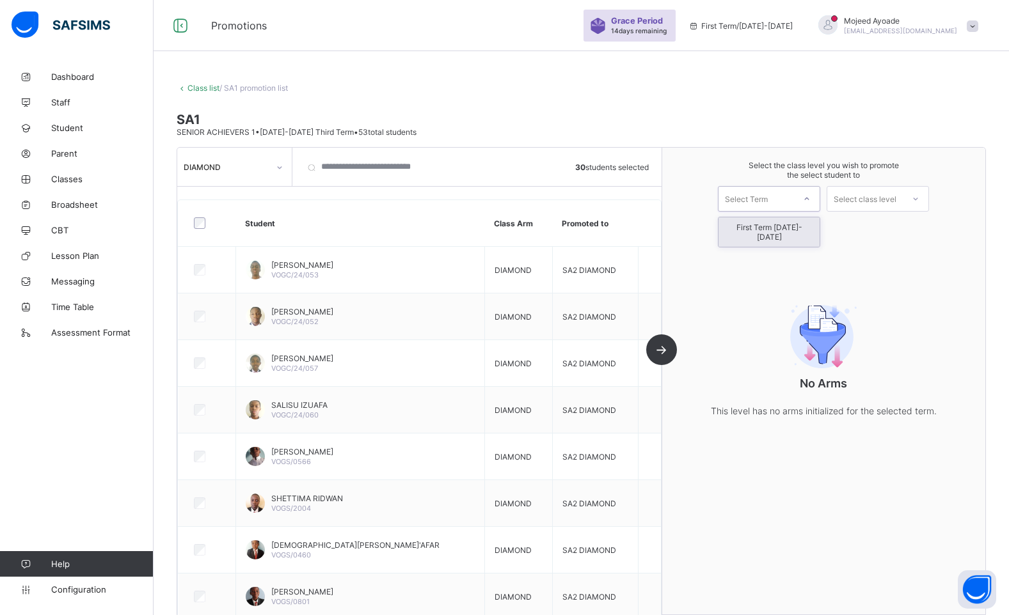
click at [794, 201] on div "Select Term" at bounding box center [755, 199] width 75 height 18
click at [785, 226] on div "First Term [DATE]-[DATE]" at bounding box center [768, 232] width 101 height 29
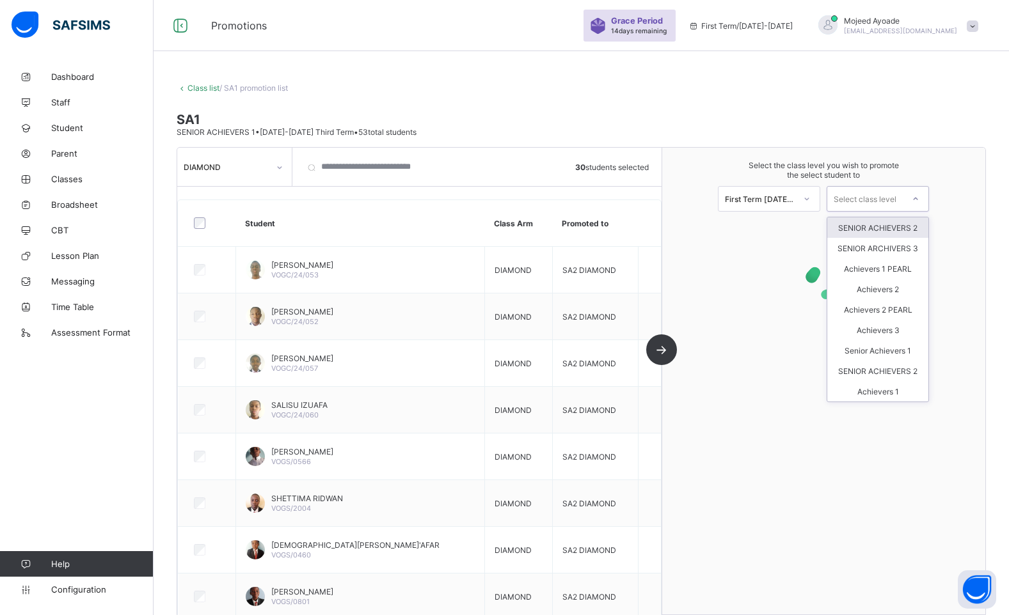
click at [878, 198] on div "Select class level" at bounding box center [865, 199] width 63 height 26
click at [889, 226] on div "SENIOR ACHIEVERS 2" at bounding box center [877, 228] width 101 height 20
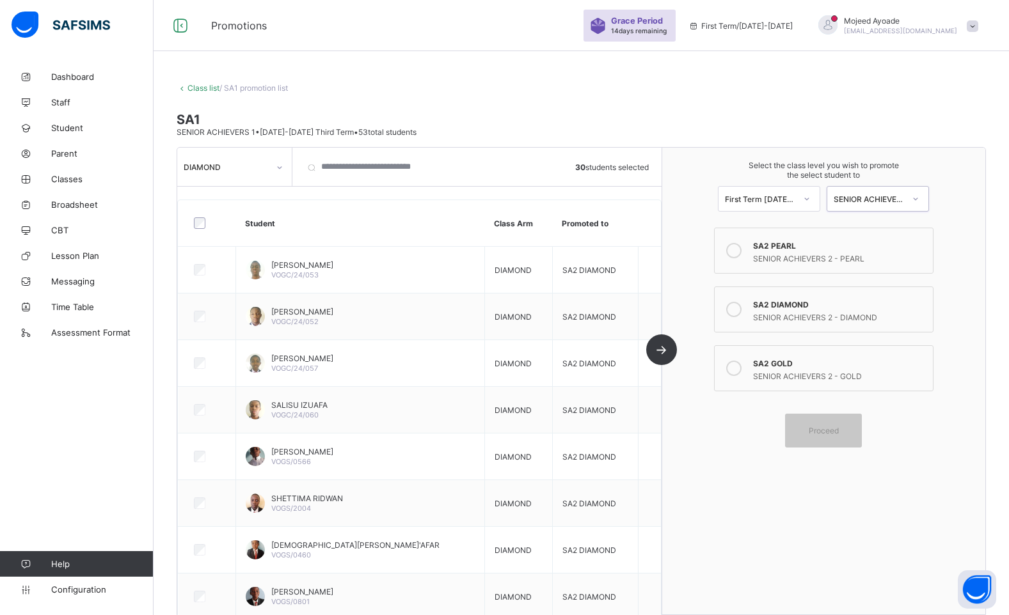
click at [742, 310] on icon at bounding box center [733, 309] width 15 height 15
click at [829, 434] on span "Proceed" at bounding box center [824, 431] width 30 height 10
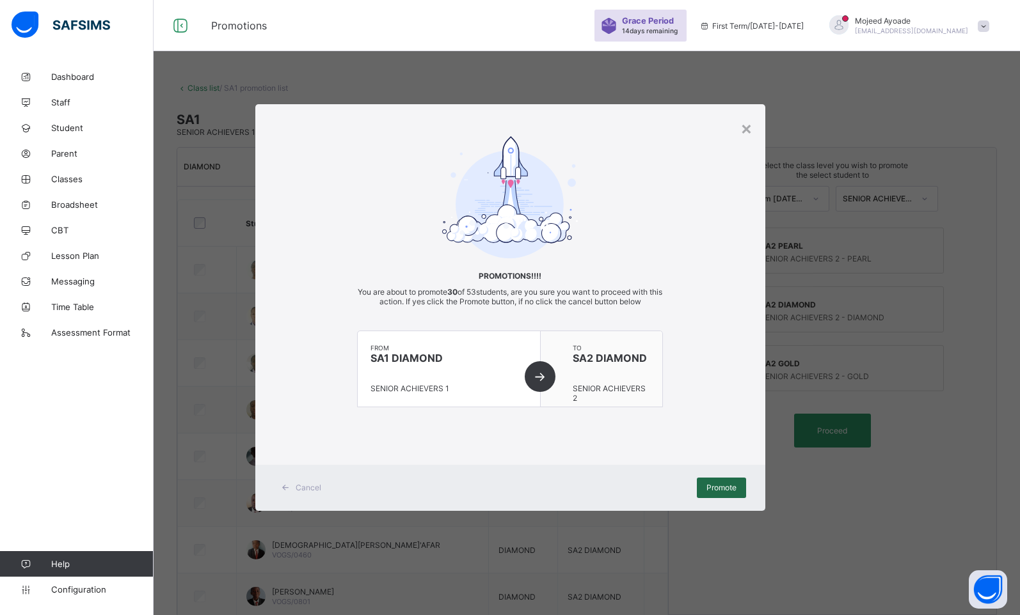
click at [710, 484] on span "Promote" at bounding box center [721, 488] width 30 height 10
click at [745, 131] on div "×" at bounding box center [746, 128] width 12 height 22
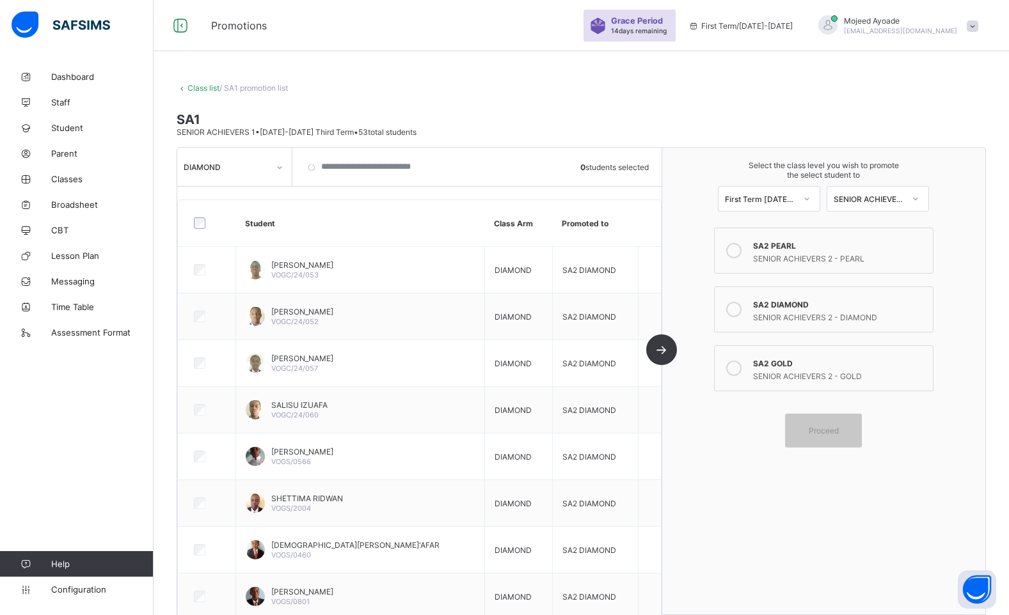
click at [454, 72] on div "Class list / SA1 promotion list SA1 SENIOR ACHIEVERS 1 • [DATE]-[DATE] Third Te…" at bounding box center [581, 343] width 855 height 559
click at [777, 364] on div "SA2 GOLD" at bounding box center [840, 362] width 174 height 13
click at [777, 315] on div "SENIOR ACHIEVERS 2 - DIAMOND" at bounding box center [840, 316] width 174 height 13
click at [256, 167] on div "DIAMOND" at bounding box center [226, 167] width 85 height 10
click at [219, 192] on div "GOLD" at bounding box center [234, 195] width 113 height 20
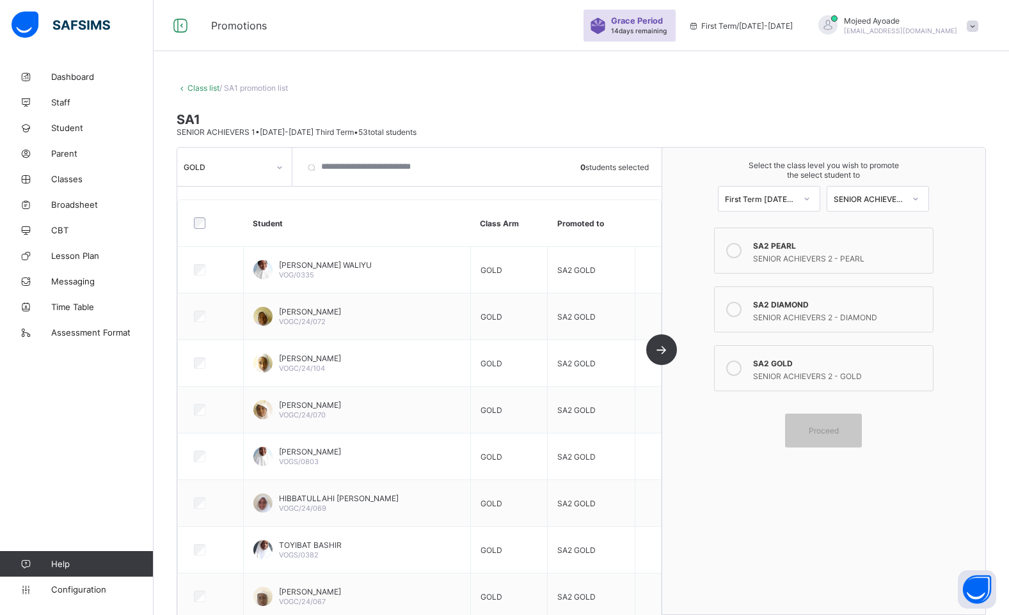
click at [235, 174] on div "GOLD" at bounding box center [222, 167] width 90 height 18
click at [240, 215] on div "DIAMOND" at bounding box center [234, 215] width 113 height 20
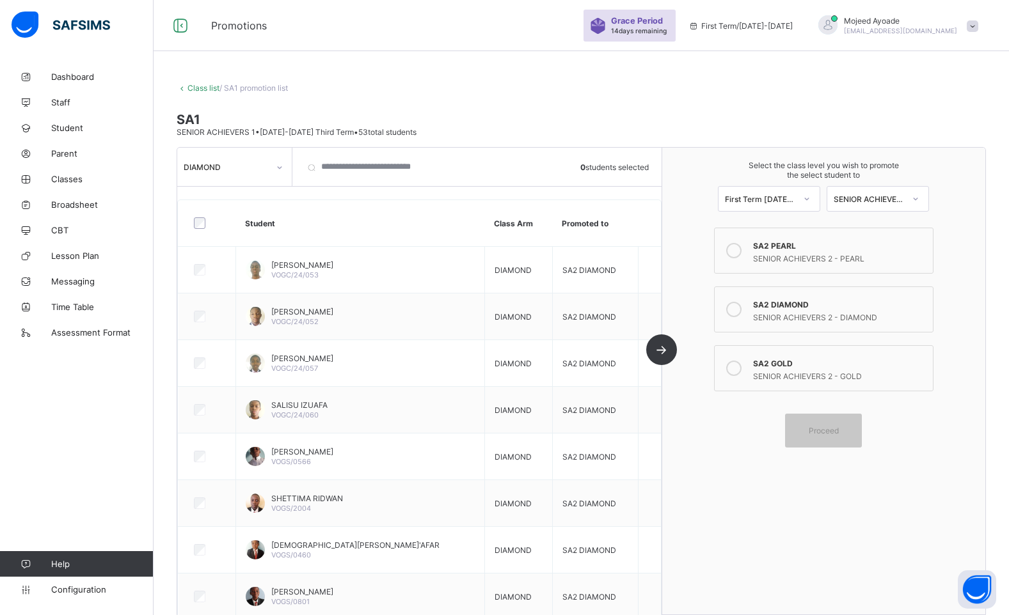
click at [207, 220] on div at bounding box center [207, 224] width 32 height 12
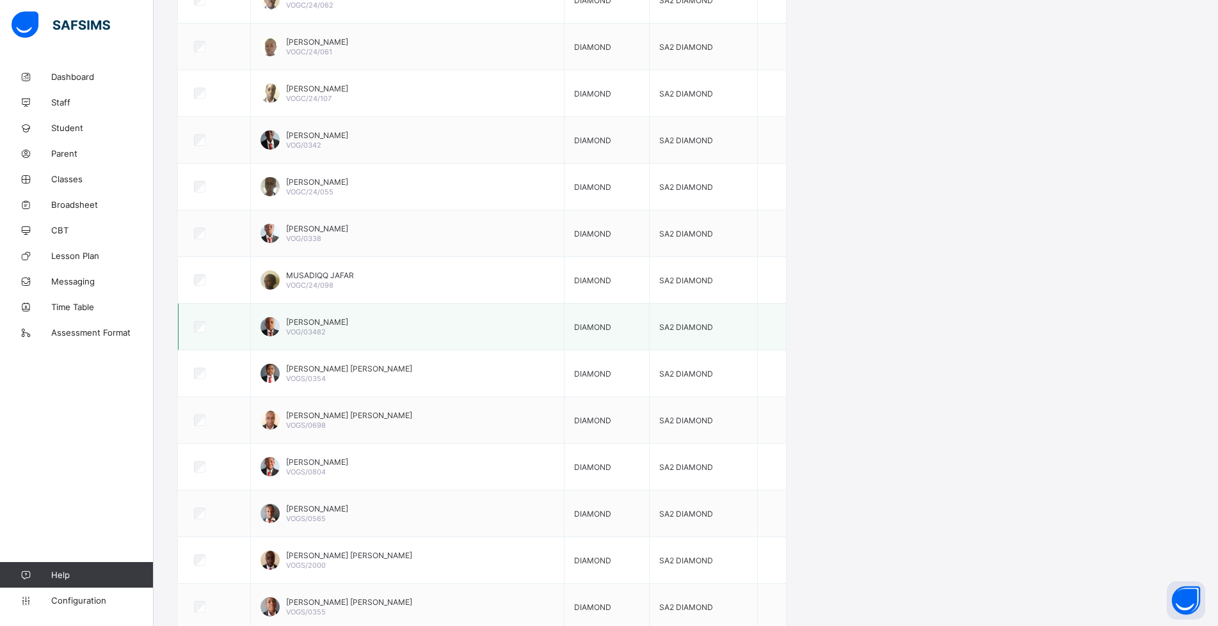
scroll to position [1042, 0]
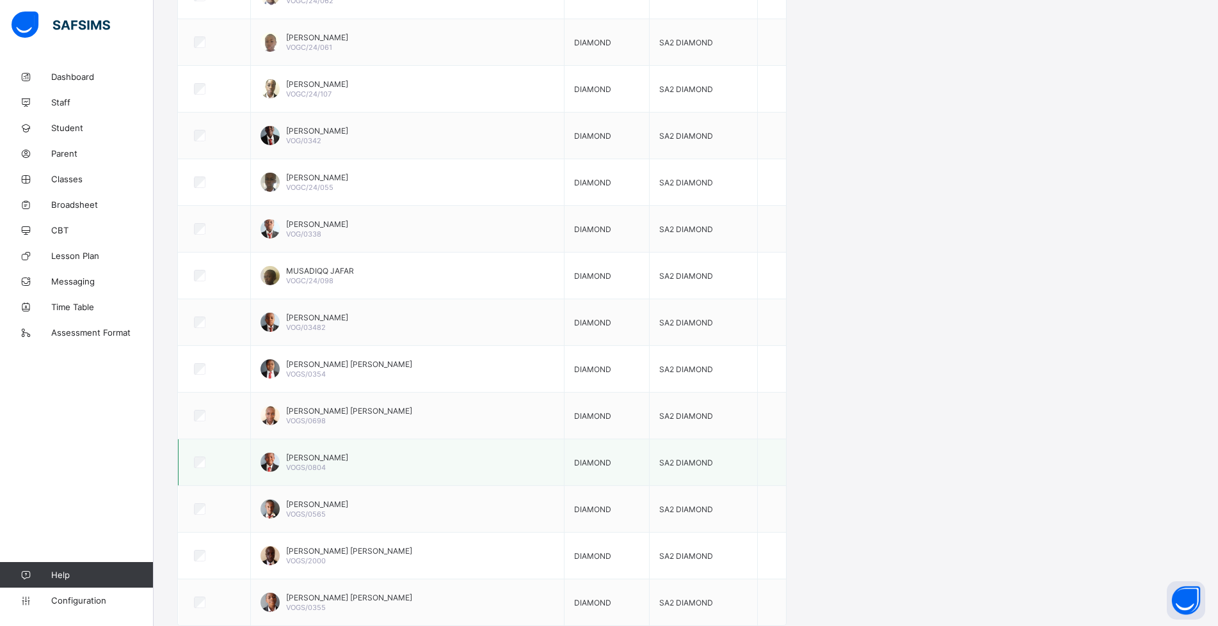
drag, startPoint x: 552, startPoint y: 480, endPoint x: 401, endPoint y: 457, distance: 153.5
click at [402, 458] on td "[PERSON_NAME]/0804" at bounding box center [407, 463] width 314 height 47
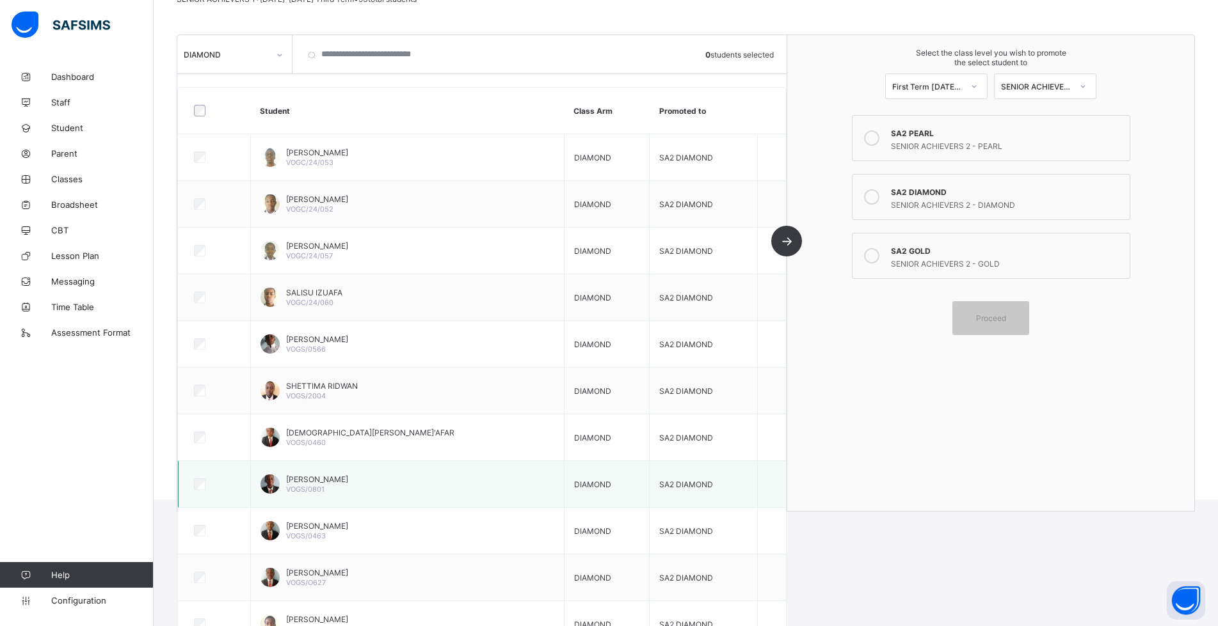
scroll to position [256, 0]
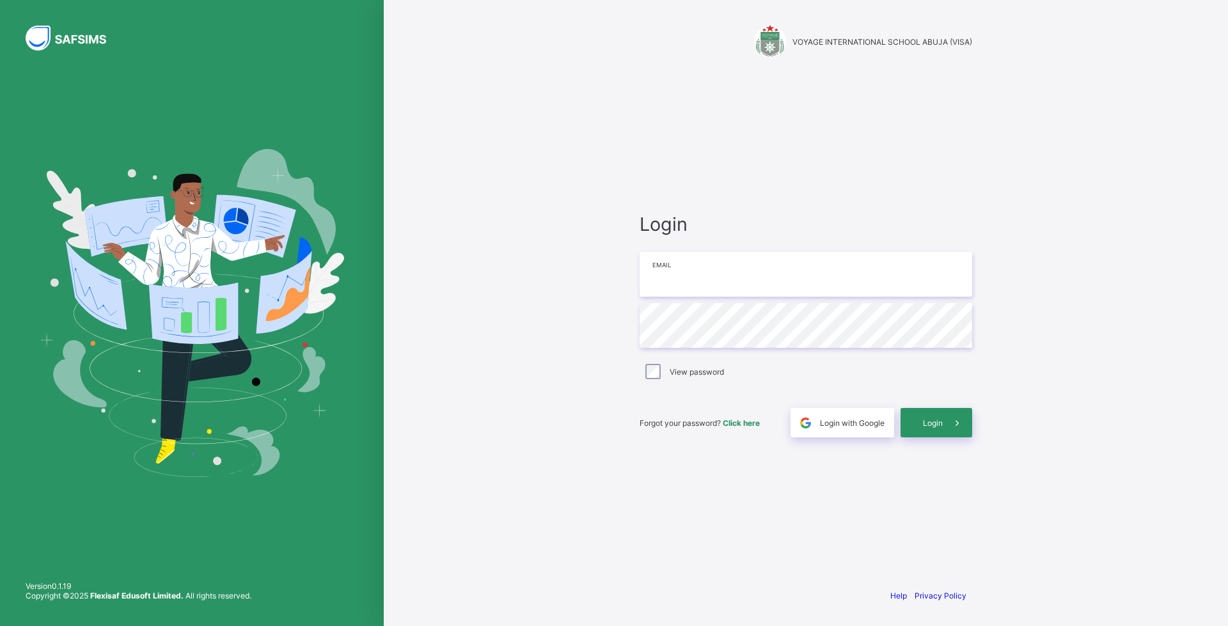
click at [742, 274] on input "email" at bounding box center [806, 274] width 333 height 45
type input "**********"
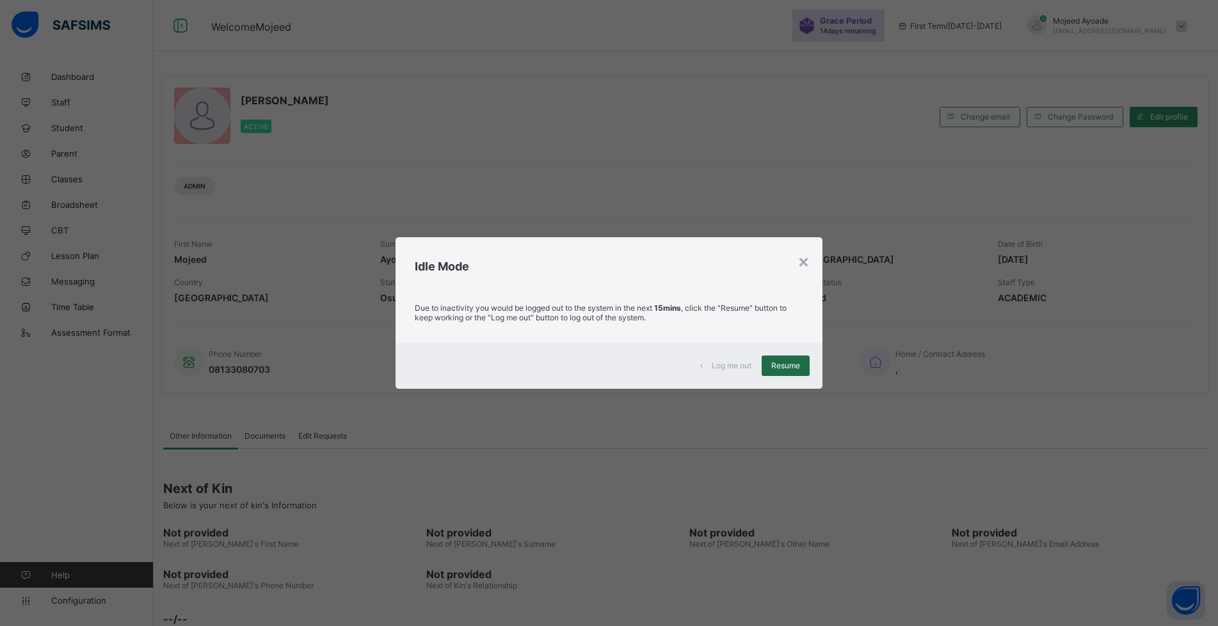
click at [775, 372] on div "Resume" at bounding box center [785, 366] width 48 height 20
click at [782, 368] on span "Resume" at bounding box center [785, 366] width 29 height 10
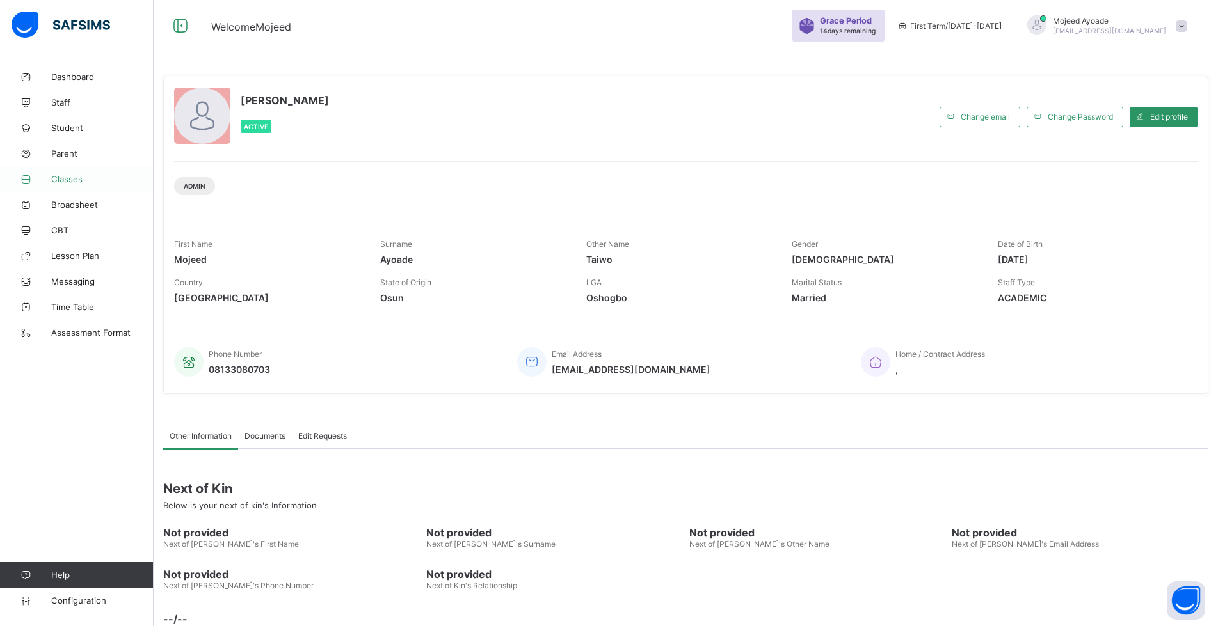
click at [64, 176] on span "Classes" at bounding box center [102, 179] width 102 height 10
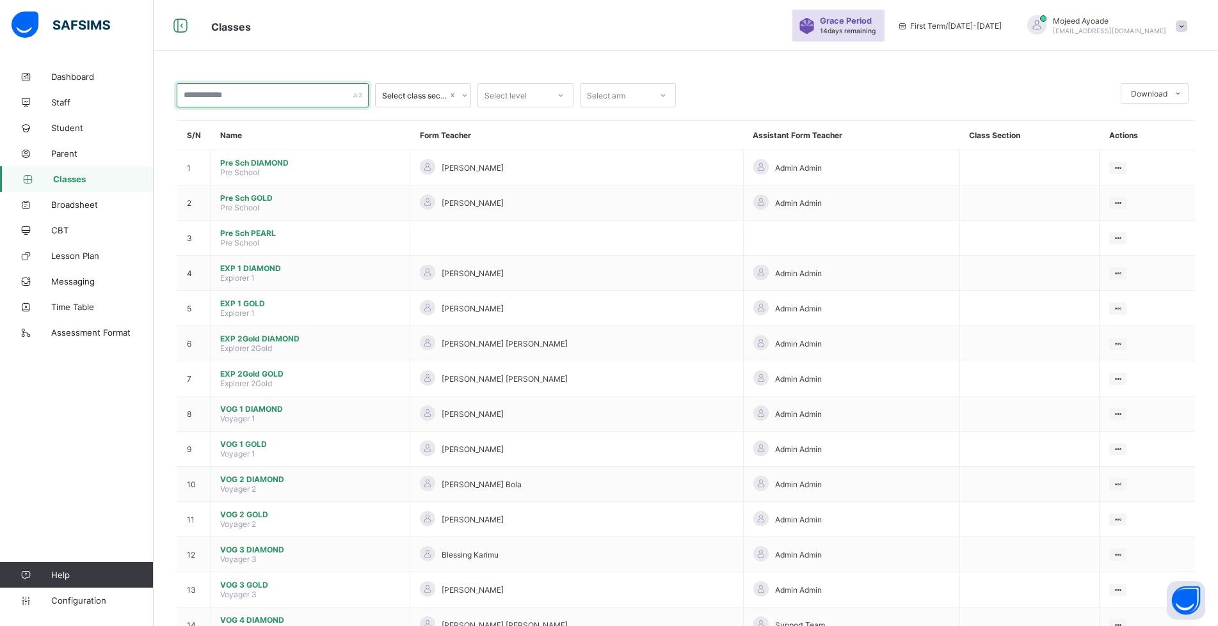
click at [258, 92] on input "text" at bounding box center [273, 95] width 192 height 24
click at [73, 603] on span "Configuration" at bounding box center [102, 601] width 102 height 10
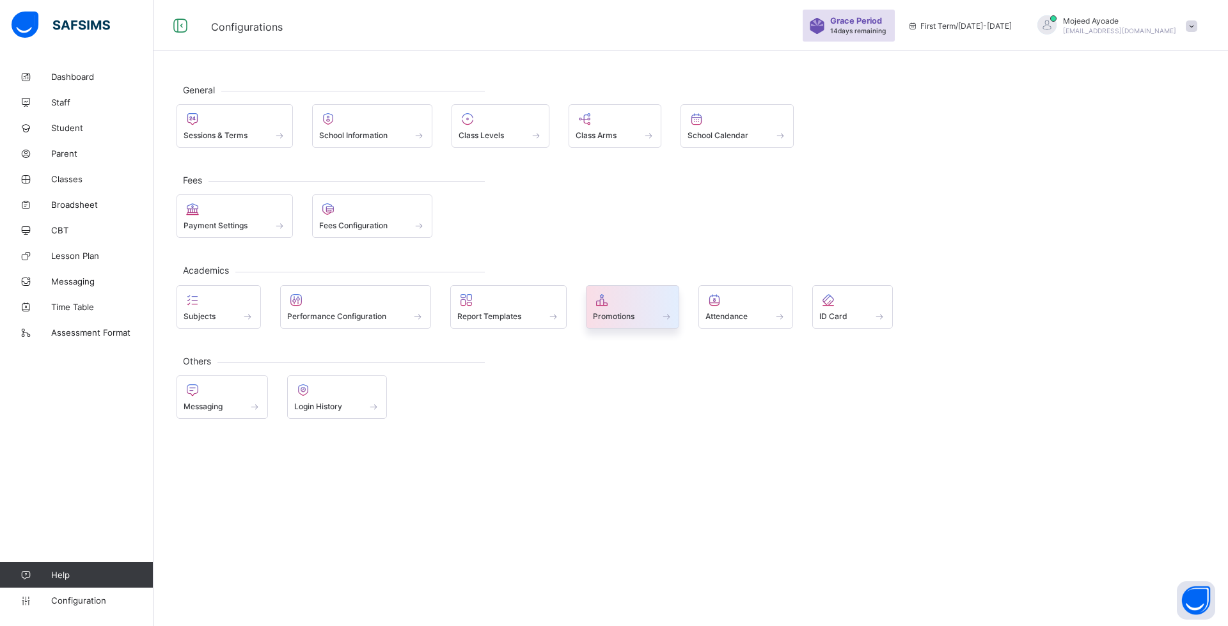
click at [625, 313] on span "Promotions" at bounding box center [614, 317] width 42 height 10
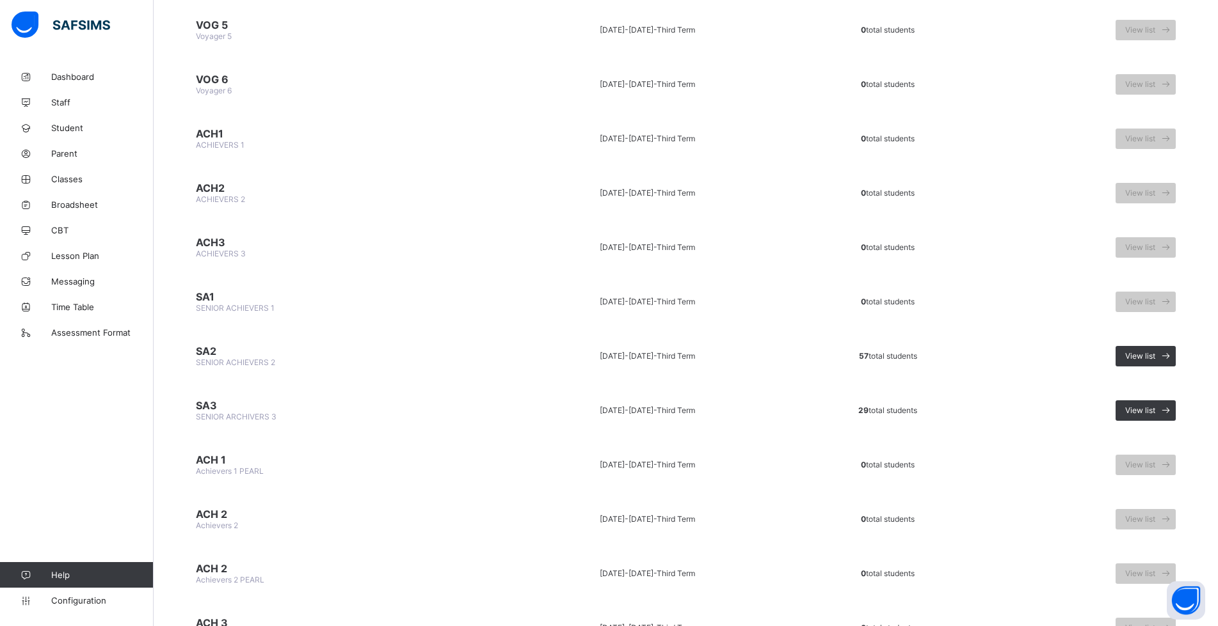
scroll to position [1152, 0]
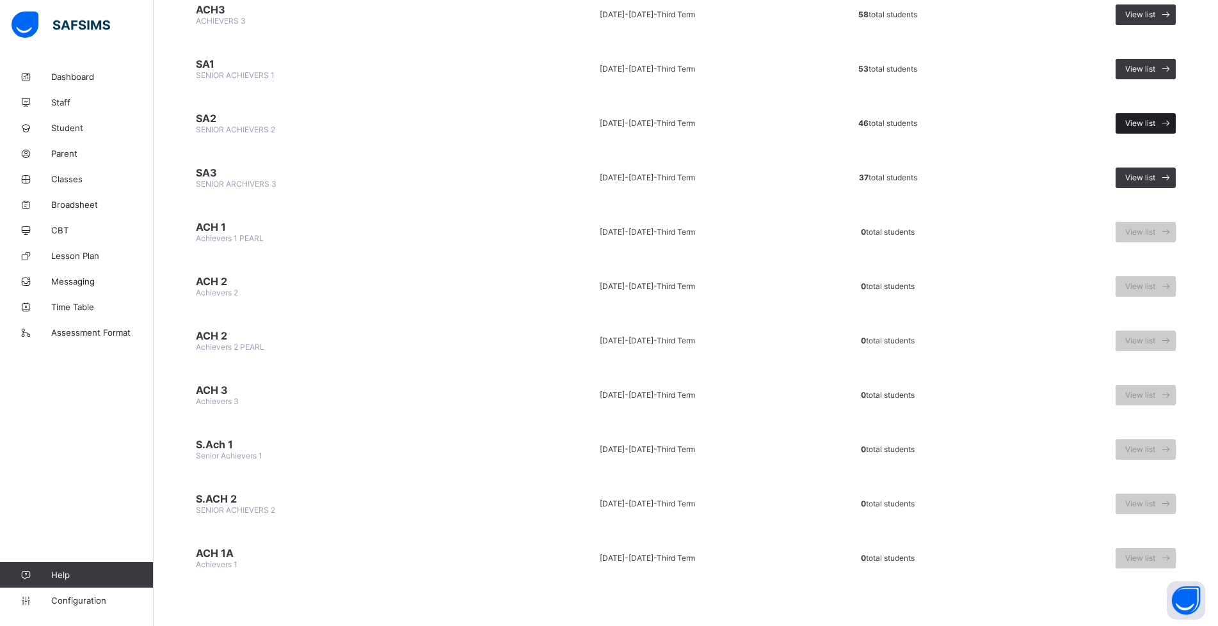
click at [1008, 120] on span "View list" at bounding box center [1140, 123] width 30 height 10
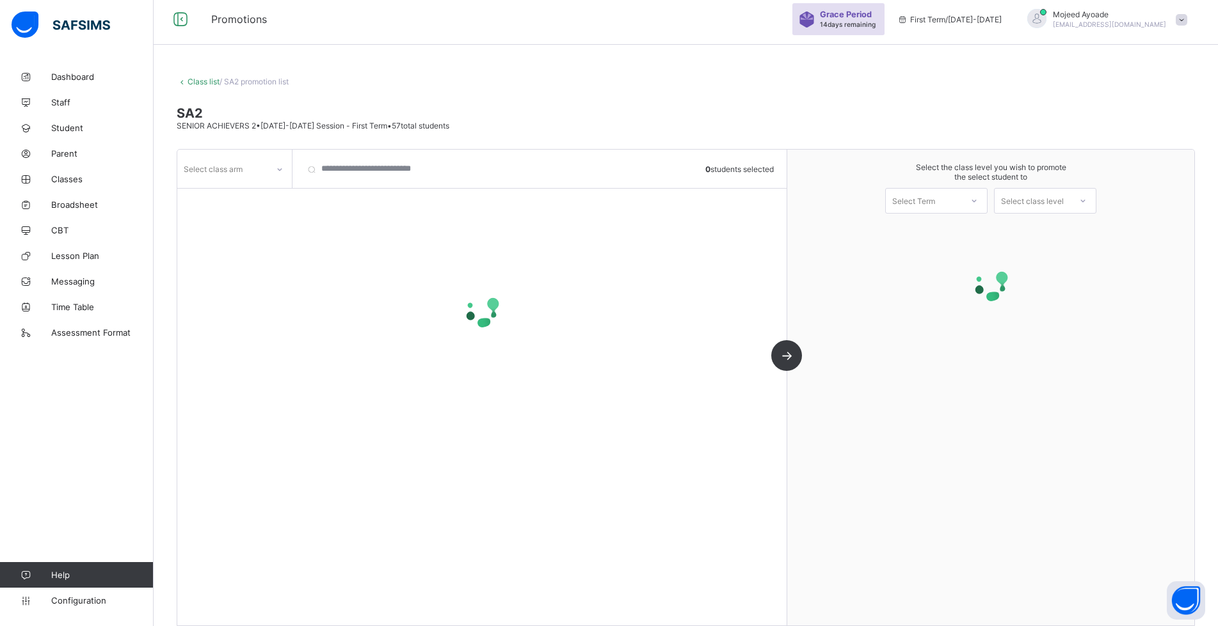
scroll to position [19, 0]
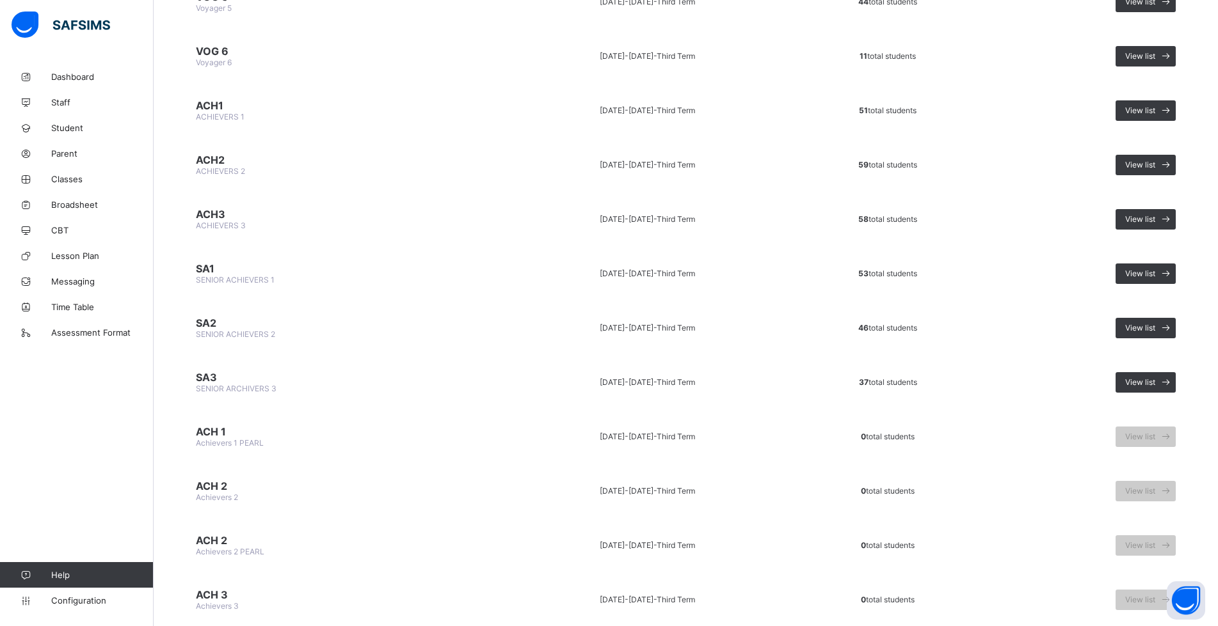
scroll to position [960, 0]
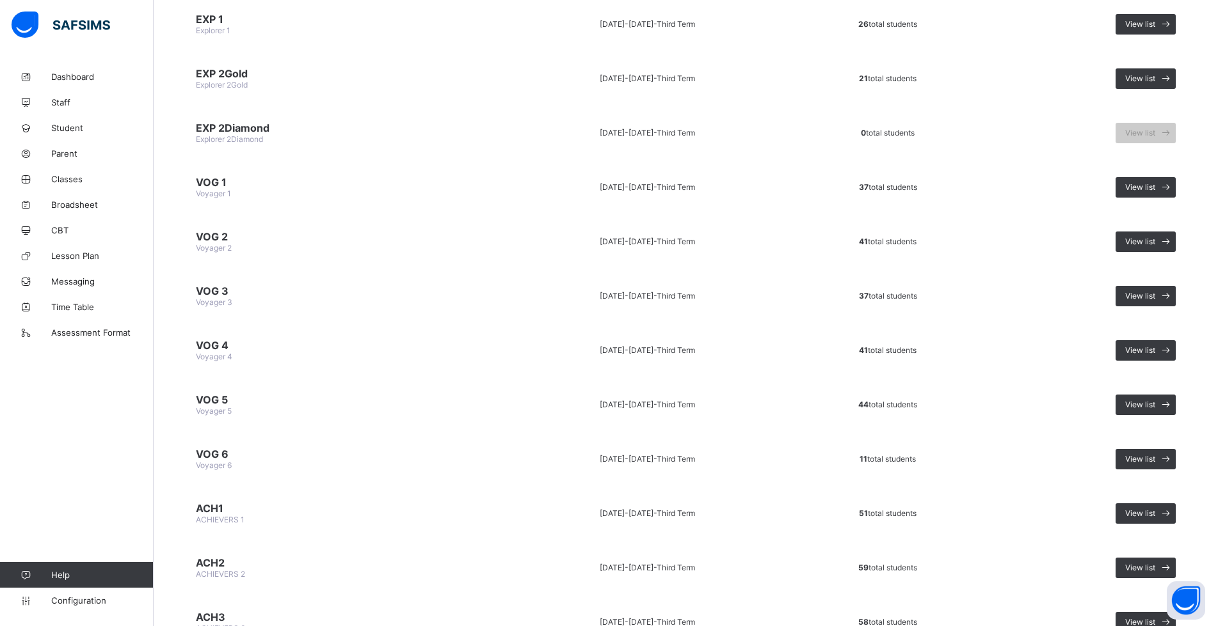
scroll to position [576, 0]
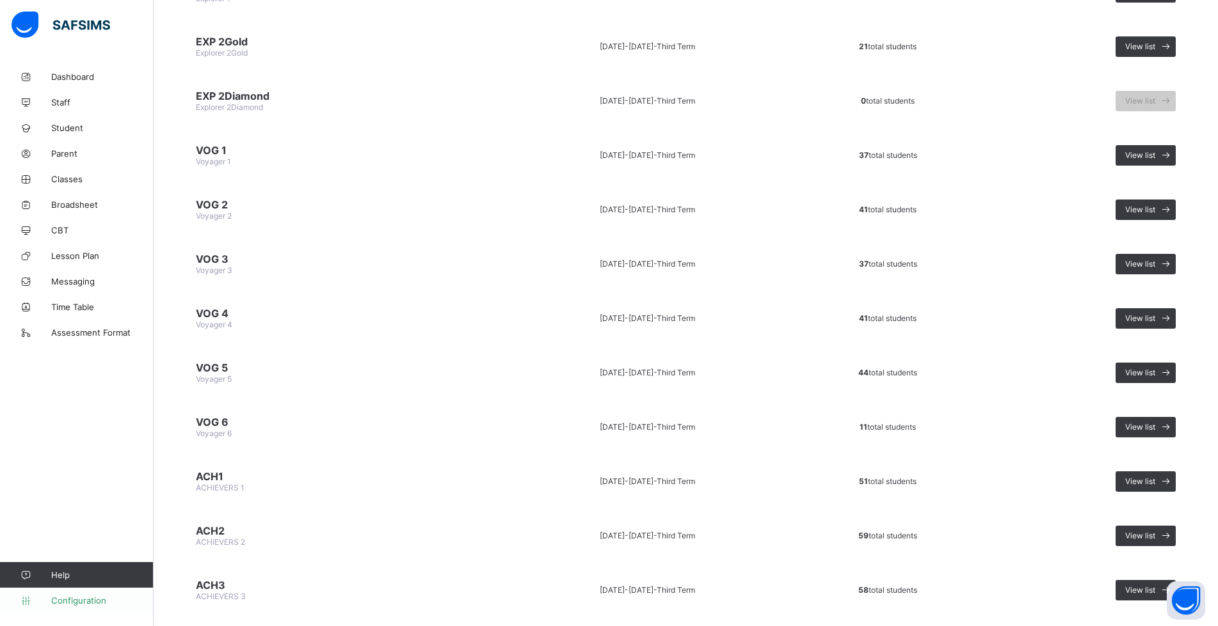
click at [93, 602] on span "Configuration" at bounding box center [102, 601] width 102 height 10
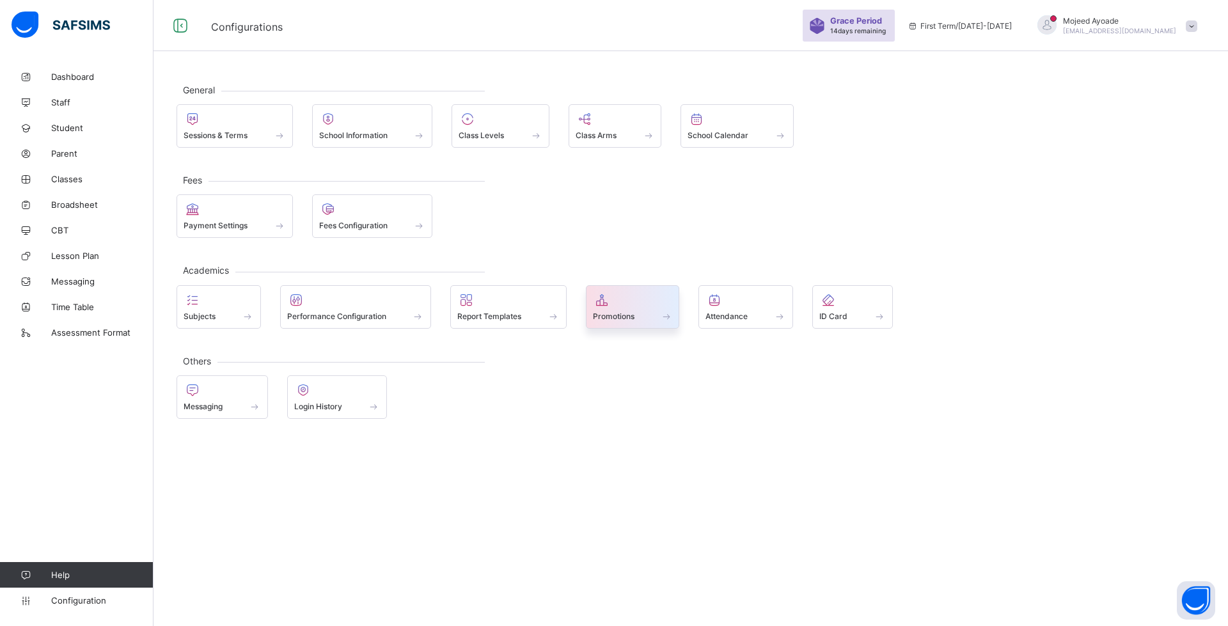
click at [614, 315] on span "Promotions" at bounding box center [614, 317] width 42 height 10
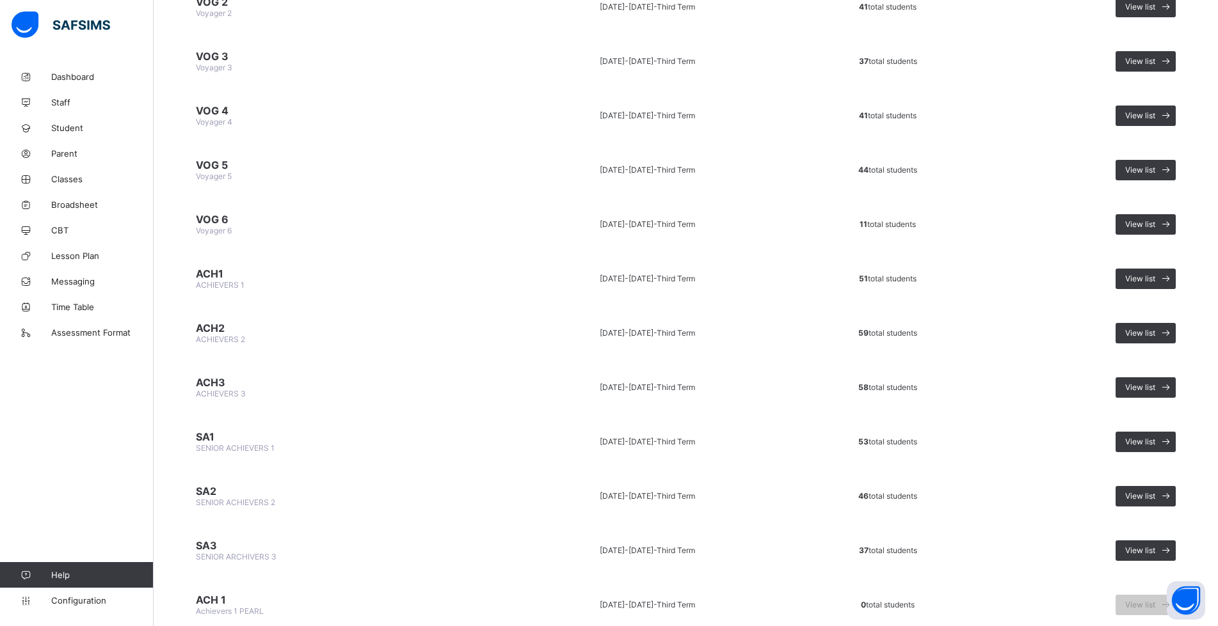
scroll to position [896, 0]
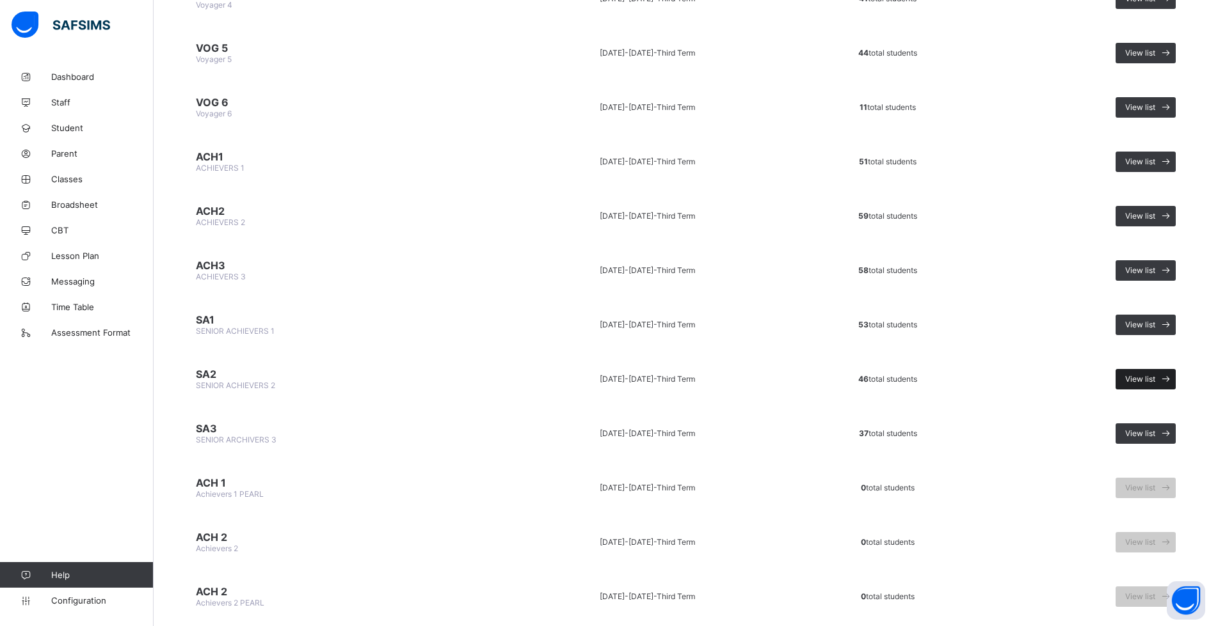
click at [1008, 376] on span "View list" at bounding box center [1140, 379] width 30 height 10
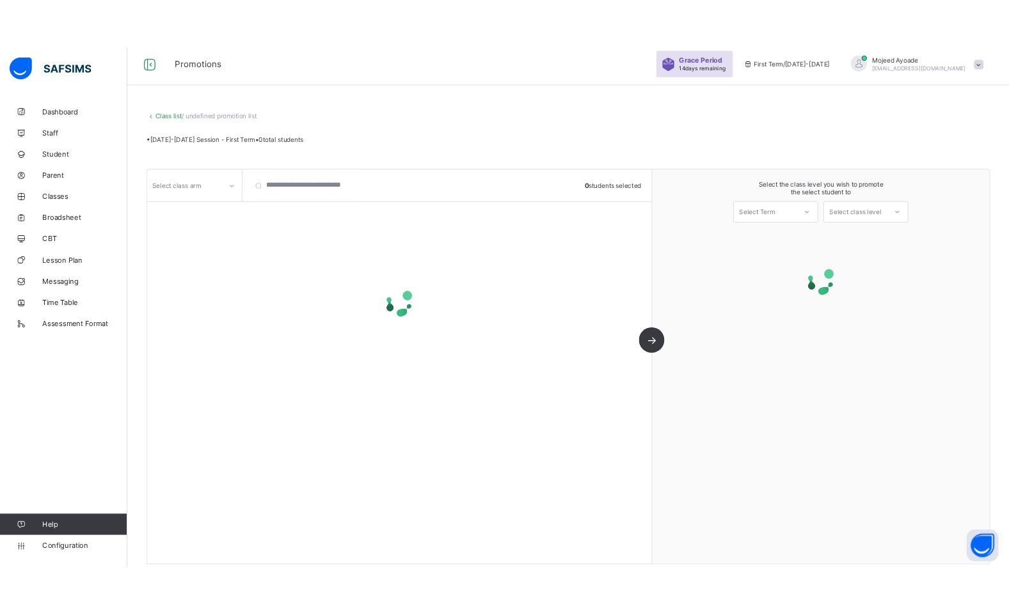
scroll to position [19, 0]
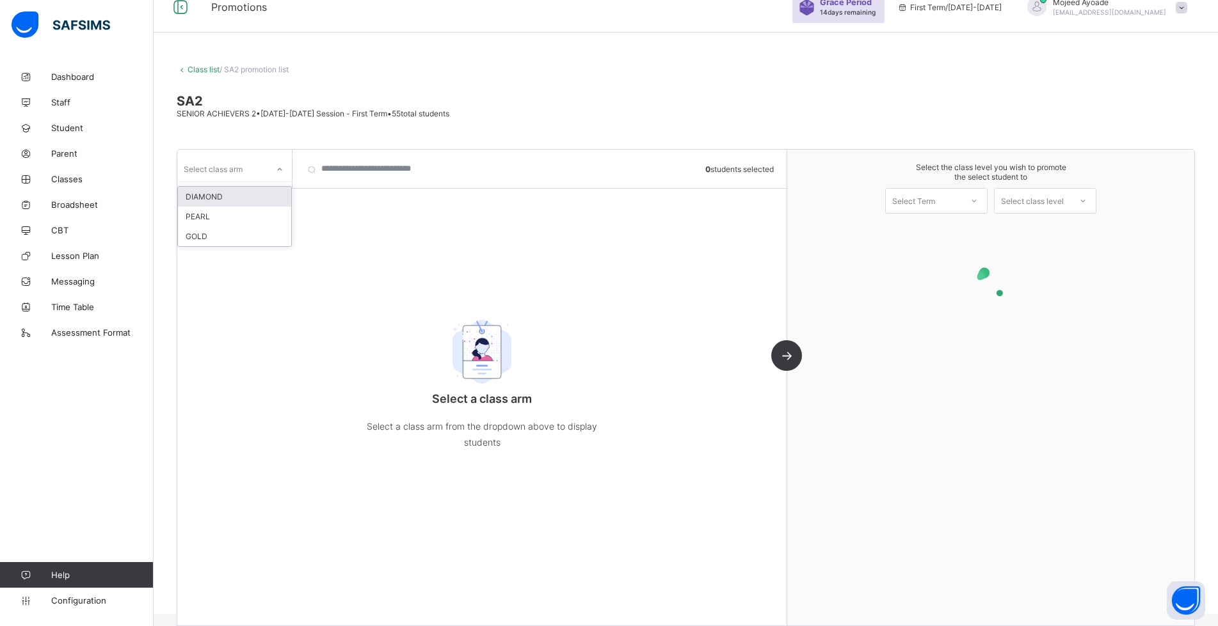
click at [273, 175] on div at bounding box center [280, 169] width 22 height 20
click at [232, 203] on div "DIAMOND" at bounding box center [234, 197] width 113 height 20
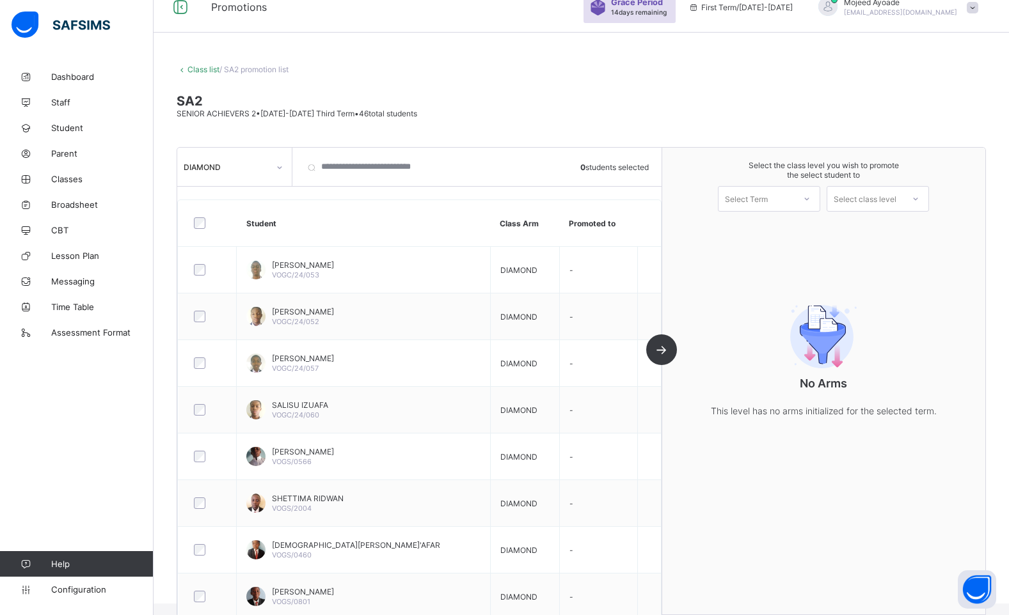
click at [496, 113] on div "SA2 SENIOR ACHIEVERS 2 • [DATE]-[DATE] Third Term • 46 total students" at bounding box center [581, 105] width 809 height 25
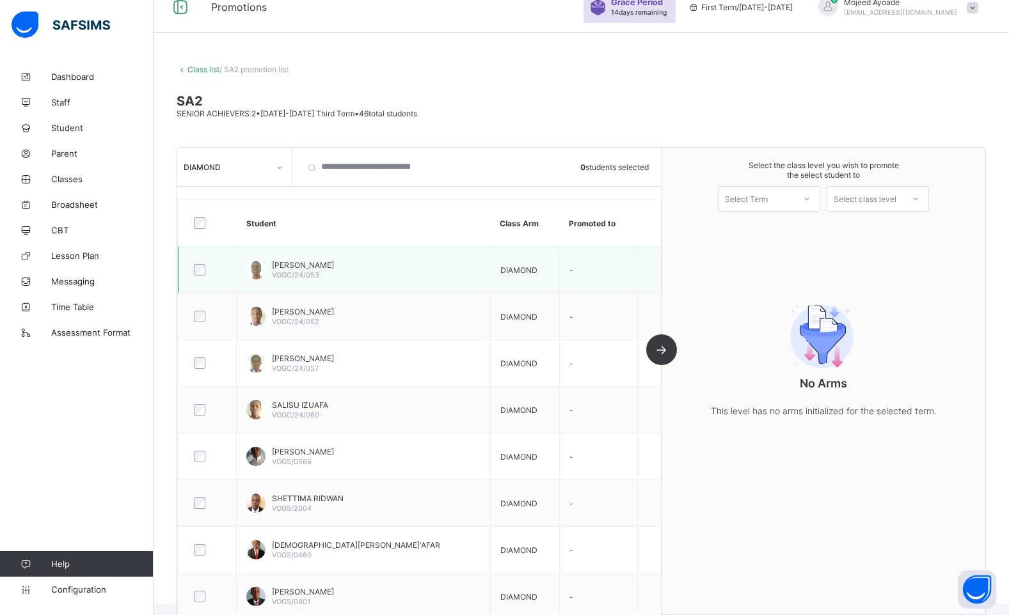
scroll to position [0, 0]
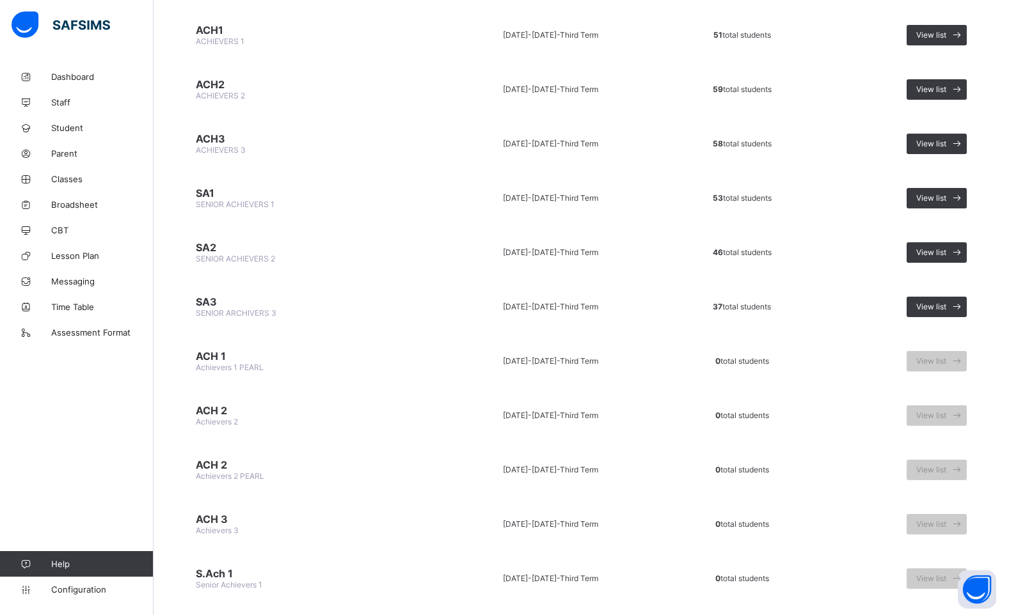
scroll to position [1024, 0]
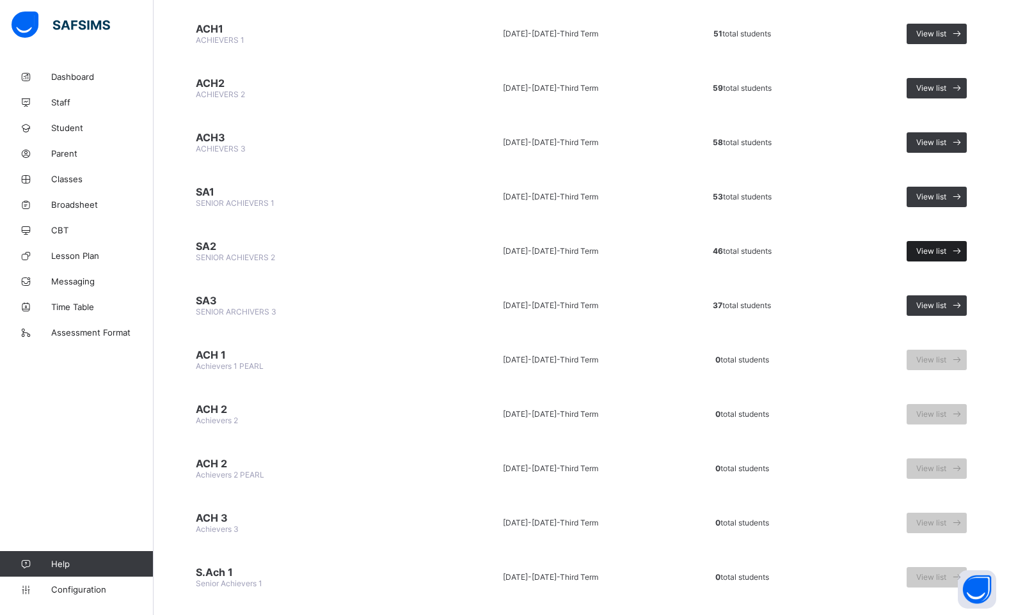
click at [946, 251] on span "View list" at bounding box center [931, 251] width 30 height 10
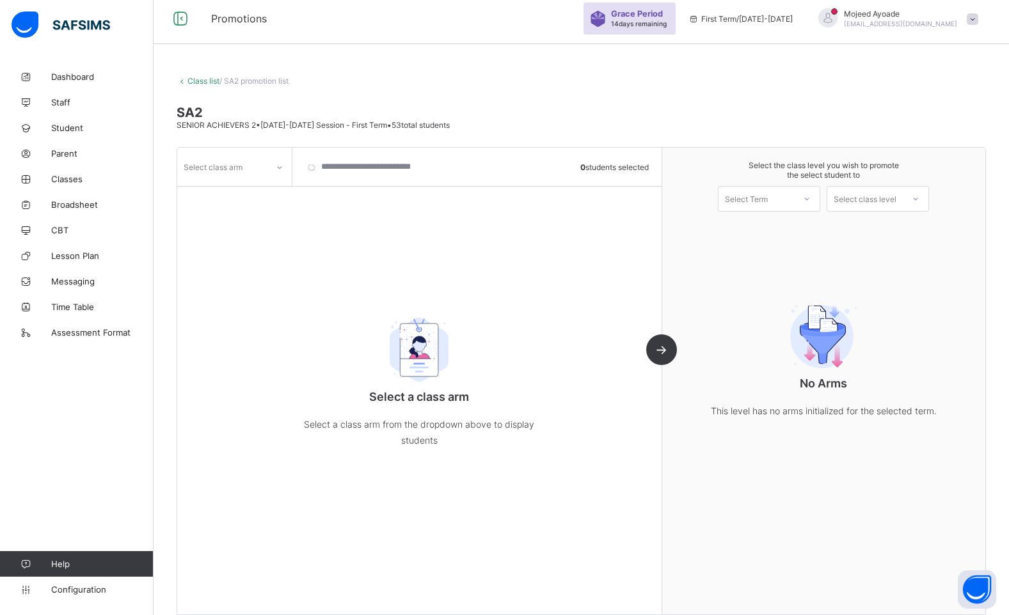
scroll to position [20, 0]
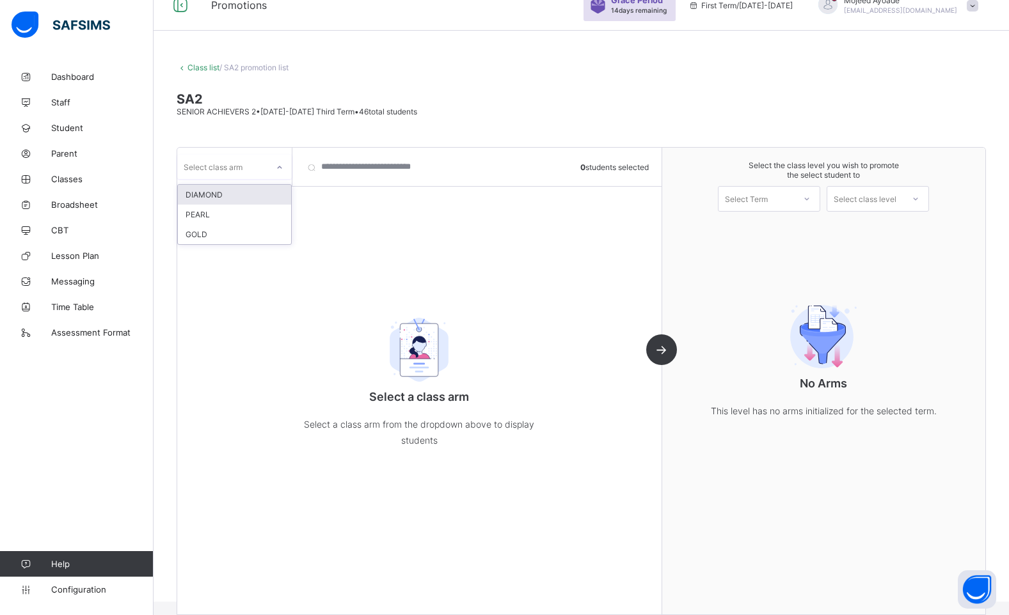
click at [282, 168] on icon at bounding box center [280, 167] width 8 height 13
click at [208, 198] on div "DIAMOND" at bounding box center [234, 195] width 113 height 20
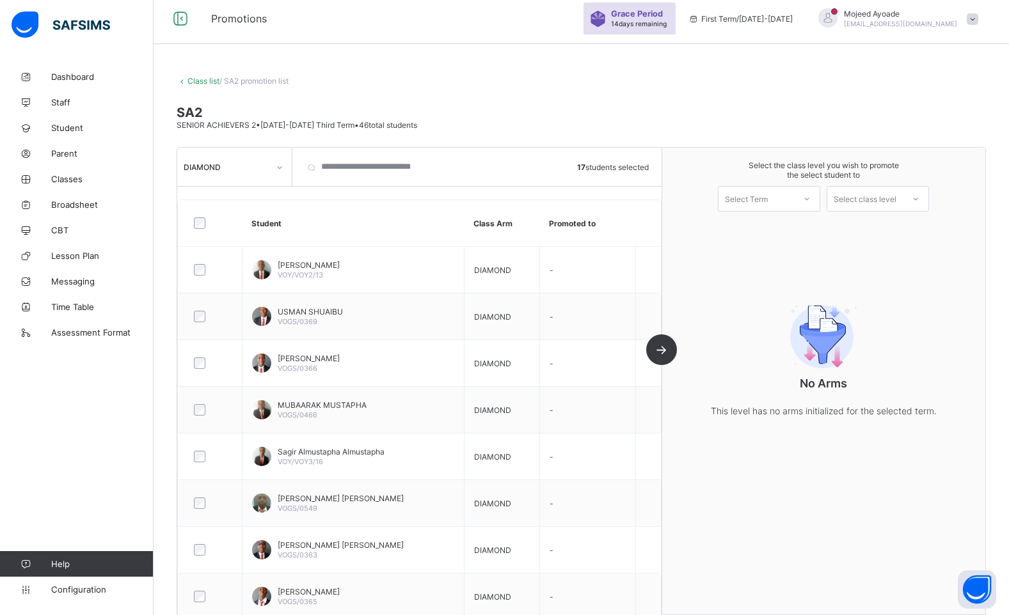
scroll to position [5, 0]
click at [811, 200] on icon at bounding box center [807, 199] width 8 height 13
click at [772, 230] on div "First Term [DATE]-[DATE]" at bounding box center [768, 232] width 101 height 29
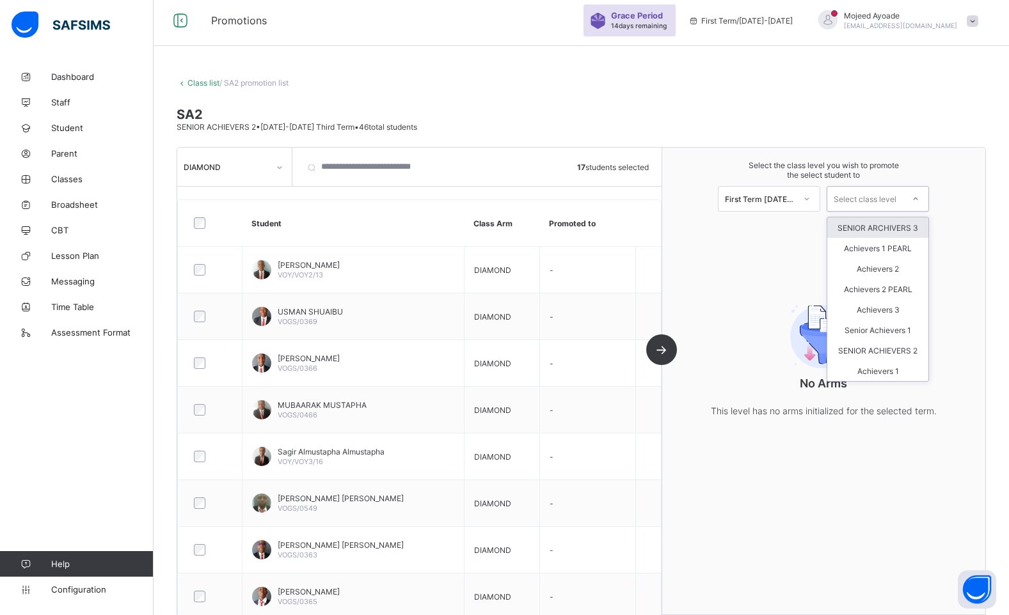
click at [882, 199] on div "Select class level" at bounding box center [865, 199] width 63 height 26
click at [885, 223] on div "SENIOR ARCHIVERS 3" at bounding box center [877, 228] width 101 height 20
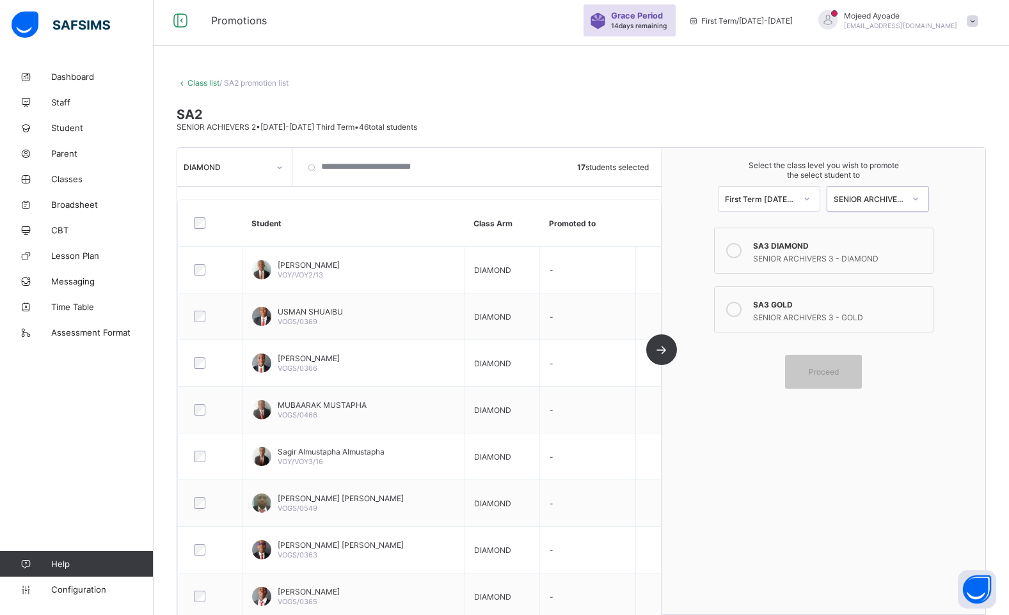
click at [742, 255] on icon at bounding box center [733, 250] width 15 height 15
click at [831, 381] on div "Proceed" at bounding box center [823, 372] width 77 height 34
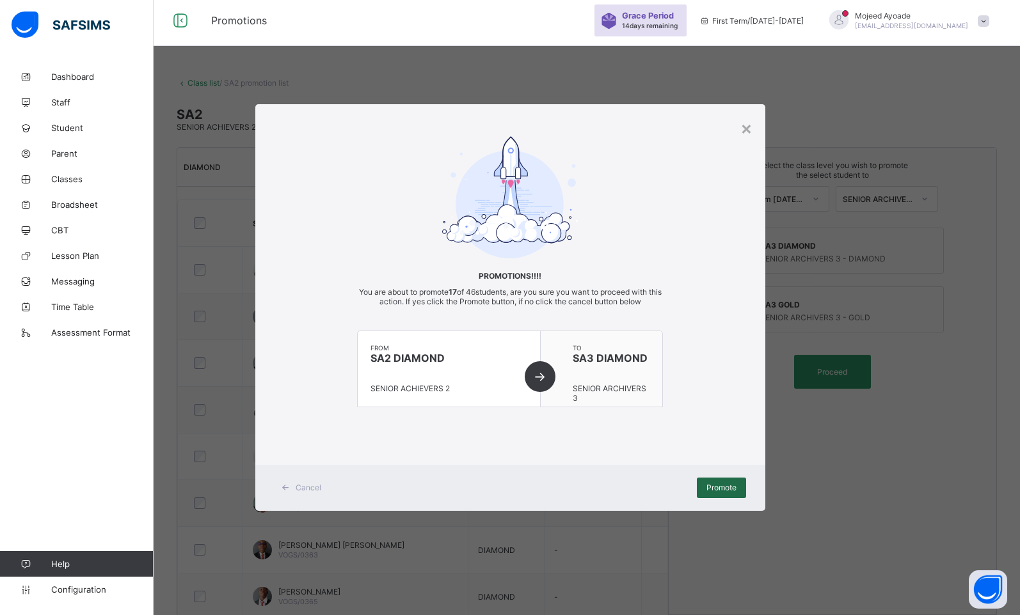
click at [733, 487] on span "Promote" at bounding box center [721, 488] width 30 height 10
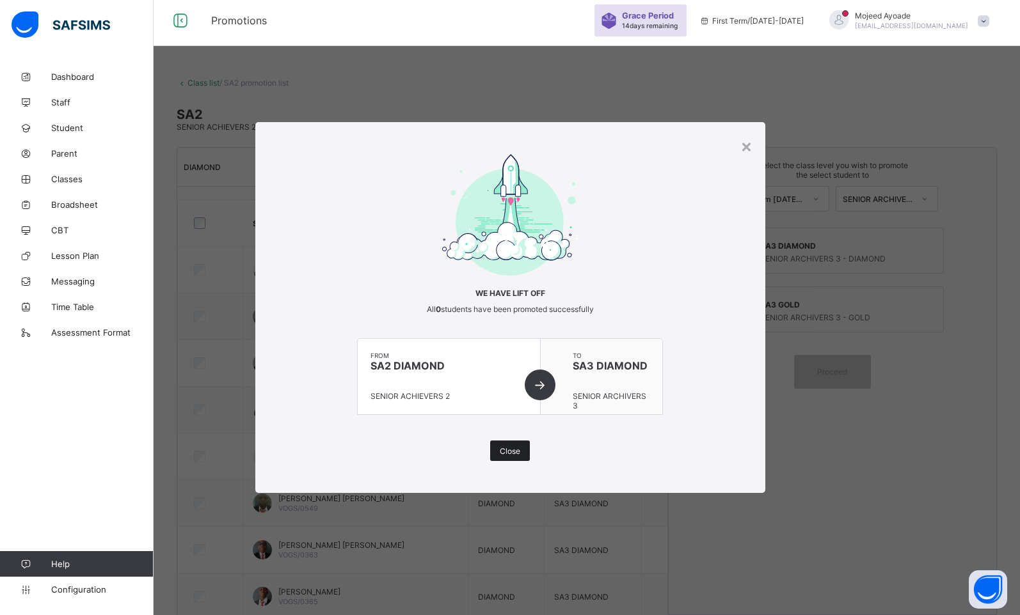
click at [525, 452] on div "Close" at bounding box center [510, 451] width 40 height 20
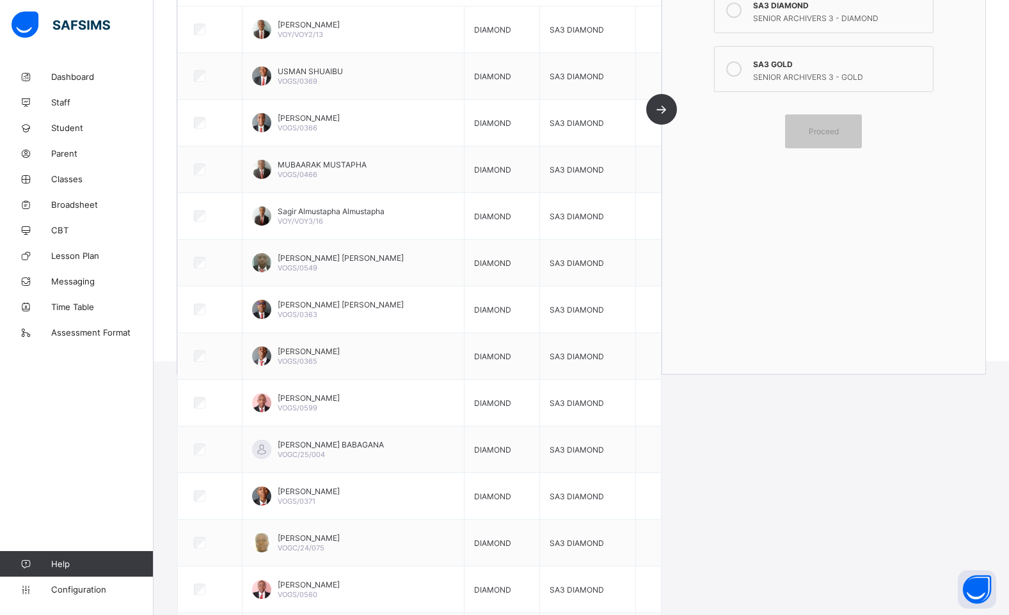
scroll to position [0, 0]
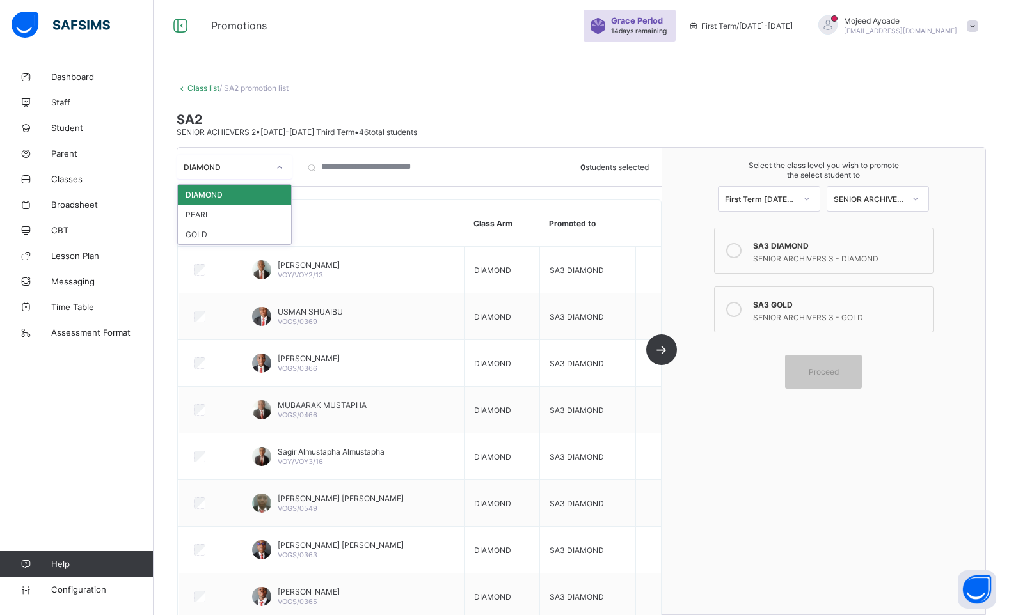
click at [261, 164] on div "DIAMOND" at bounding box center [226, 167] width 85 height 10
click at [230, 232] on div "GOLD" at bounding box center [234, 235] width 113 height 20
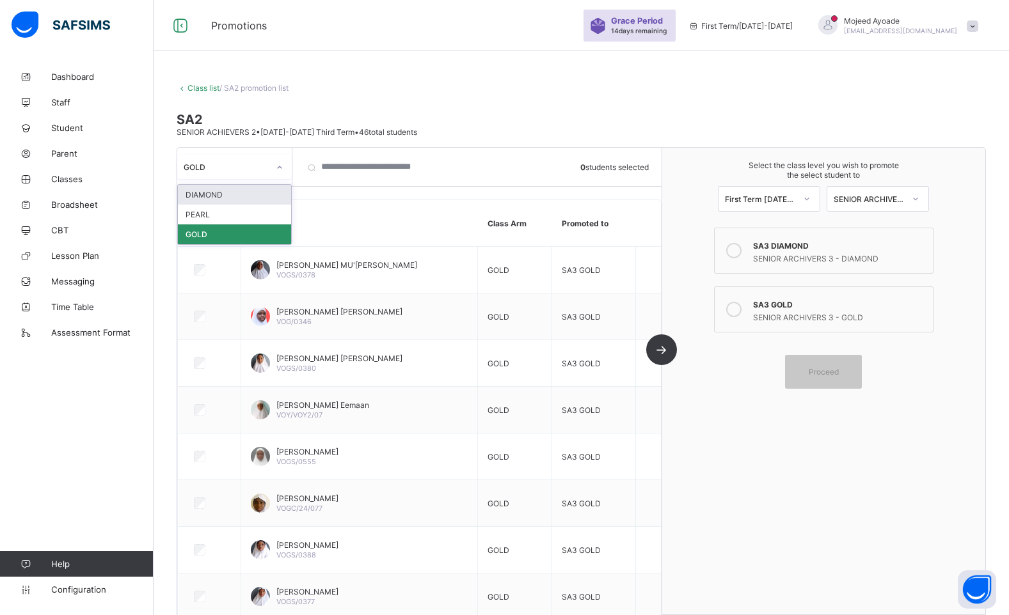
click at [267, 173] on div "GOLD" at bounding box center [222, 167] width 90 height 18
click at [247, 210] on div "PEARL" at bounding box center [234, 215] width 113 height 20
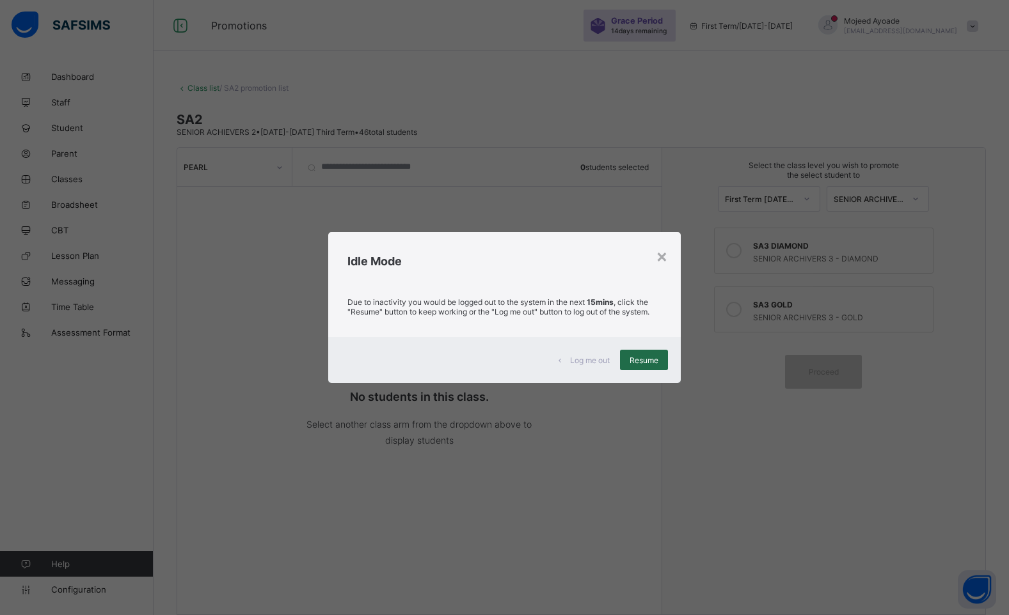
click at [645, 360] on span "Resume" at bounding box center [644, 361] width 29 height 10
click at [649, 351] on div "Resume" at bounding box center [644, 360] width 48 height 20
